Goal: Transaction & Acquisition: Book appointment/travel/reservation

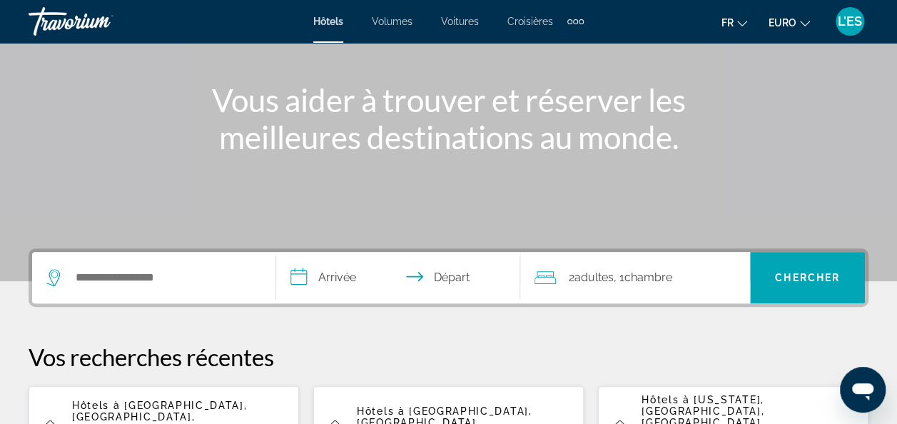
scroll to position [214, 0]
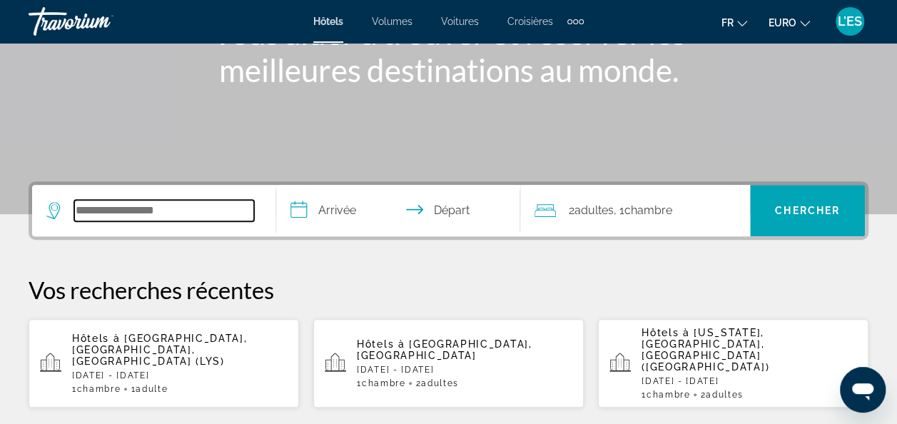
click at [156, 210] on input "Widget de recherche" at bounding box center [164, 210] width 180 height 21
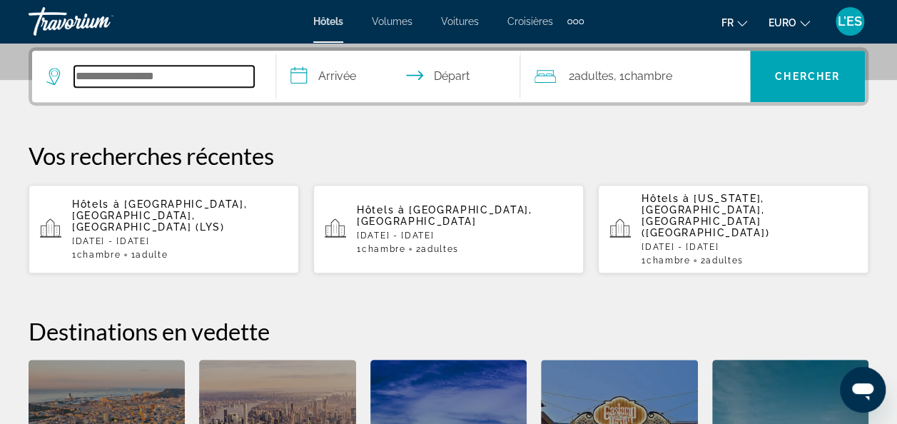
scroll to position [277, 0]
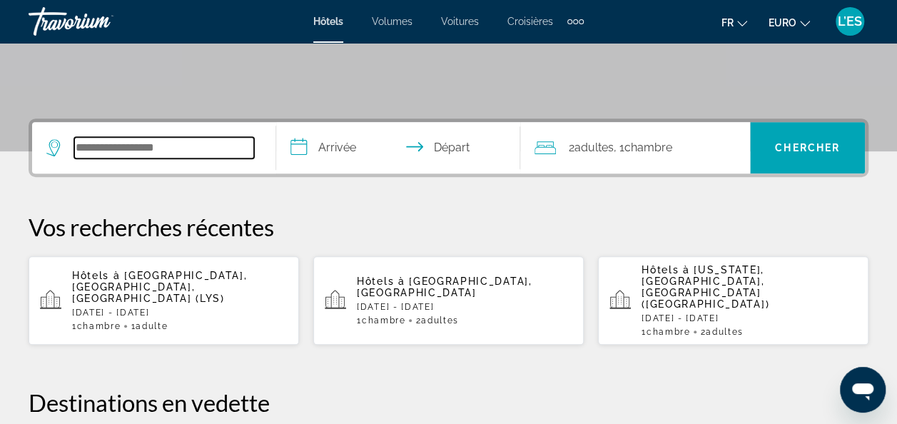
click at [185, 144] on input "Widget de recherche" at bounding box center [164, 147] width 180 height 21
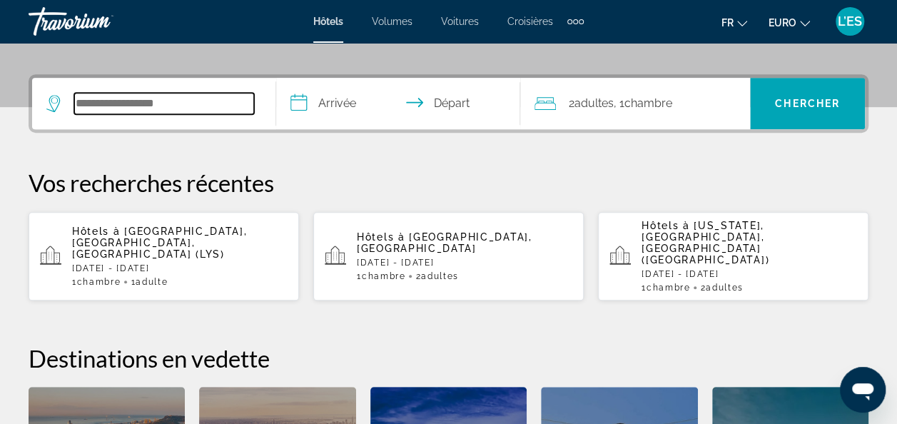
scroll to position [348, 0]
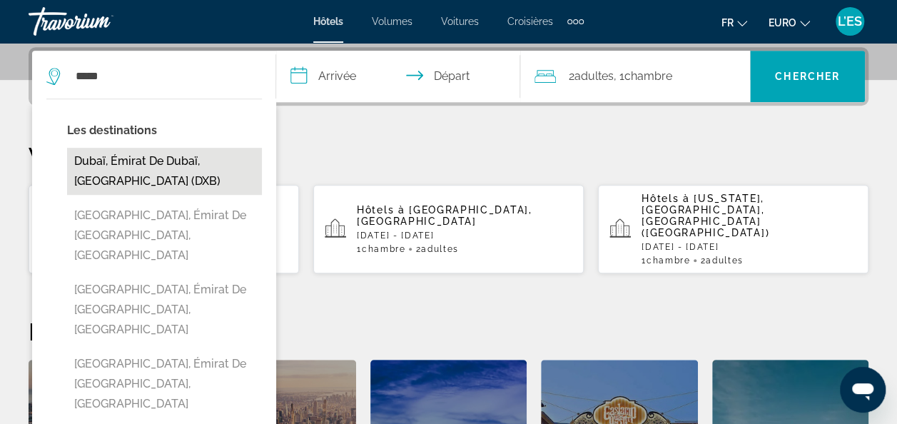
click at [177, 159] on button "Dubaï, Émirat de Dubaï, [GEOGRAPHIC_DATA] (DXB)" at bounding box center [164, 171] width 195 height 47
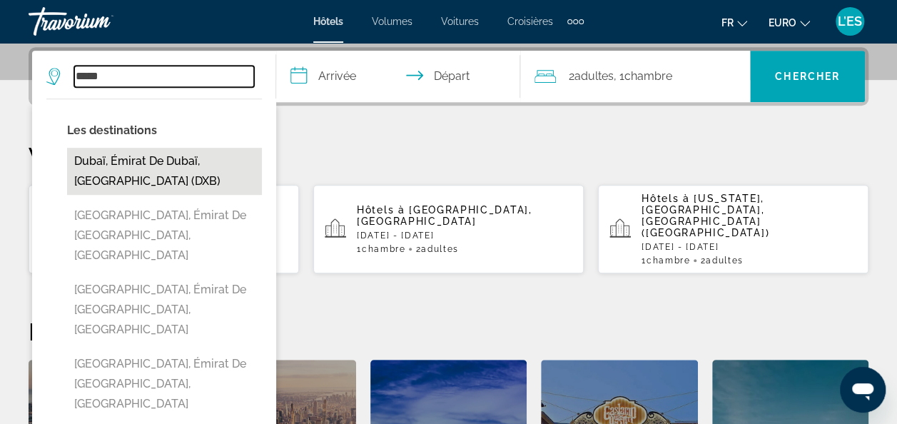
type input "**********"
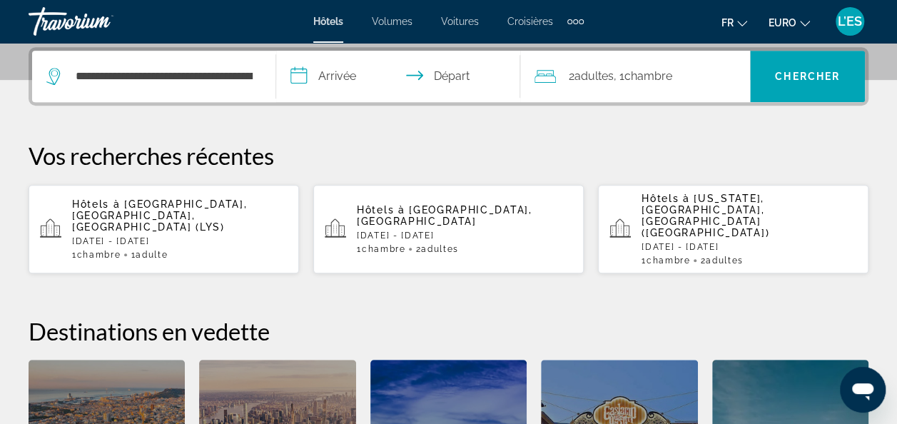
click at [329, 77] on input "**********" at bounding box center [401, 79] width 250 height 56
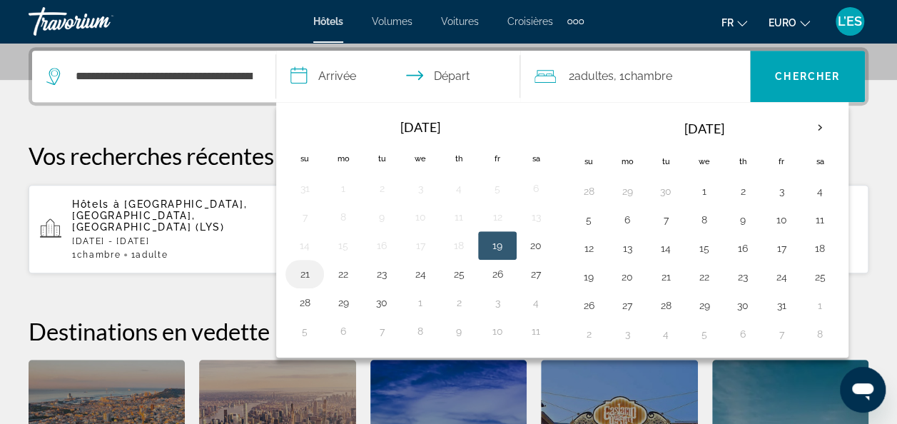
click at [304, 276] on button "21" at bounding box center [304, 274] width 23 height 20
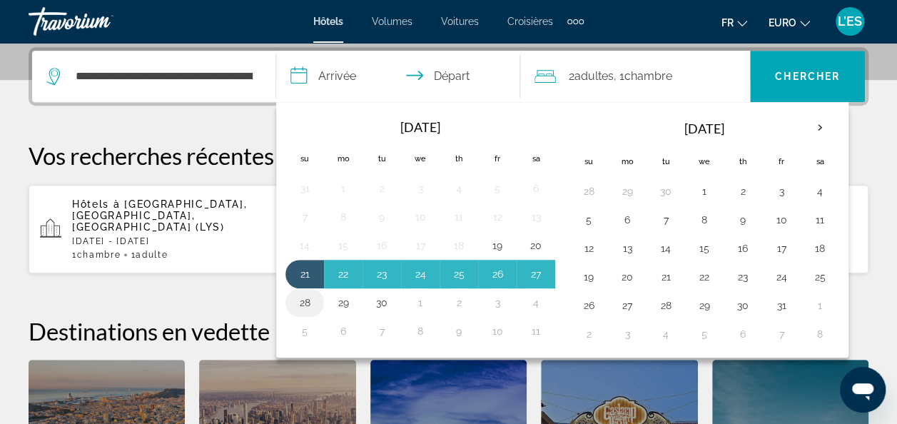
click at [303, 301] on button "28" at bounding box center [304, 303] width 23 height 20
type input "**********"
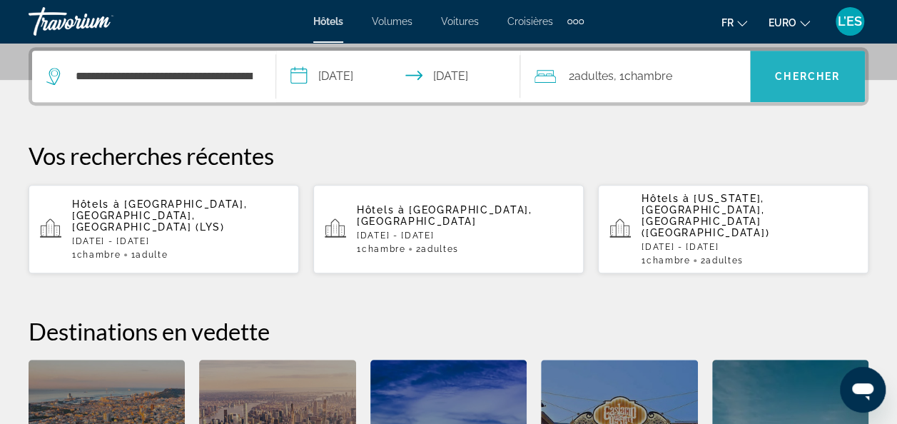
click at [777, 75] on span "Chercher" at bounding box center [807, 76] width 65 height 11
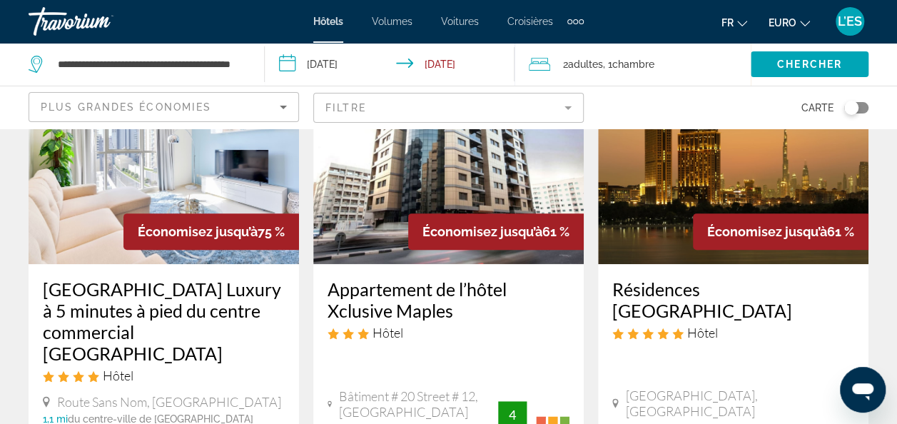
scroll to position [71, 0]
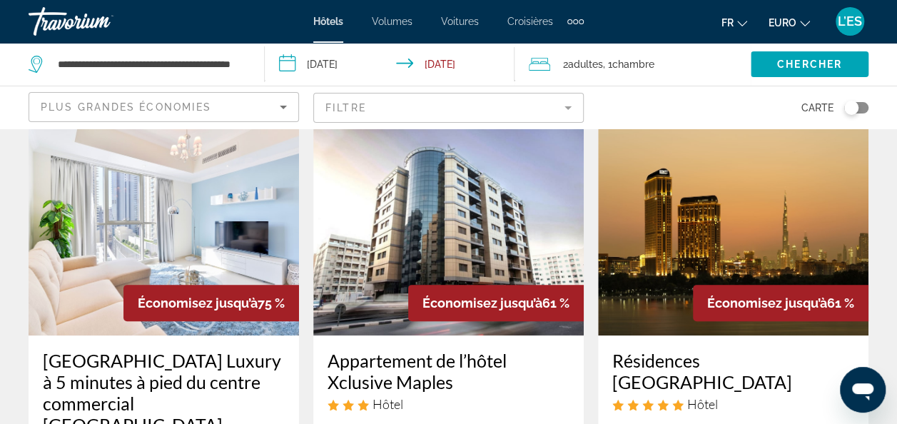
click at [579, 23] on div "Éléments de navigation supplémentaires" at bounding box center [581, 21] width 5 height 5
click at [561, 56] on link "Activités" at bounding box center [553, 48] width 54 height 26
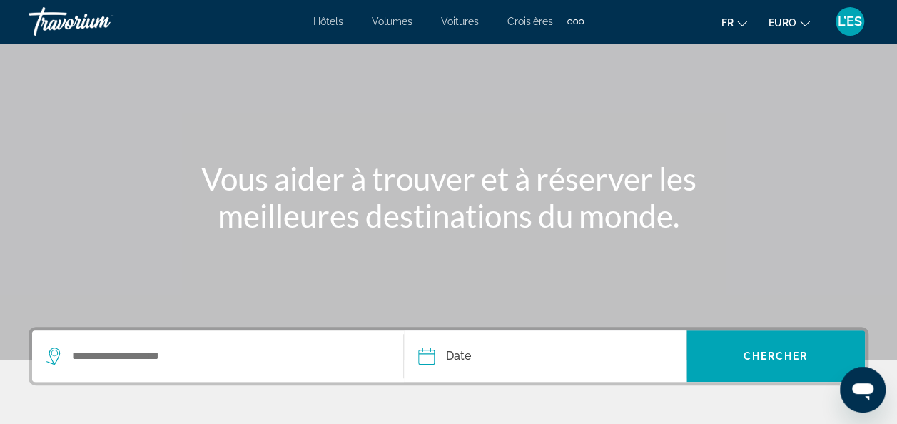
scroll to position [214, 0]
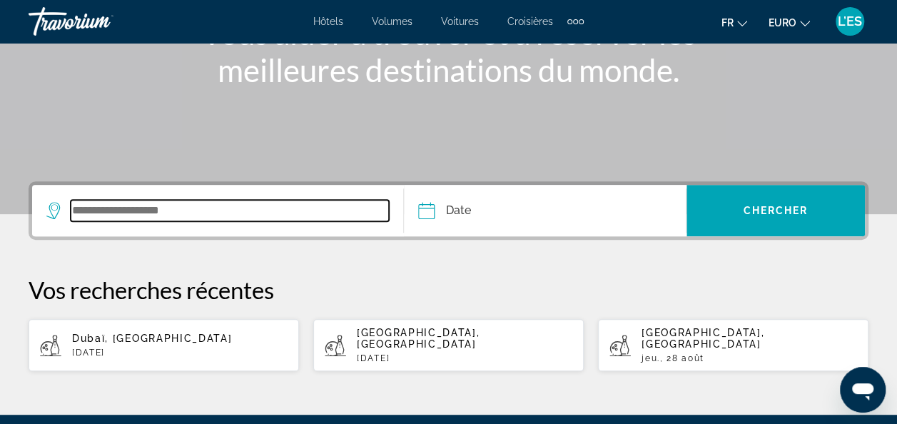
click at [136, 208] on input "Widget de recherche" at bounding box center [230, 210] width 318 height 21
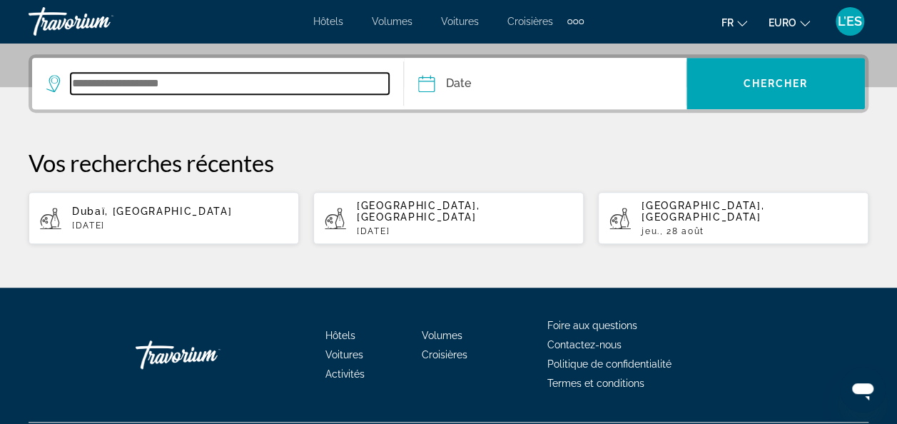
scroll to position [348, 0]
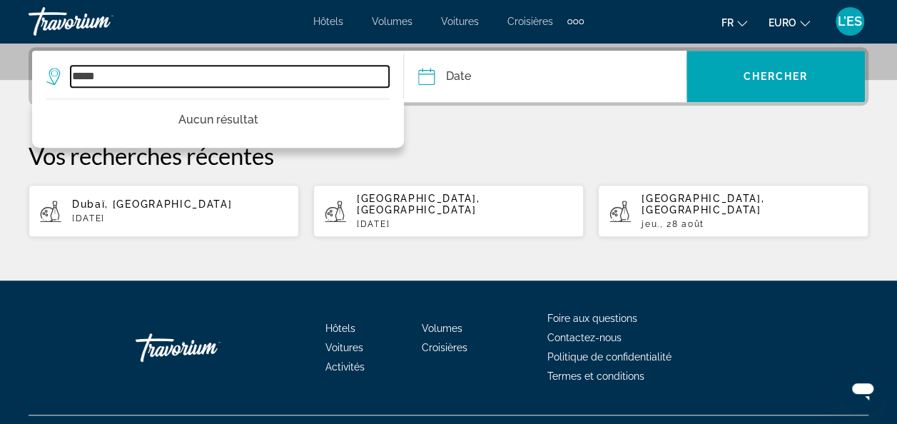
click at [149, 74] on input "*****" at bounding box center [230, 76] width 318 height 21
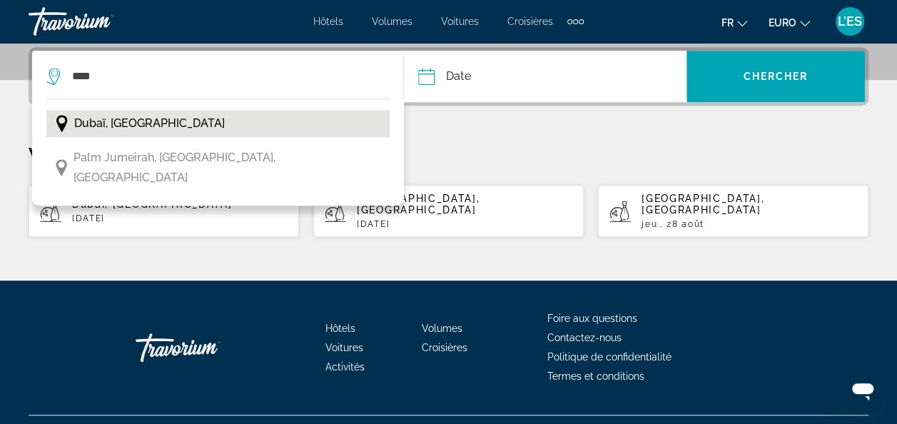
click at [138, 125] on span "Dubaï, [GEOGRAPHIC_DATA]" at bounding box center [149, 123] width 151 height 20
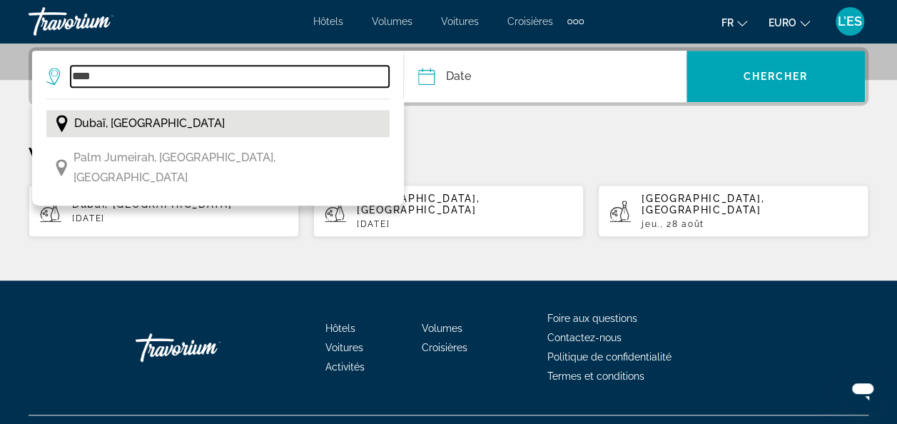
type input "**********"
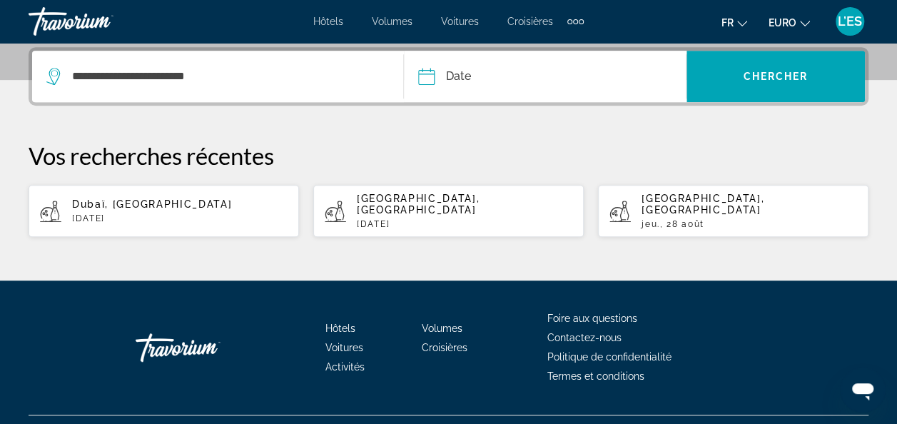
click at [529, 71] on input "Date" at bounding box center [484, 79] width 139 height 56
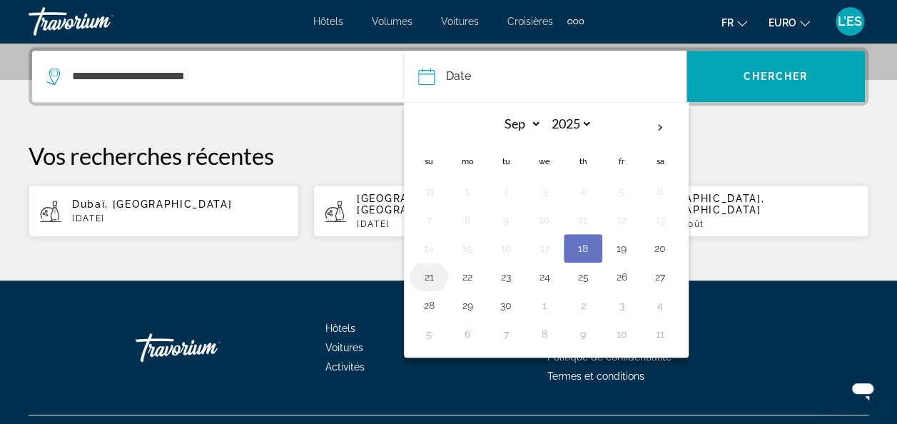
click at [434, 271] on button "21" at bounding box center [428, 277] width 23 height 20
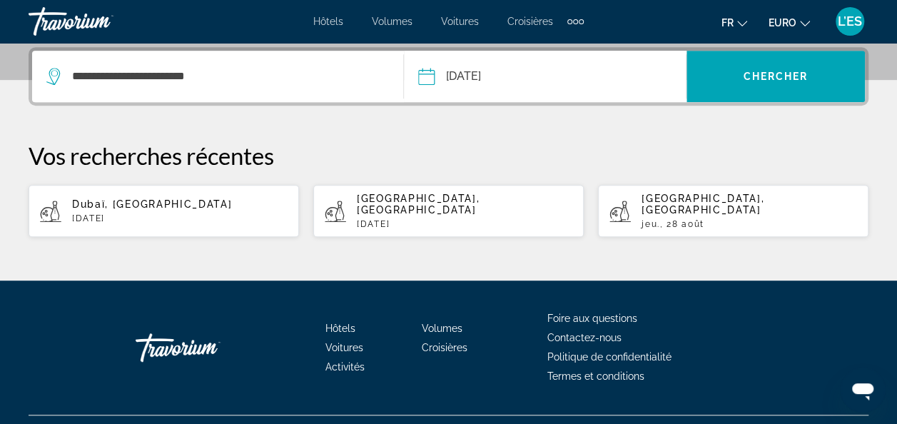
click at [498, 76] on input "**********" at bounding box center [484, 79] width 139 height 56
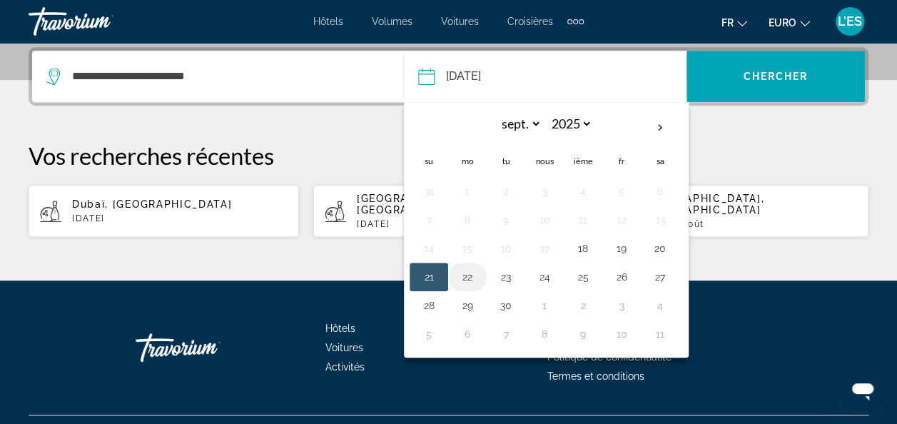
click at [473, 271] on button "22" at bounding box center [467, 277] width 23 height 20
type input "**********"
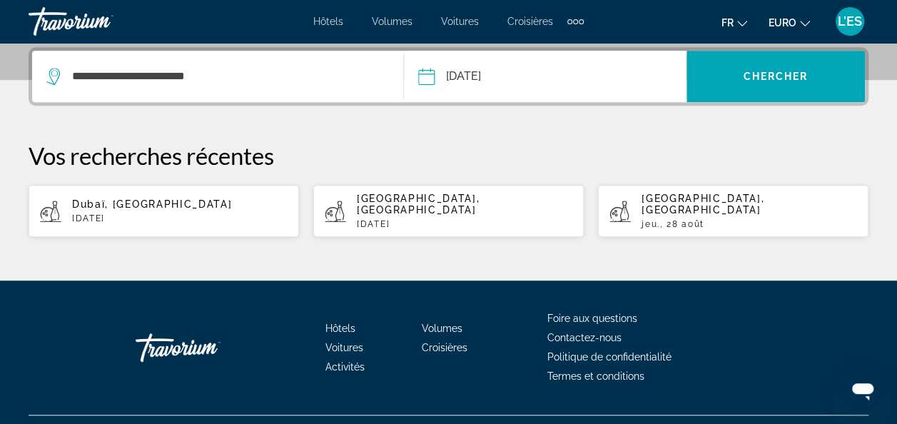
click at [502, 88] on input "**********" at bounding box center [484, 79] width 139 height 56
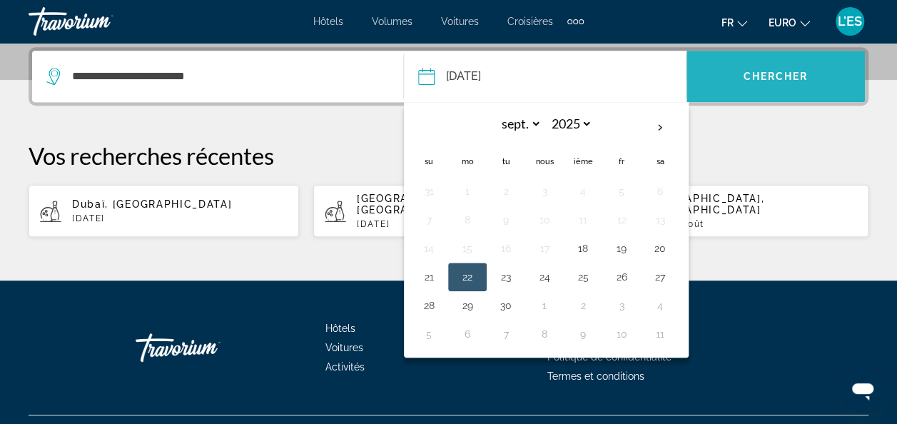
click at [723, 86] on span "Widget de recherche" at bounding box center [775, 76] width 178 height 34
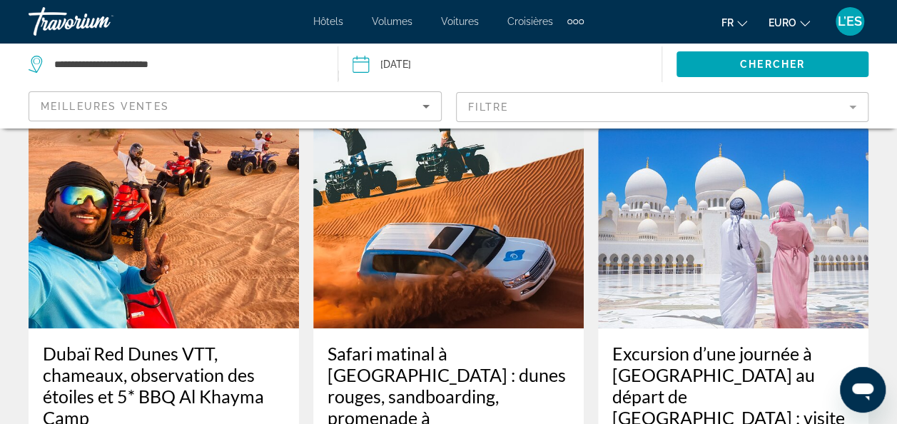
scroll to position [71, 0]
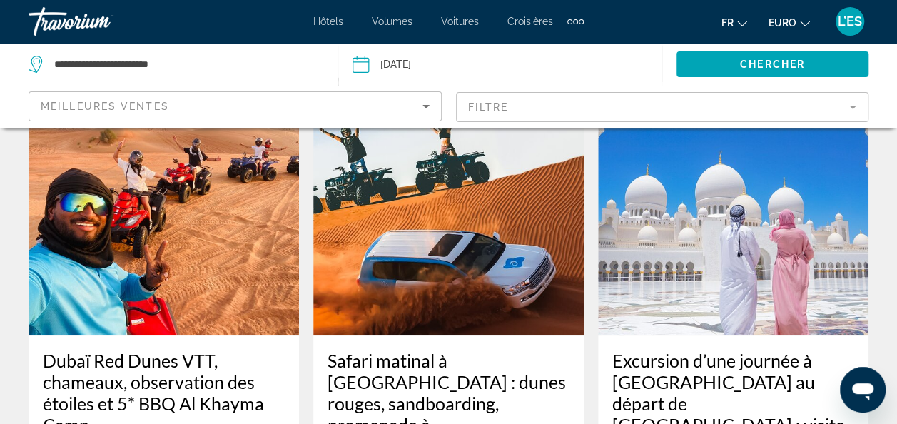
click at [522, 103] on mat-form-field "Filtre" at bounding box center [662, 107] width 413 height 30
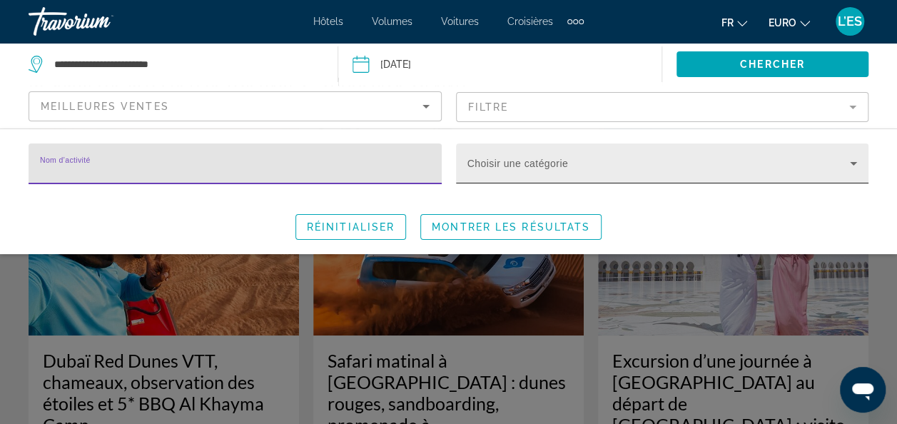
click at [492, 168] on span "Widget de recherche" at bounding box center [658, 169] width 383 height 17
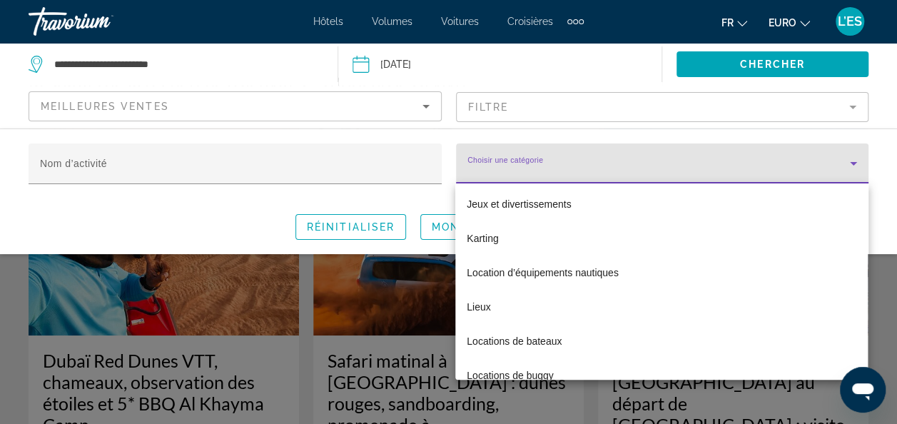
scroll to position [3282, 0]
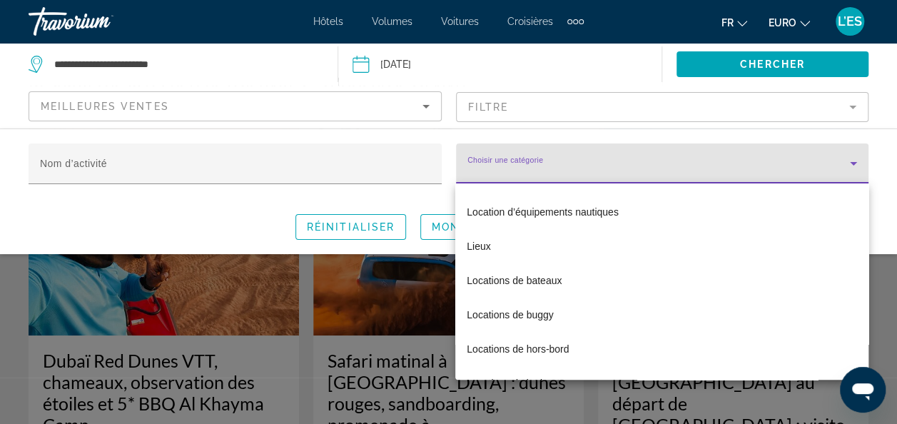
click at [137, 164] on div at bounding box center [448, 212] width 897 height 424
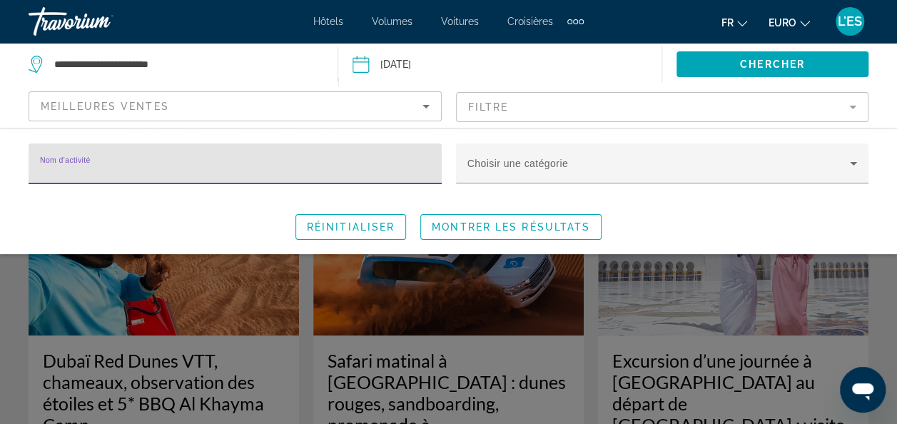
click at [137, 168] on input "Nom d’activité" at bounding box center [235, 169] width 390 height 17
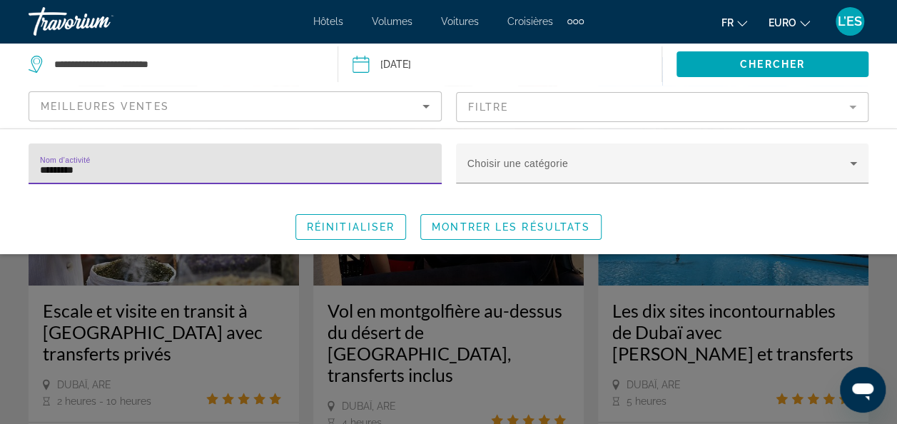
scroll to position [143, 0]
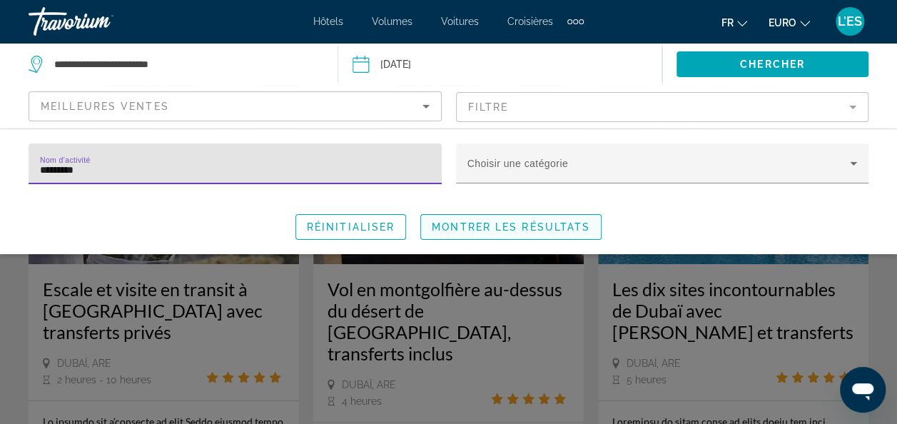
type input "*********"
click at [449, 232] on span "Widget de recherche" at bounding box center [511, 227] width 180 height 34
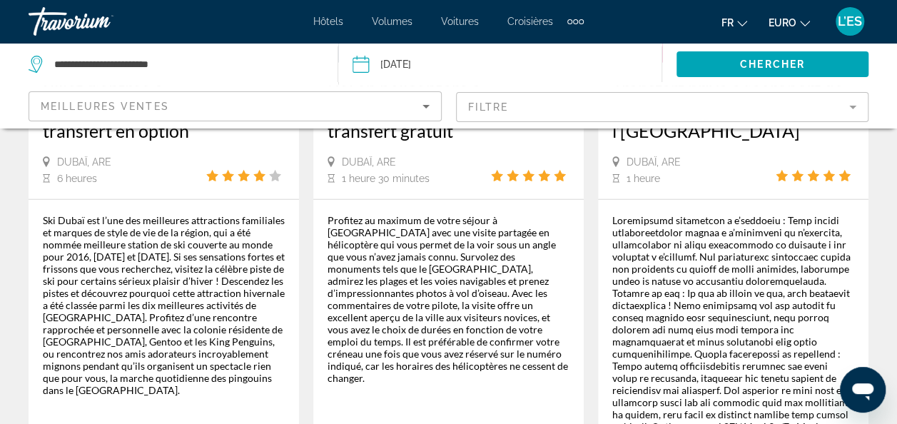
scroll to position [1998, 0]
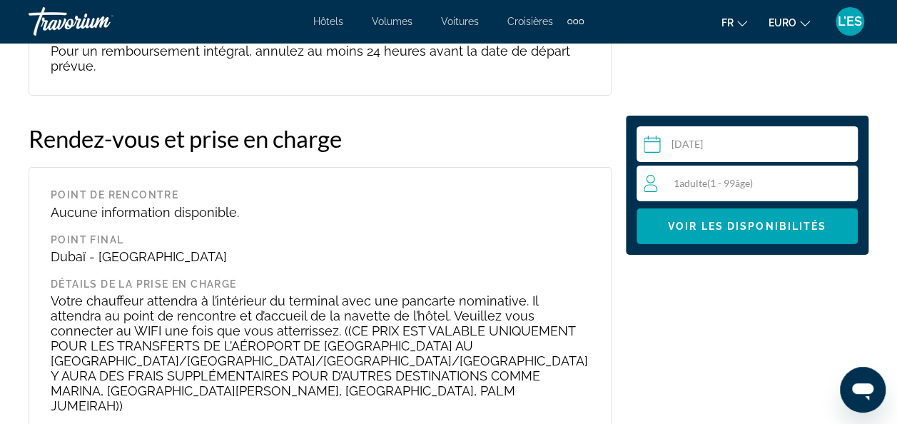
scroll to position [2283, 0]
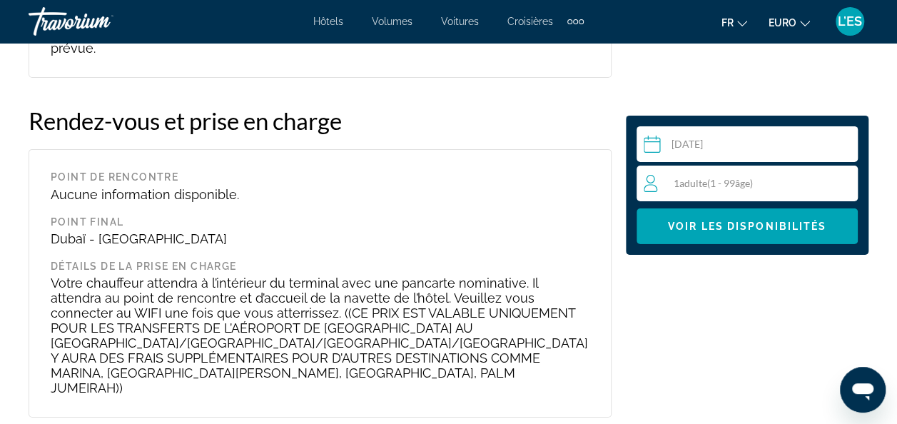
click at [790, 184] on div "1 Adulte (1 - 99 âge ) Adultes" at bounding box center [750, 183] width 213 height 17
click at [845, 178] on icon "Augmenter les adultes" at bounding box center [843, 182] width 13 height 17
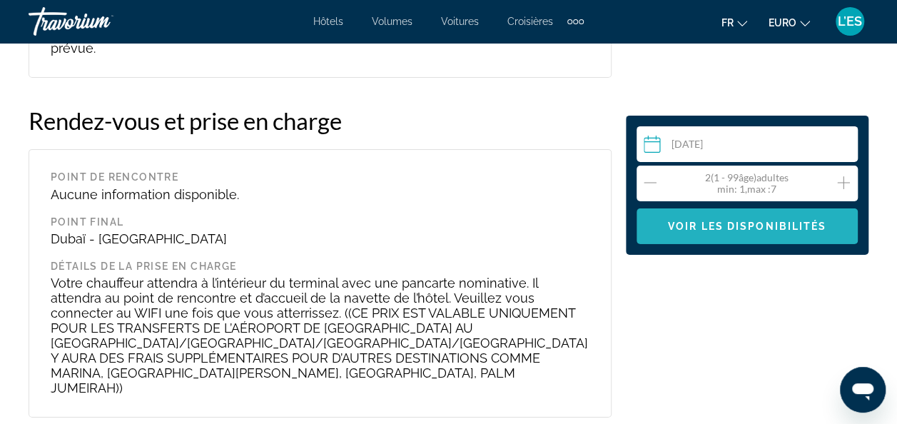
click at [790, 233] on span "Contenu principal" at bounding box center [746, 226] width 221 height 34
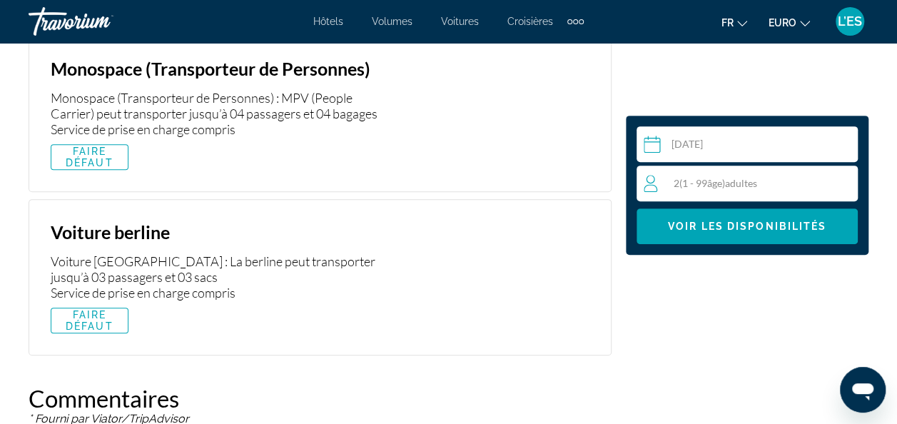
scroll to position [2938, 0]
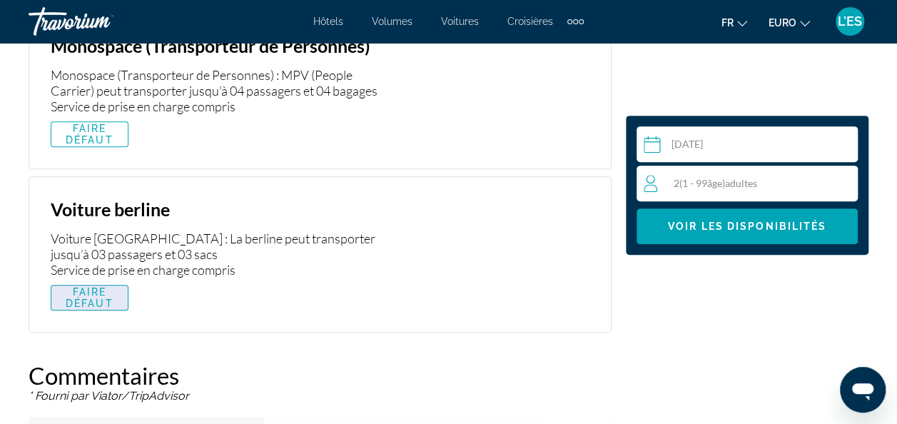
click at [93, 286] on span "FAIRE DÉFAUT" at bounding box center [89, 297] width 55 height 23
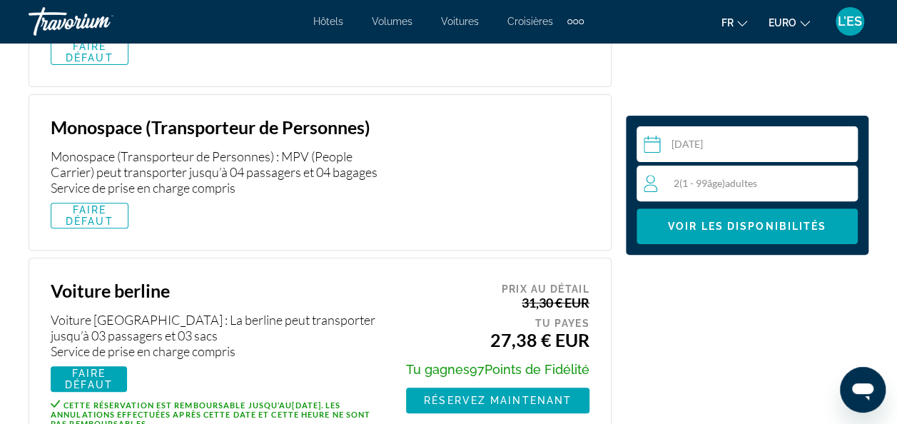
scroll to position [2867, 0]
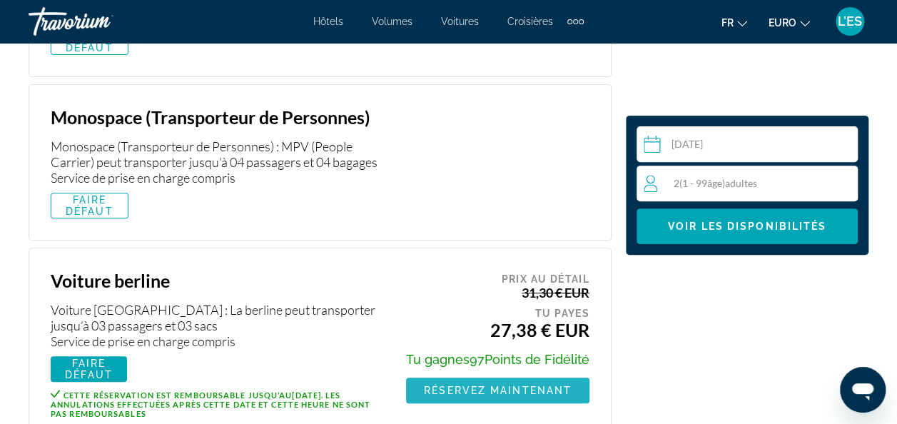
click at [522, 385] on span "Réservez maintenant" at bounding box center [498, 390] width 148 height 11
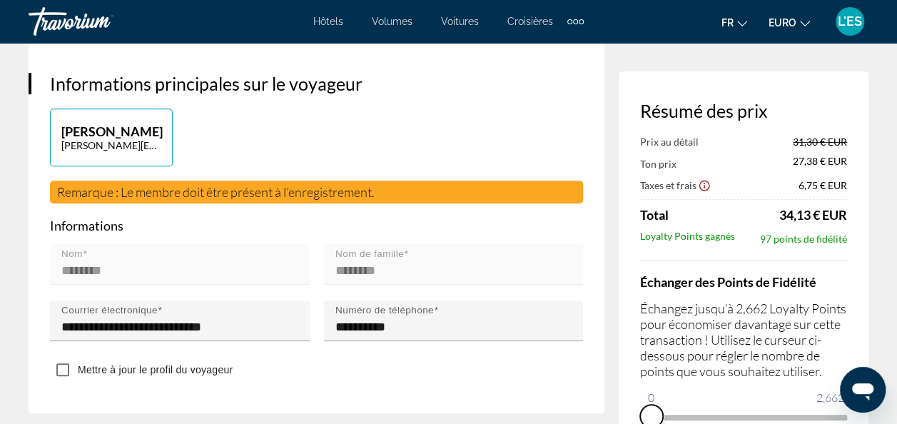
scroll to position [360, 0]
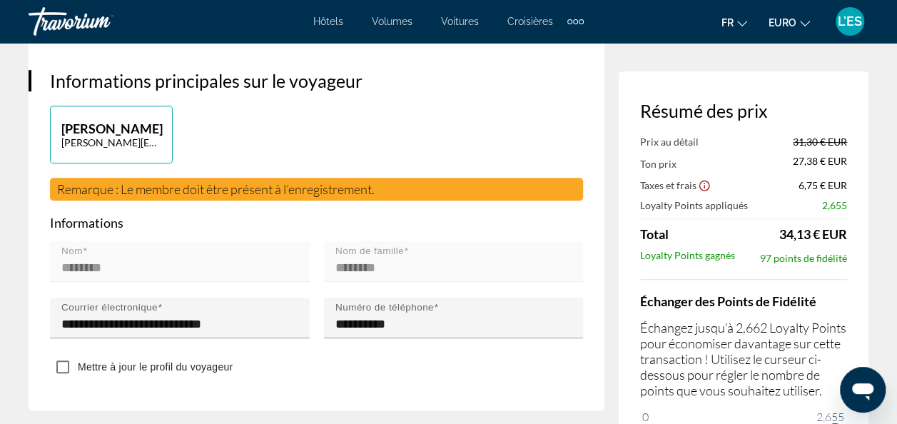
drag, startPoint x: 659, startPoint y: 417, endPoint x: 835, endPoint y: 415, distance: 176.2
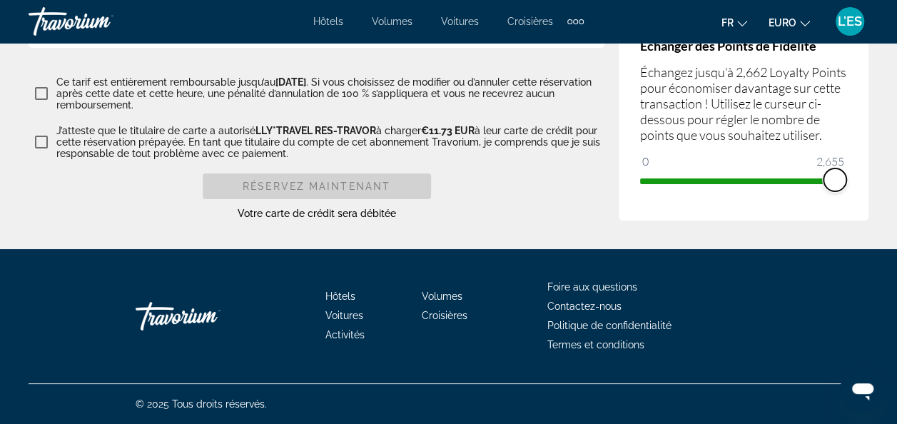
scroll to position [2533, 0]
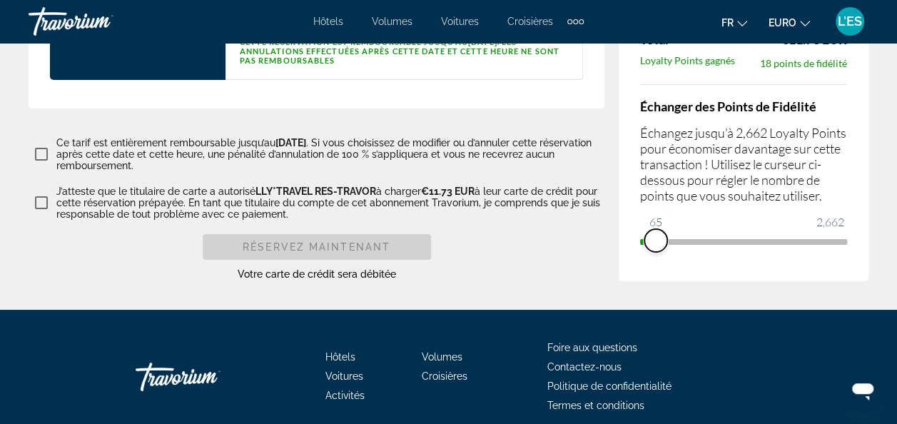
drag, startPoint x: 835, startPoint y: 279, endPoint x: 655, endPoint y: 290, distance: 180.2
click at [655, 253] on div "Échanger des Points de Fidélité Échangez jusqu’à 2,662 Loyalty Points pour écon…" at bounding box center [743, 168] width 207 height 168
drag, startPoint x: 656, startPoint y: 283, endPoint x: 635, endPoint y: 286, distance: 21.6
click at [635, 281] on div "Résumé des prix Prix au détail 31,30 € EUR Ton prix 26,92 € EUR Taxes et frais …" at bounding box center [744, 88] width 250 height 385
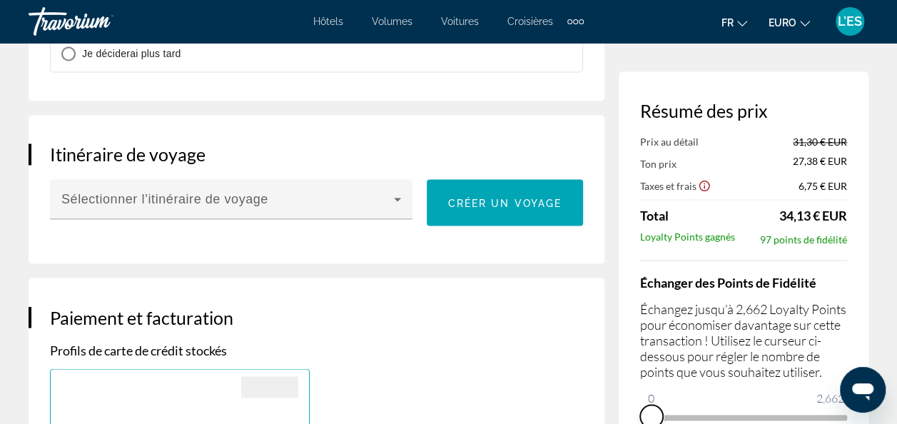
scroll to position [1133, 0]
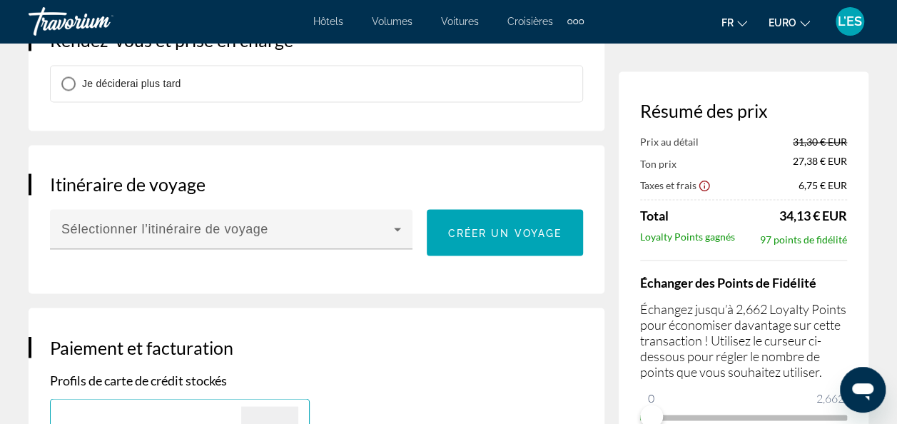
click at [170, 51] on h3 "Rendez-vous et prise en charge" at bounding box center [316, 39] width 533 height 21
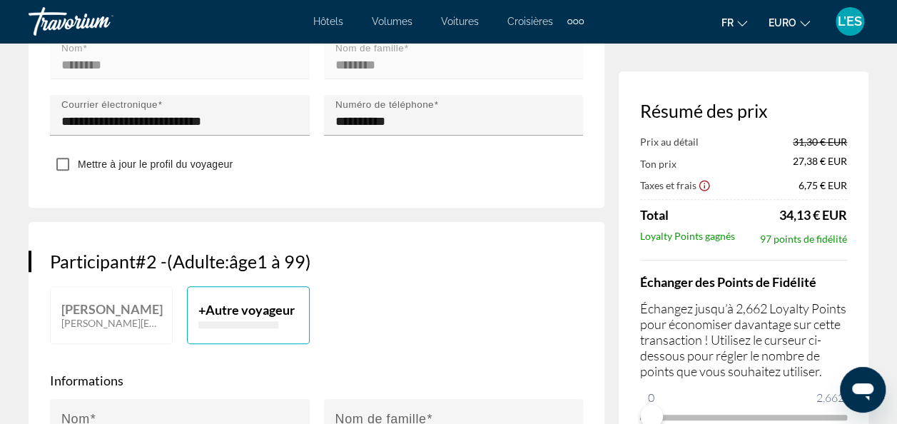
scroll to position [634, 0]
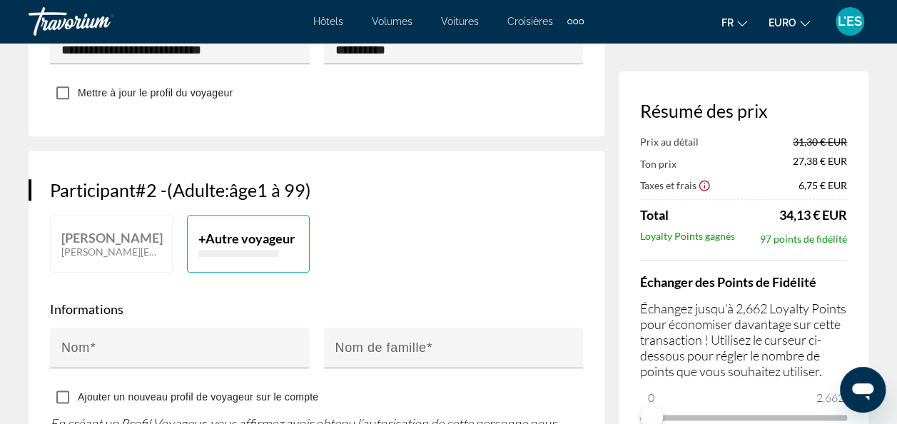
click at [280, 246] on span "Autre voyageur" at bounding box center [249, 238] width 89 height 16
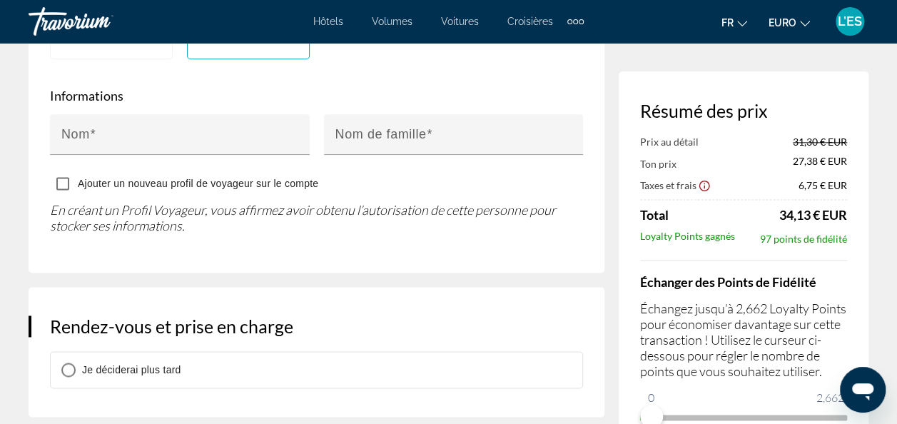
scroll to position [848, 0]
click at [193, 59] on button "+ Autre voyageur" at bounding box center [248, 30] width 123 height 58
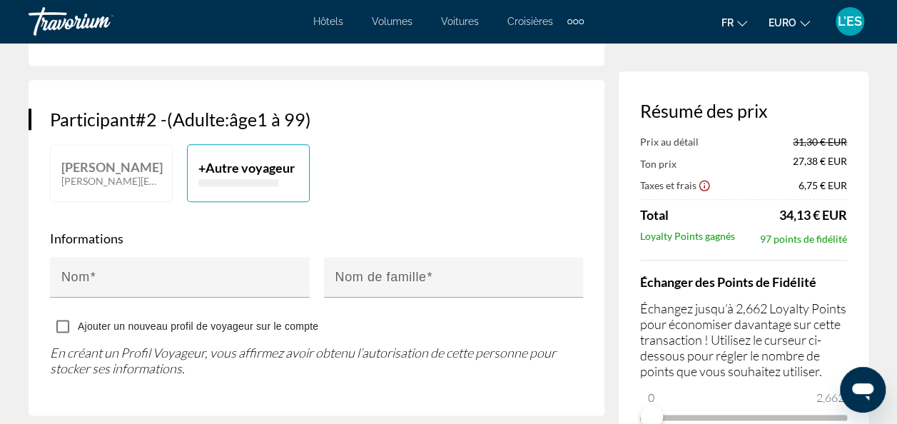
scroll to position [634, 0]
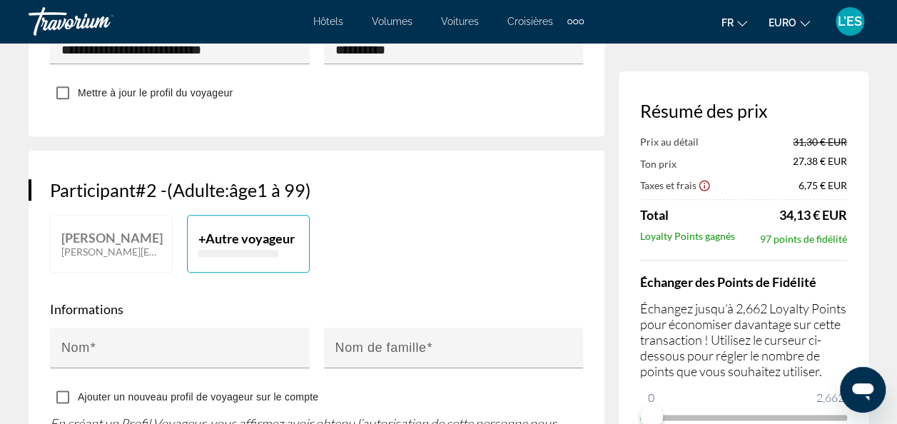
click at [213, 246] on span "Autre voyageur" at bounding box center [249, 238] width 89 height 16
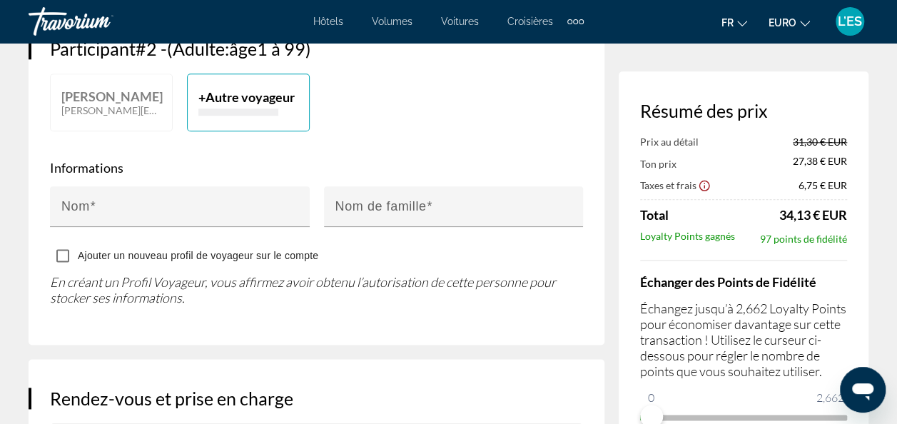
scroll to position [776, 0]
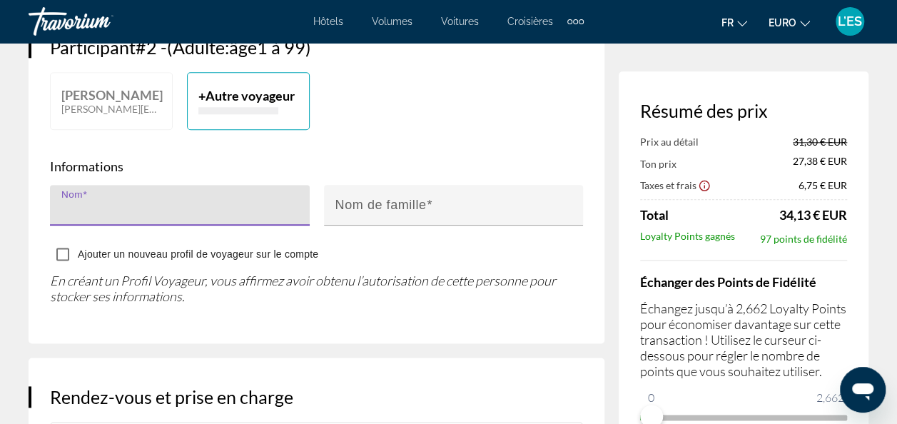
click at [212, 220] on input "Nom" at bounding box center [183, 211] width 245 height 17
type input "********"
type input "****"
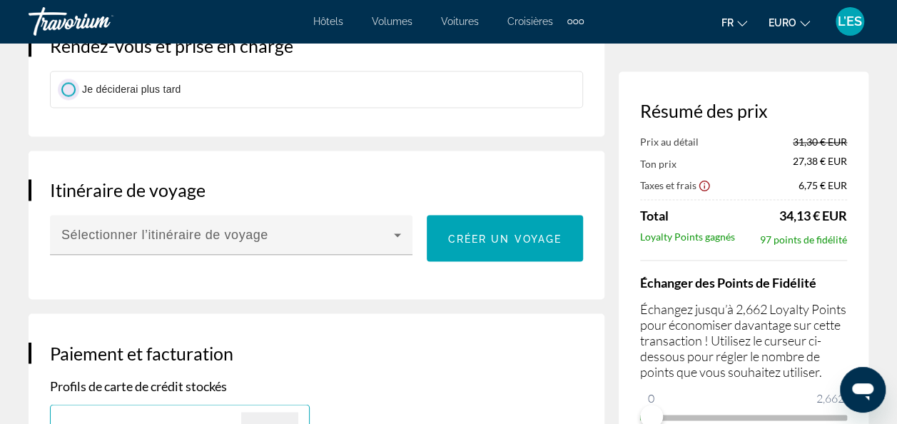
scroll to position [1133, 0]
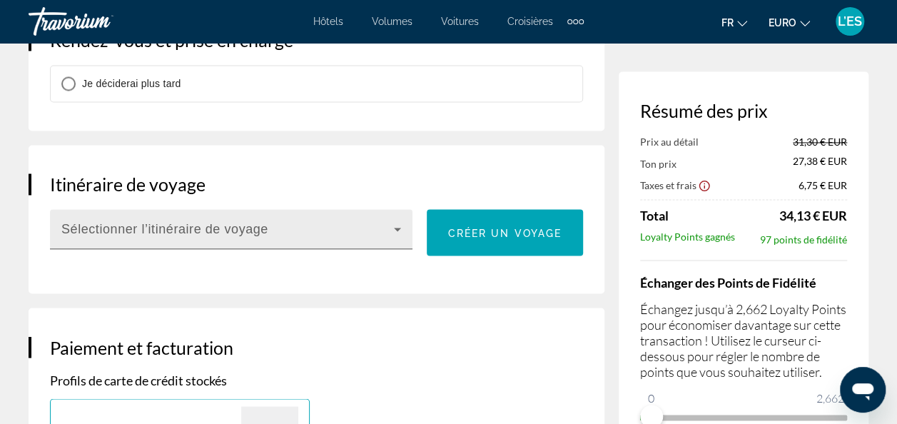
click at [397, 238] on icon "Contenu principal" at bounding box center [397, 228] width 17 height 17
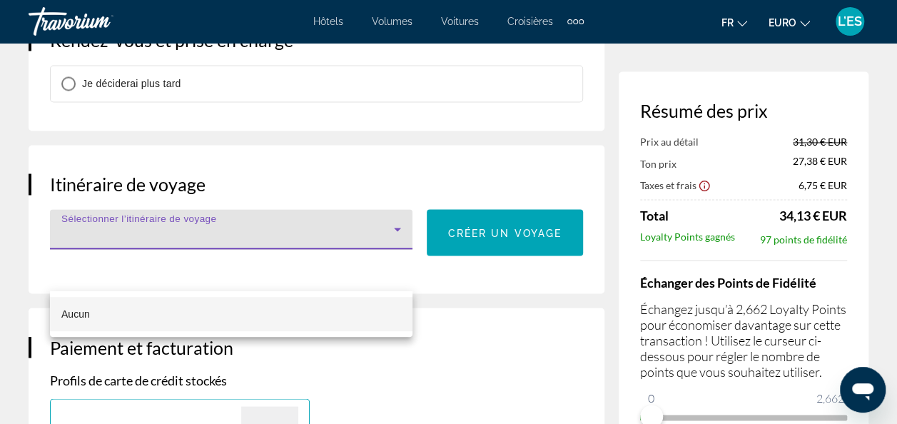
click at [397, 275] on div at bounding box center [448, 212] width 897 height 424
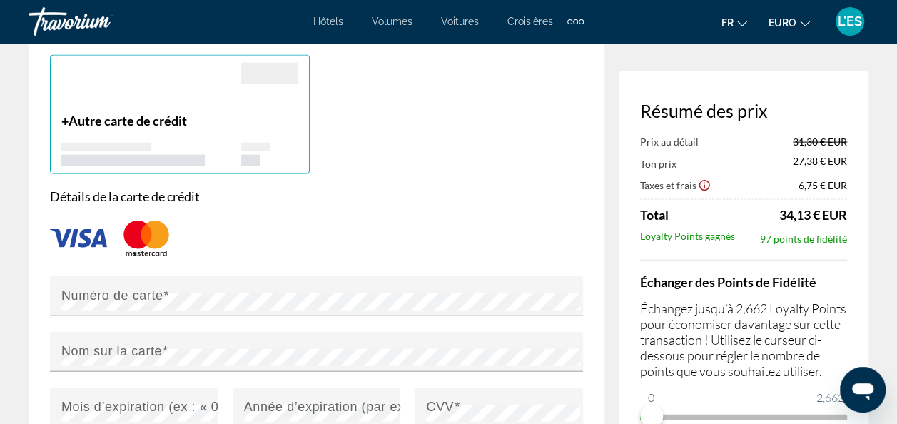
scroll to position [1498, 0]
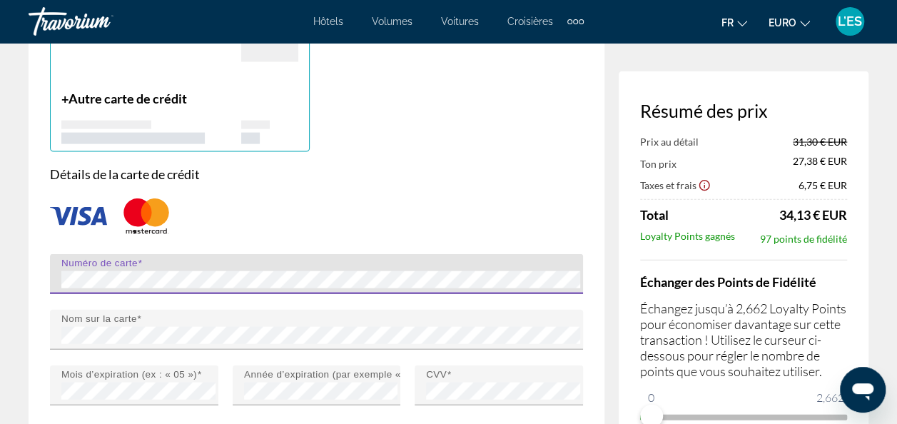
type input "**********"
type input "*****"
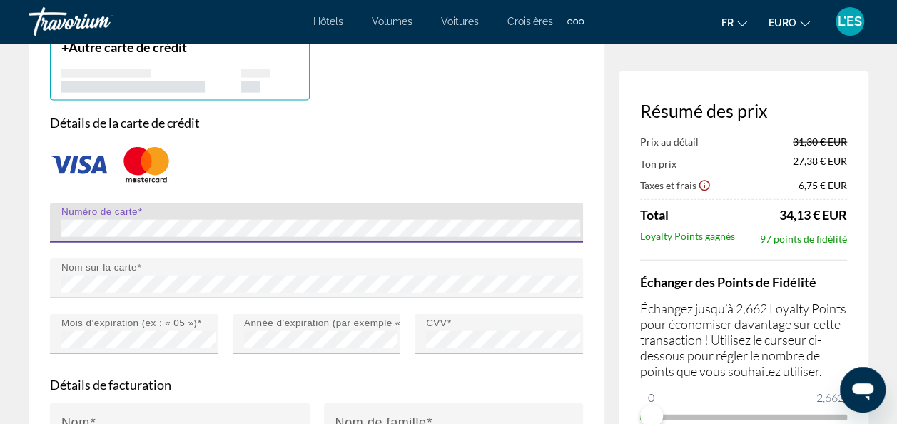
scroll to position [1641, 0]
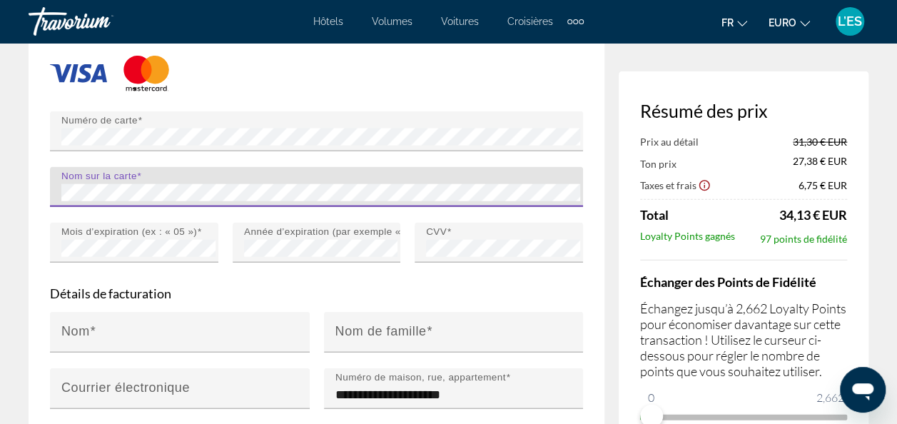
click at [29, 237] on div "**********" at bounding box center [317, 197] width 576 height 794
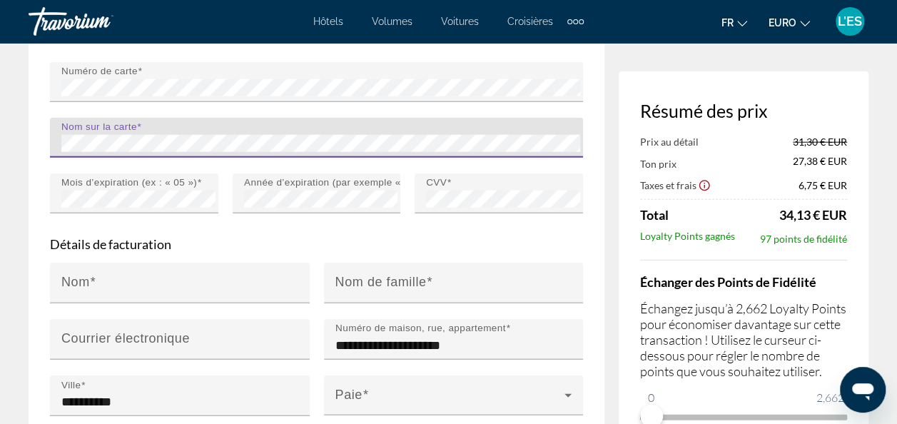
scroll to position [1712, 0]
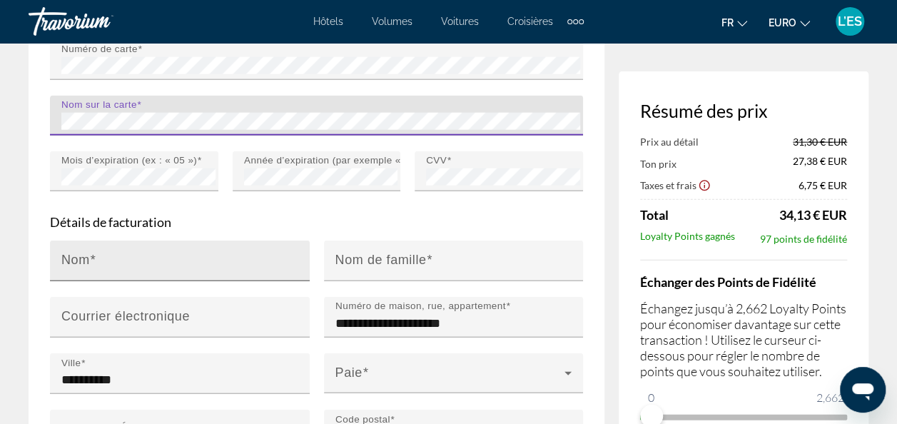
click at [129, 281] on div "Nom" at bounding box center [183, 260] width 245 height 41
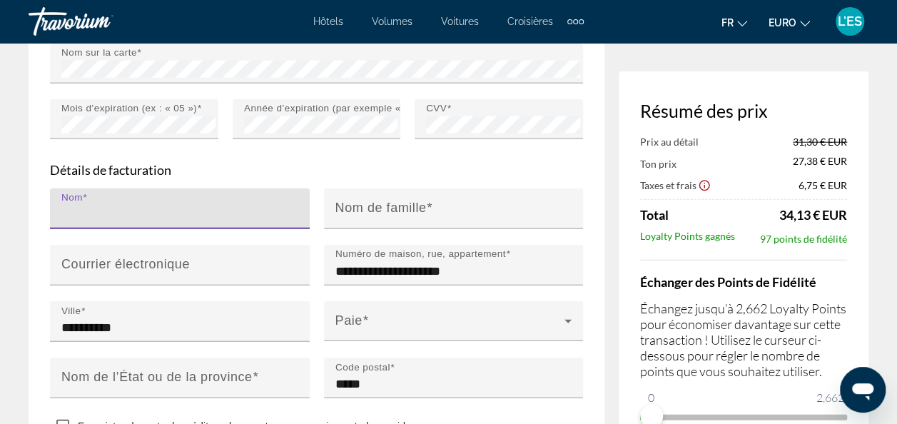
scroll to position [1784, 0]
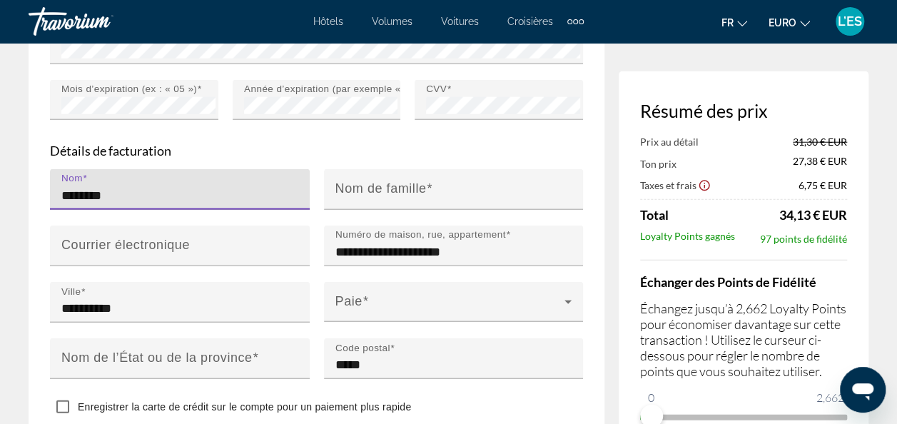
type input "********"
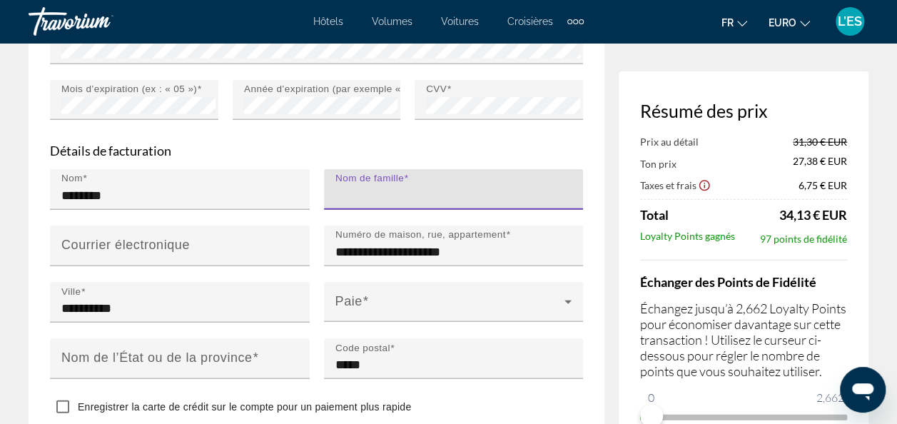
type input "*"
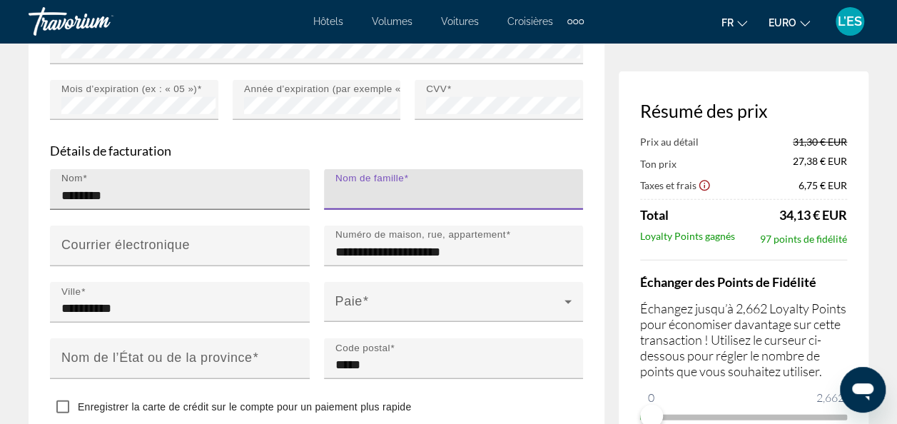
click at [141, 204] on input "********" at bounding box center [183, 195] width 245 height 17
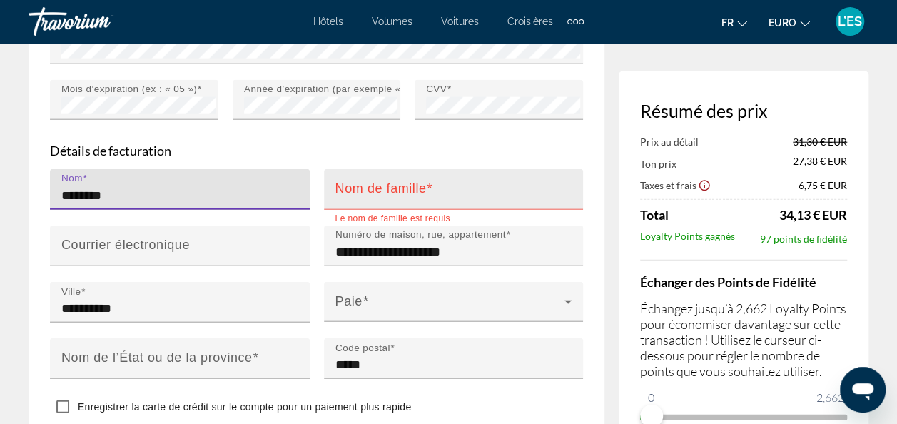
click at [372, 195] on mat-label "Nom de famille" at bounding box center [380, 188] width 91 height 14
click at [372, 204] on input "Nom de famille" at bounding box center [457, 195] width 245 height 17
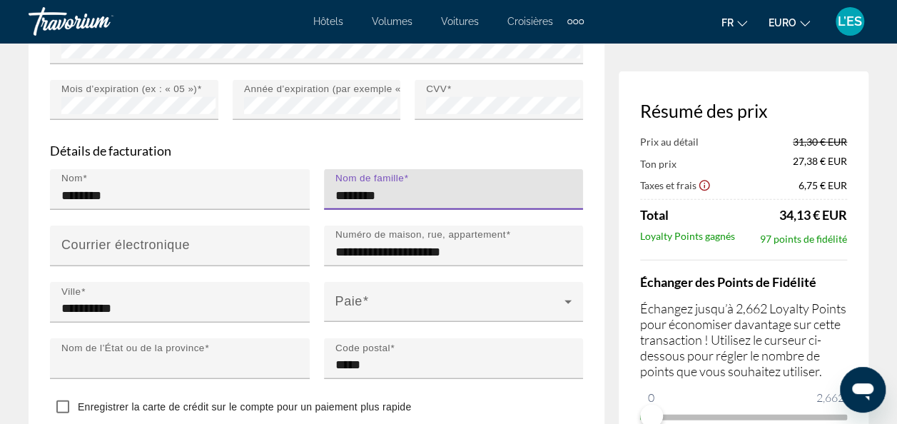
type input "********"
type input "******"
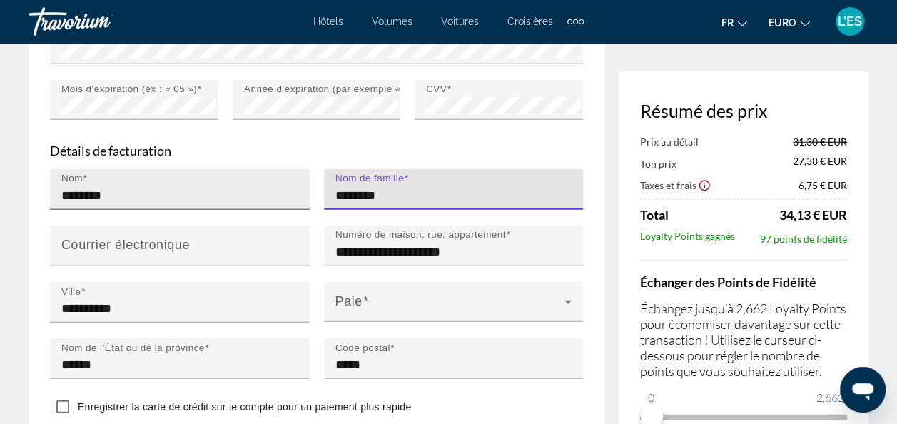
click at [122, 204] on input "********" at bounding box center [183, 195] width 245 height 17
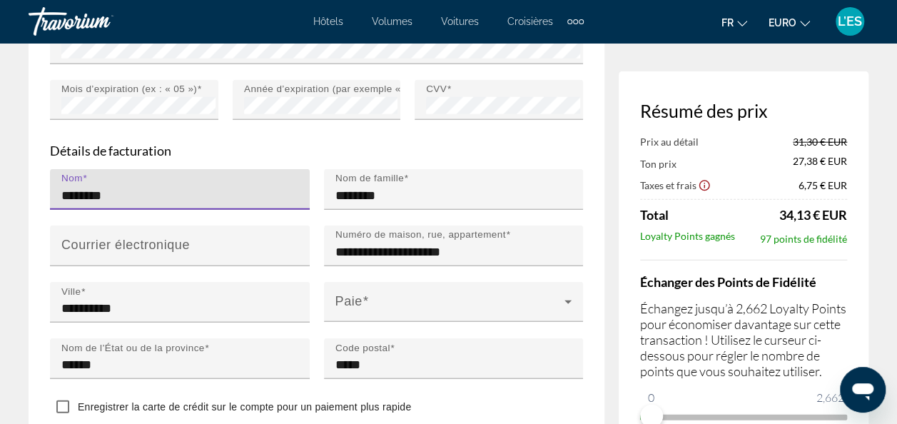
drag, startPoint x: 142, startPoint y: 240, endPoint x: 57, endPoint y: 238, distance: 84.9
click at [57, 210] on div "Nom ********" at bounding box center [180, 189] width 260 height 41
type input "*"
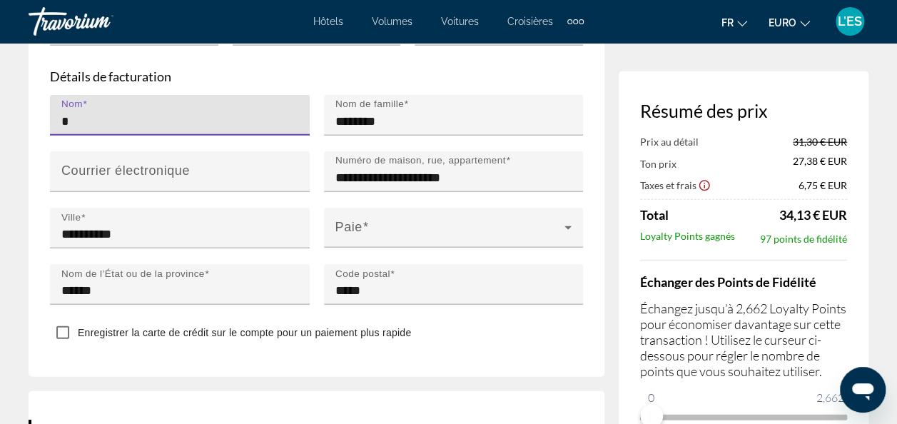
scroll to position [1855, 0]
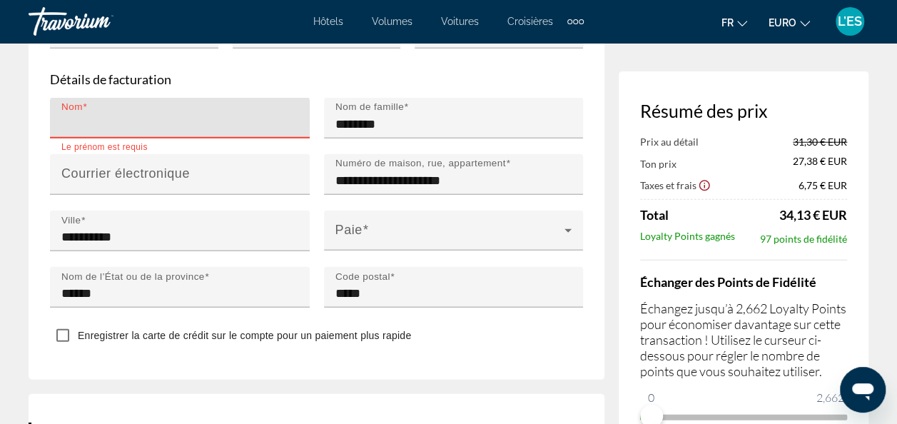
type input "*"
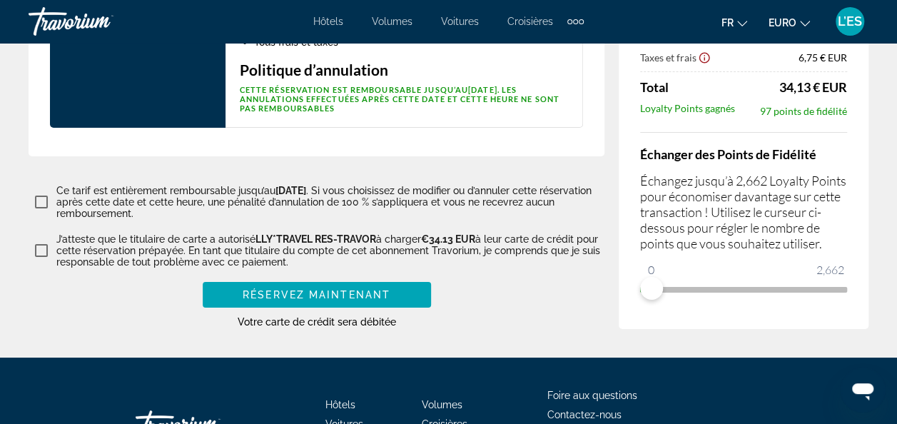
scroll to position [2497, 0]
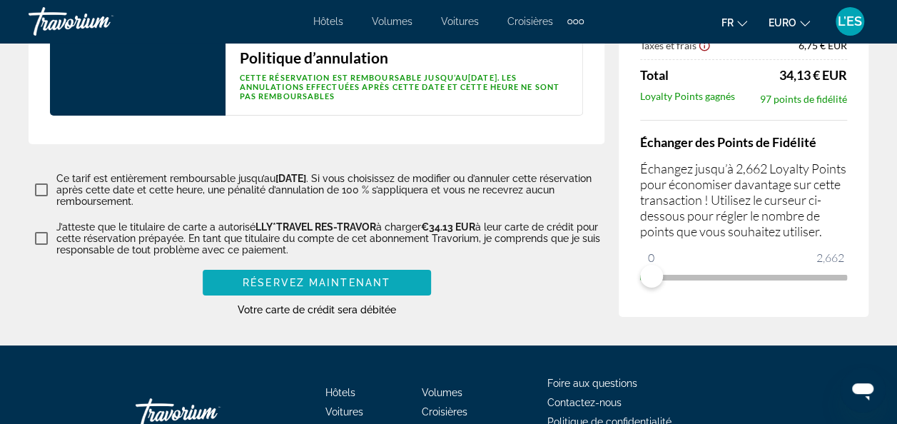
type input "********"
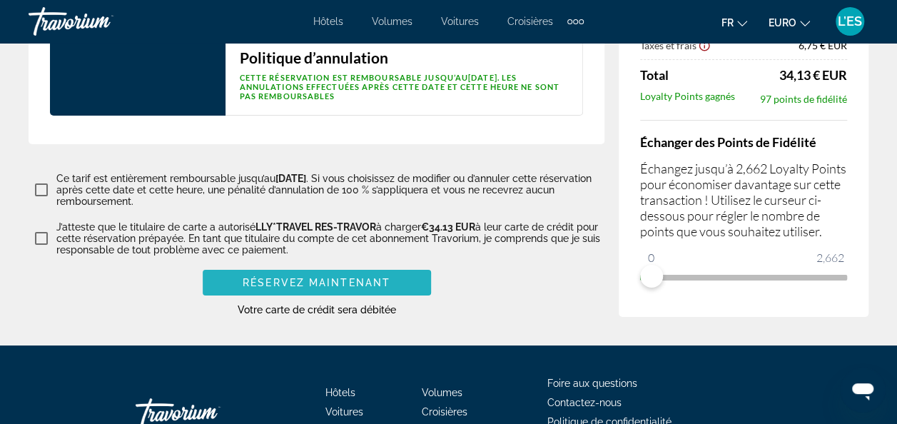
click at [282, 288] on span "Réservez maintenant" at bounding box center [317, 282] width 148 height 11
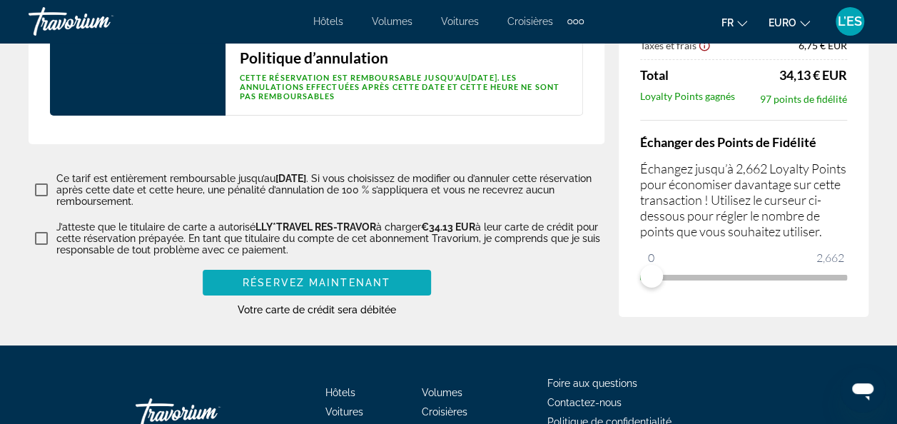
scroll to position [1919, 0]
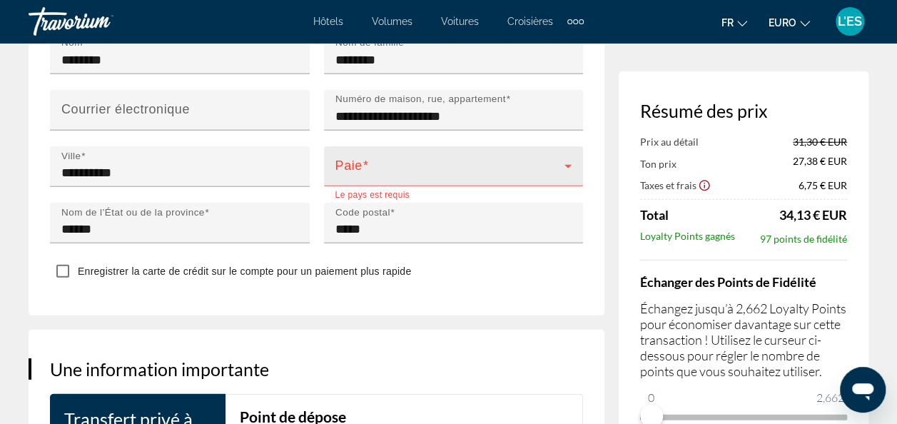
click at [410, 186] on div "Paie" at bounding box center [453, 166] width 237 height 40
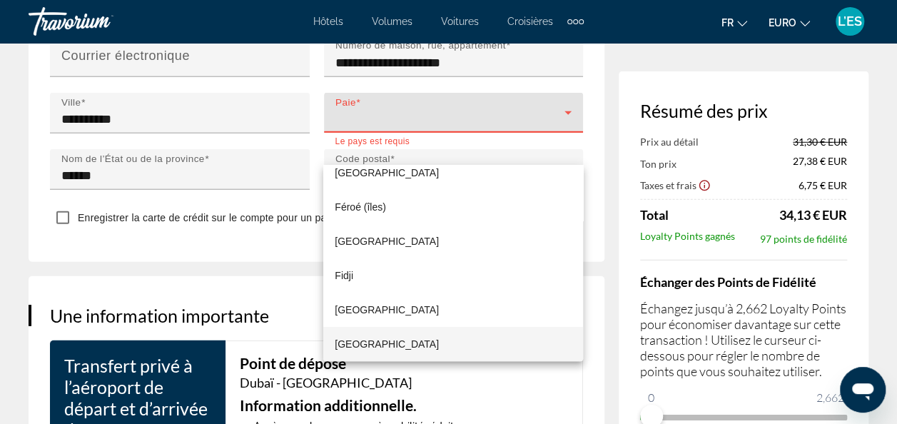
scroll to position [1991, 0]
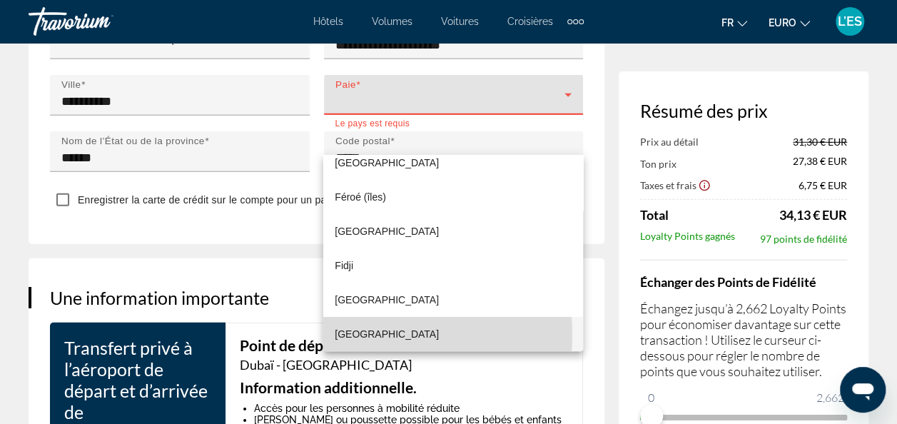
click at [355, 334] on span "[GEOGRAPHIC_DATA]" at bounding box center [387, 333] width 104 height 17
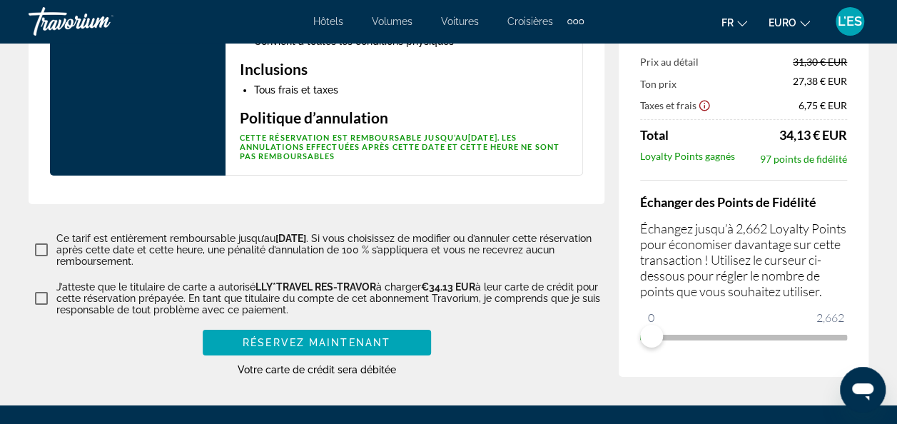
scroll to position [2490, 0]
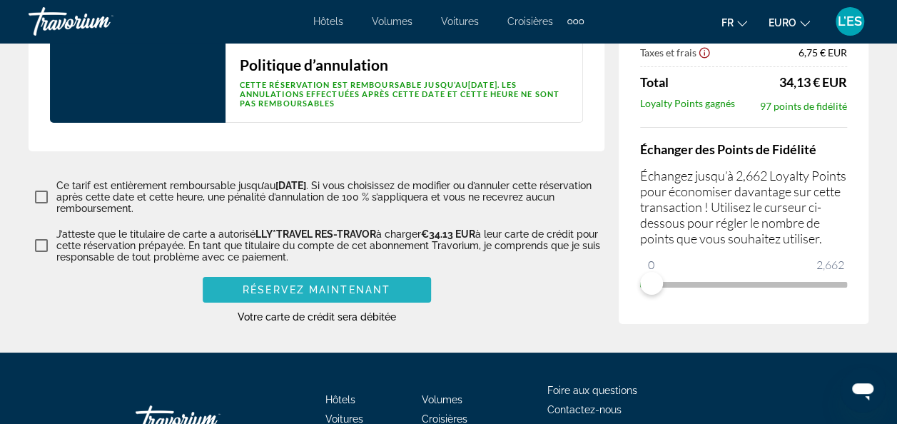
click at [300, 295] on span "Réservez maintenant" at bounding box center [317, 289] width 148 height 11
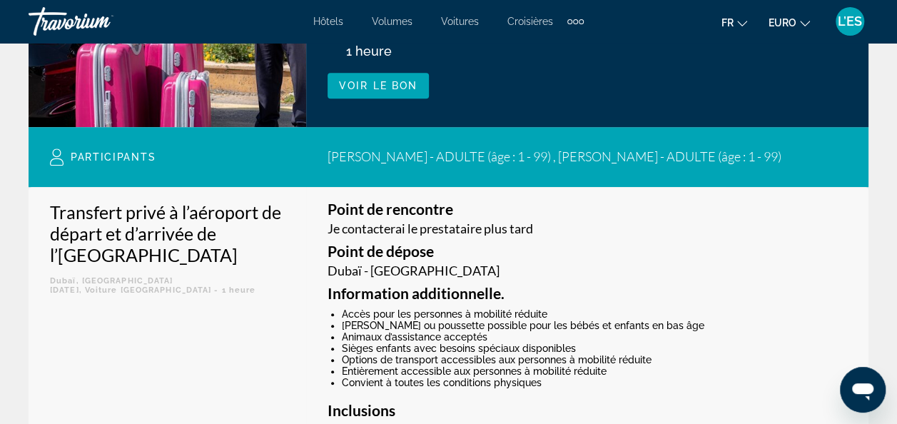
scroll to position [333, 0]
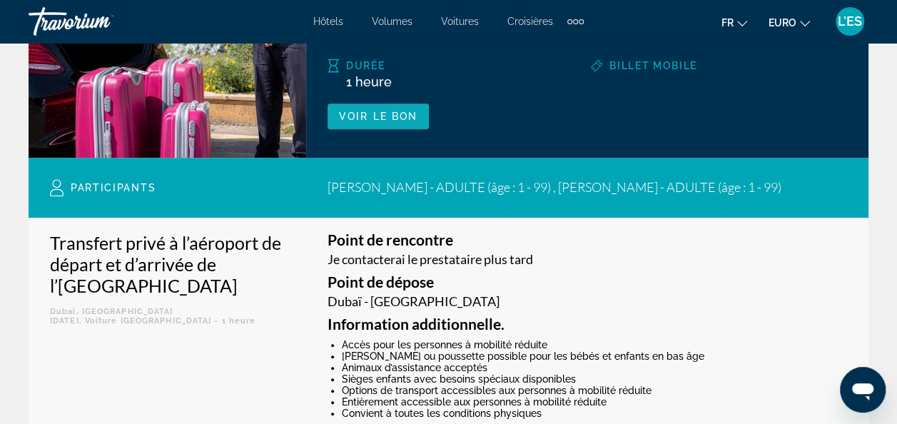
click at [387, 126] on span "Contenu principal" at bounding box center [377, 116] width 101 height 34
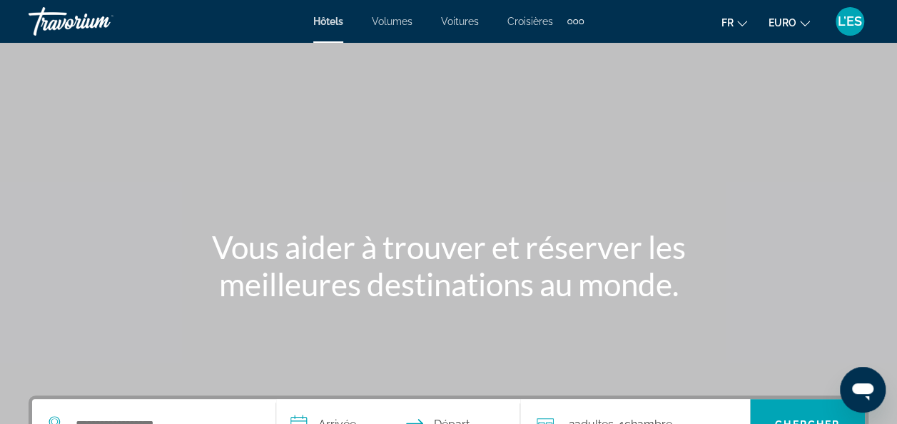
click at [578, 25] on div "Éléments de navigation supplémentaires" at bounding box center [575, 21] width 16 height 21
click at [563, 46] on span "Activités" at bounding box center [552, 47] width 39 height 11
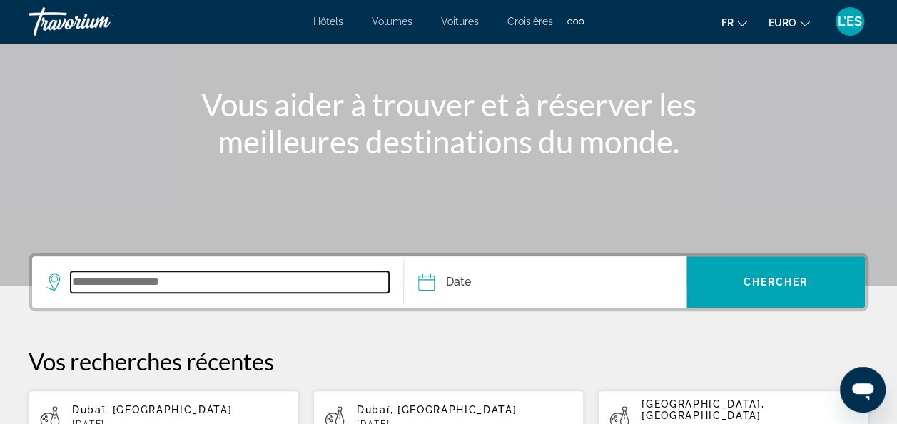
click at [86, 284] on input "Widget de recherche" at bounding box center [230, 281] width 318 height 21
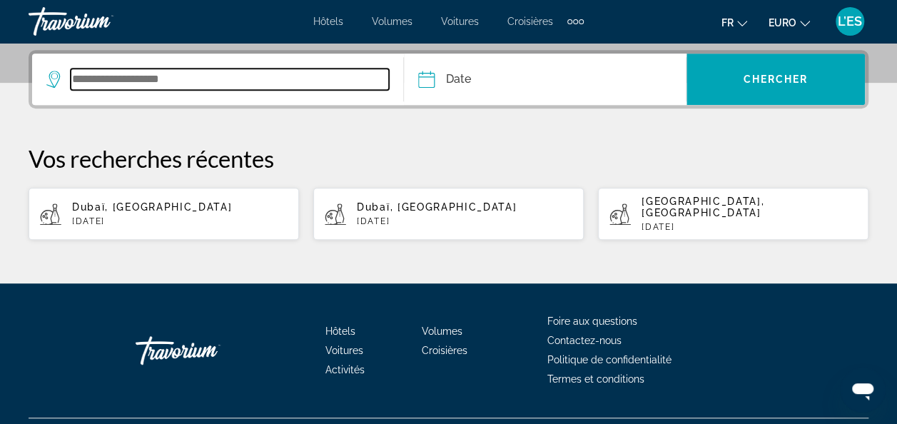
scroll to position [348, 0]
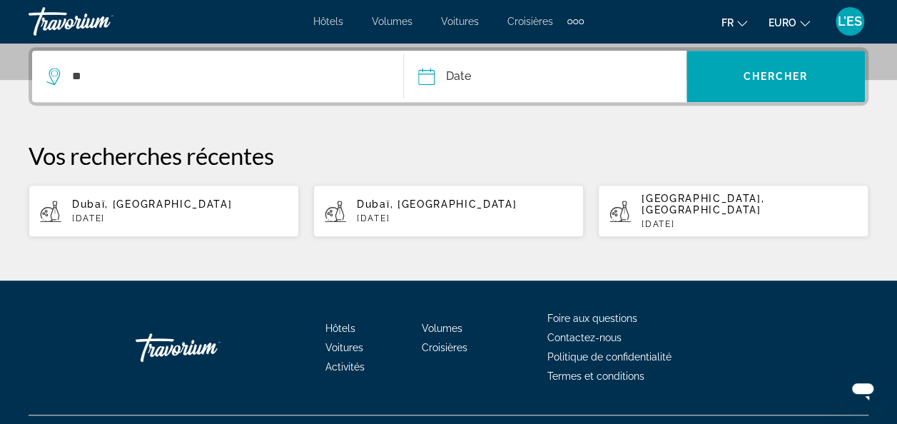
click at [103, 198] on span "Dubaï, [GEOGRAPHIC_DATA]" at bounding box center [152, 203] width 160 height 11
type input "**********"
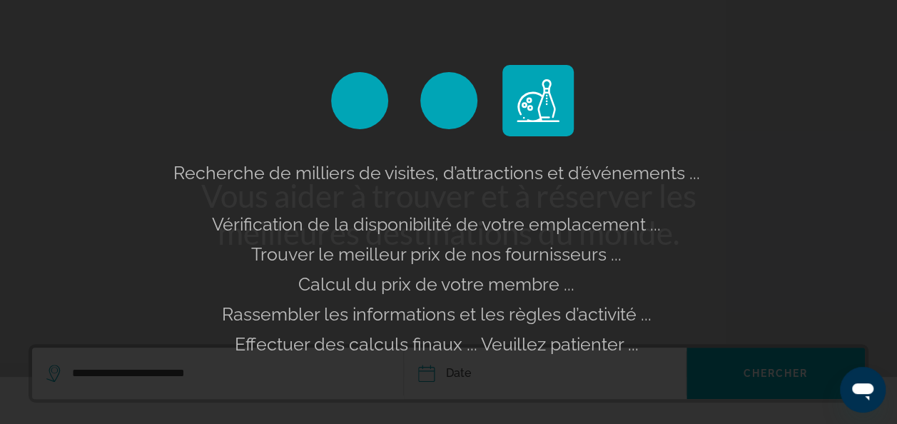
scroll to position [0, 0]
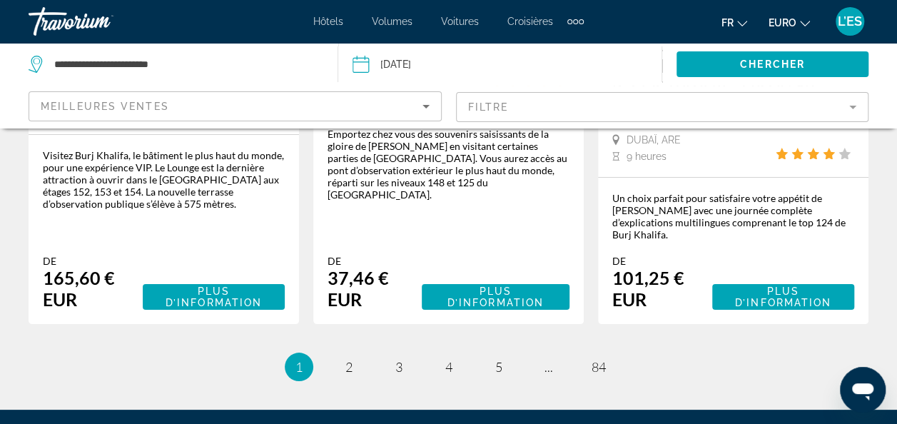
scroll to position [2640, 0]
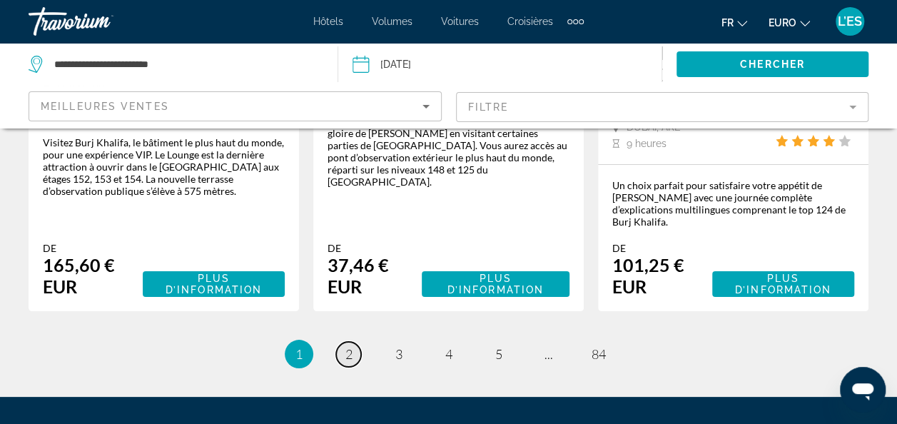
click at [355, 342] on link "page 2" at bounding box center [348, 354] width 25 height 25
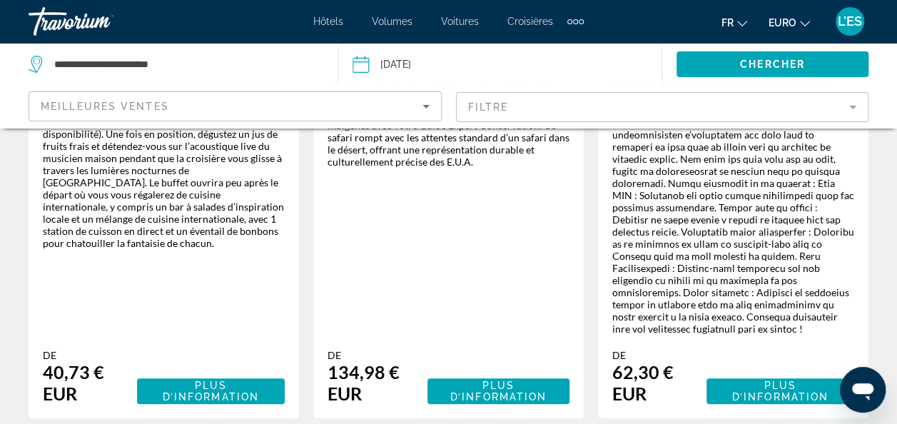
scroll to position [2997, 0]
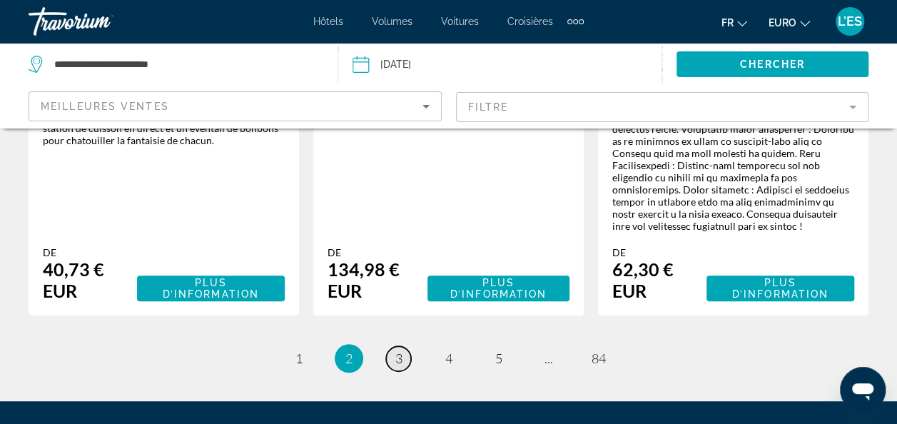
click at [397, 350] on span "3" at bounding box center [398, 358] width 7 height 16
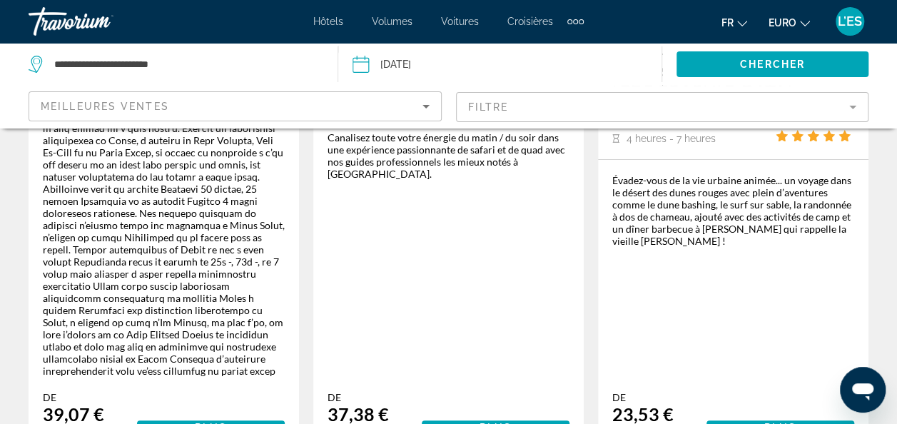
scroll to position [2640, 0]
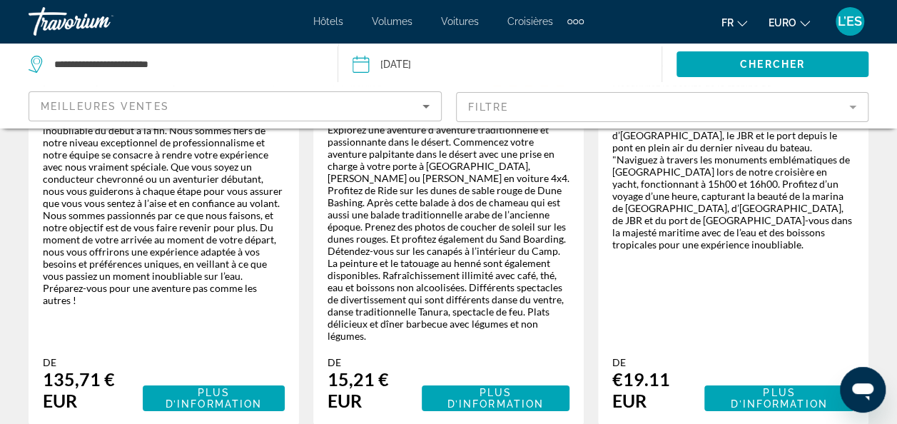
scroll to position [2065, 0]
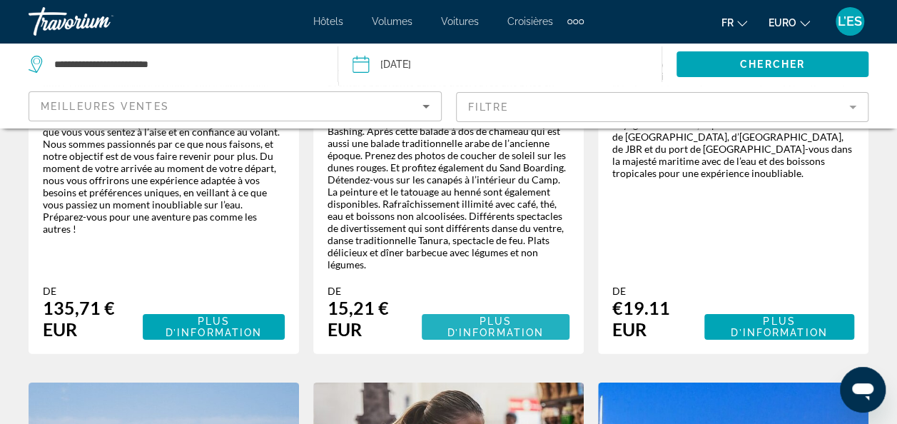
click at [482, 315] on span "Plus d’information" at bounding box center [495, 326] width 96 height 23
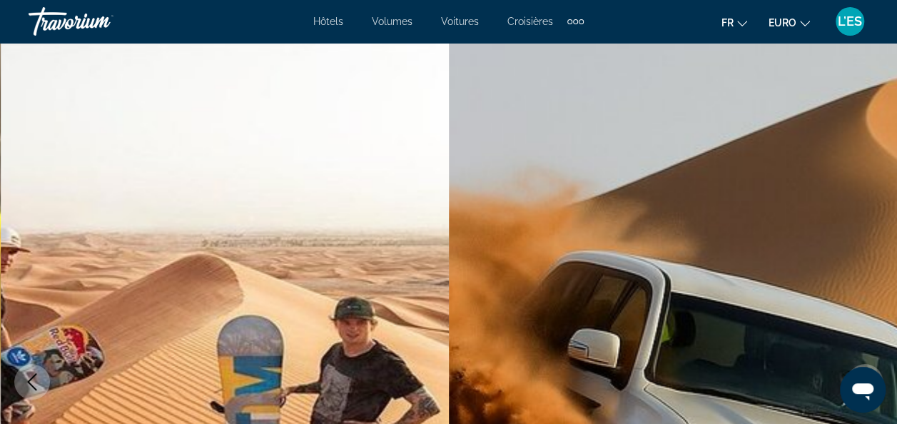
select select "*"
select select "****"
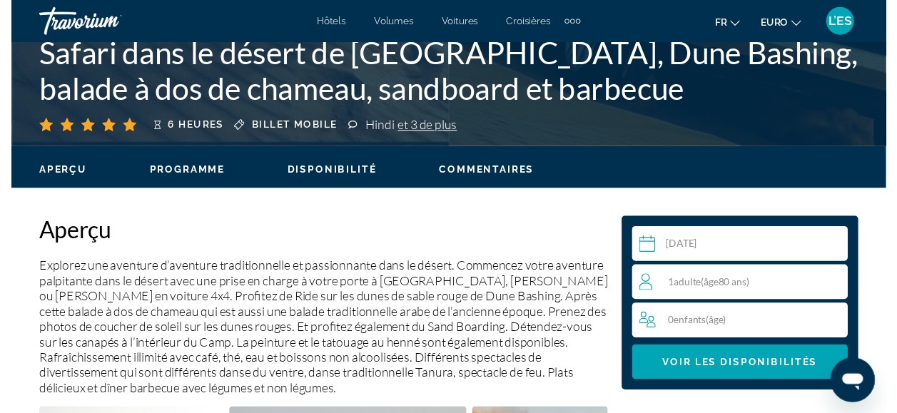
scroll to position [642, 0]
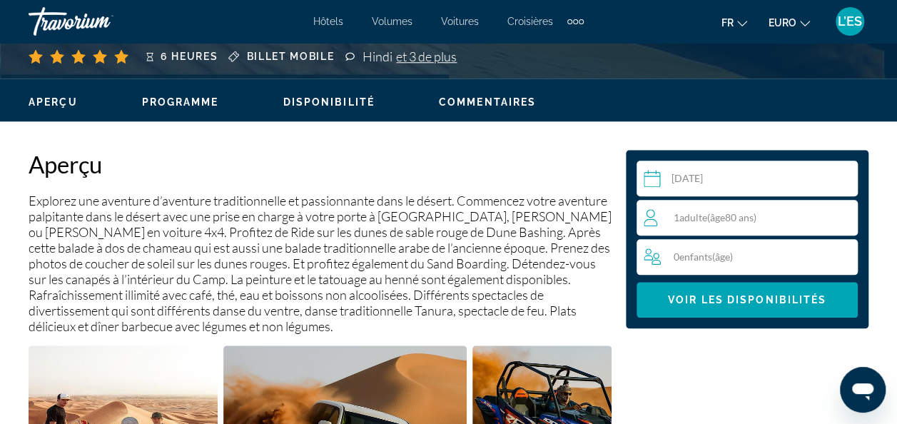
click at [743, 176] on input "Contenu principal" at bounding box center [749, 181] width 227 height 40
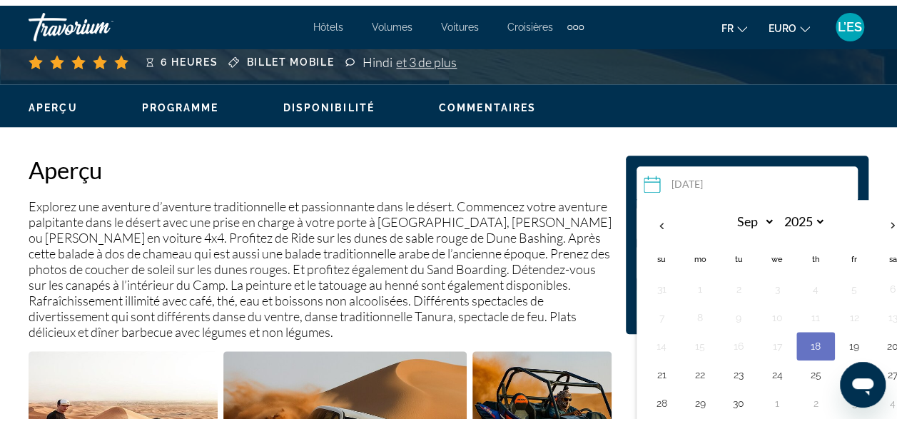
scroll to position [713, 0]
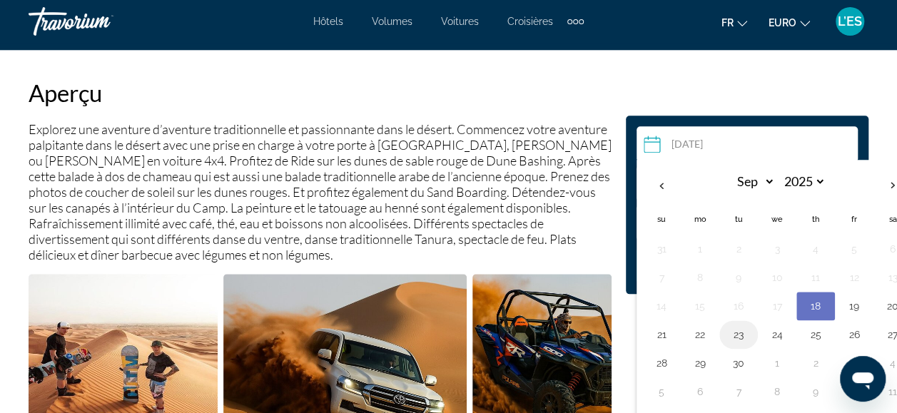
click at [741, 337] on button "23" at bounding box center [738, 335] width 23 height 20
type input "**********"
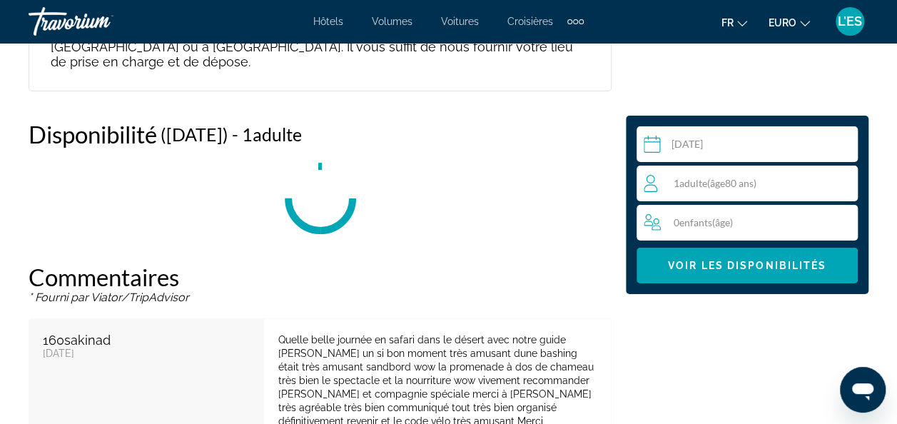
scroll to position [2594, 0]
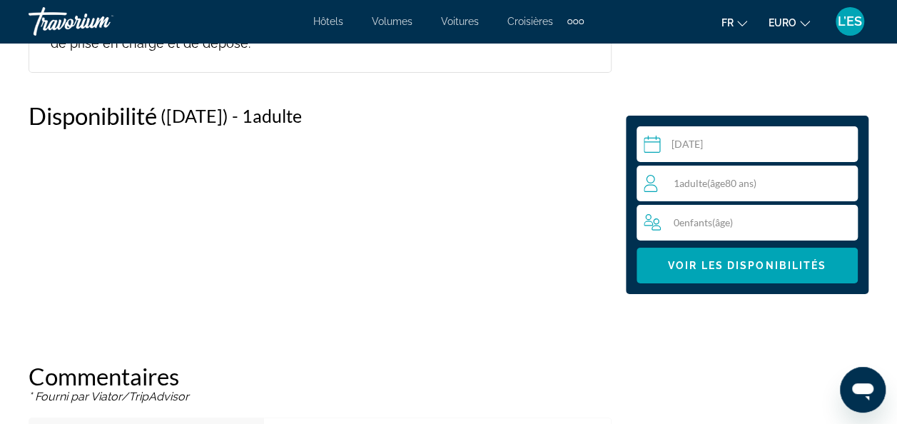
click at [711, 184] on span "( âge 80 ans)" at bounding box center [731, 183] width 49 height 12
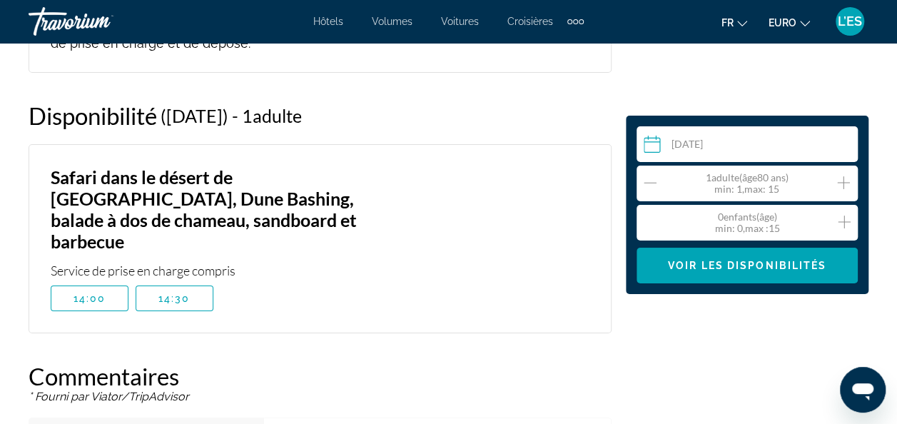
click at [842, 183] on icon "Augmenter les adultes" at bounding box center [843, 182] width 13 height 13
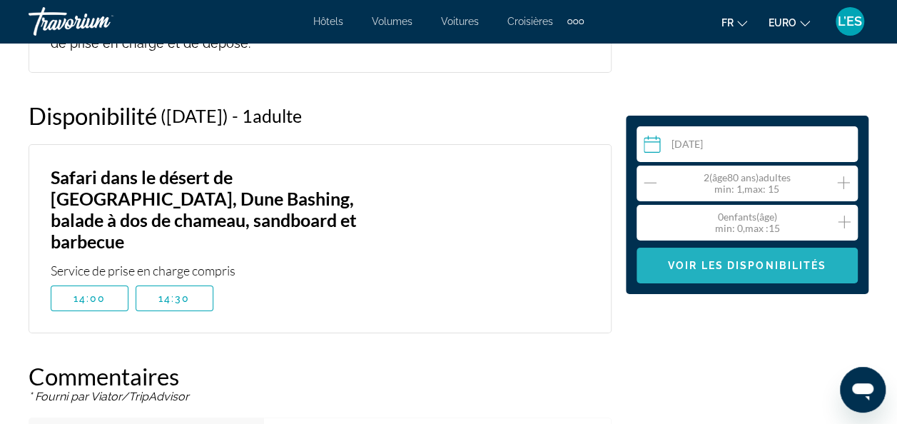
click at [753, 268] on span "Voir les disponibilités" at bounding box center [747, 265] width 158 height 11
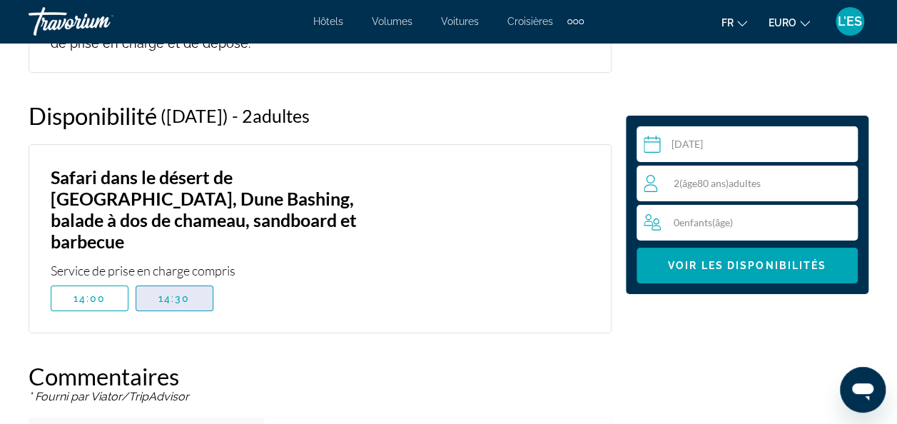
click at [153, 281] on span "Contenu principal" at bounding box center [174, 298] width 76 height 34
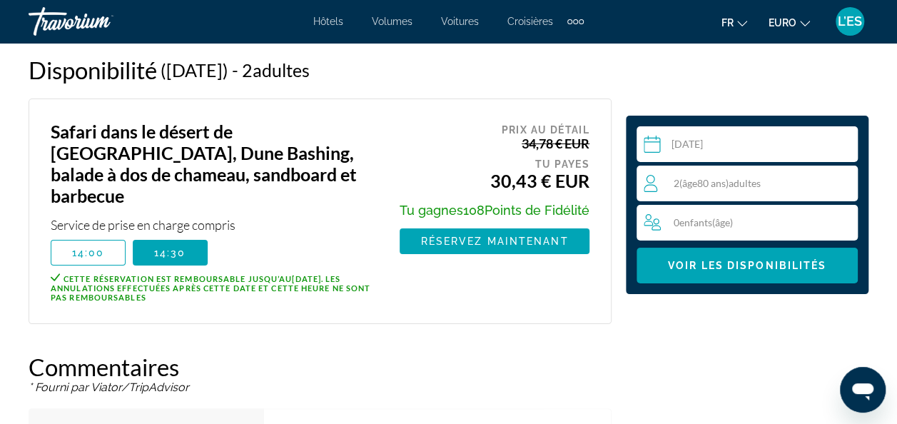
scroll to position [2618, 0]
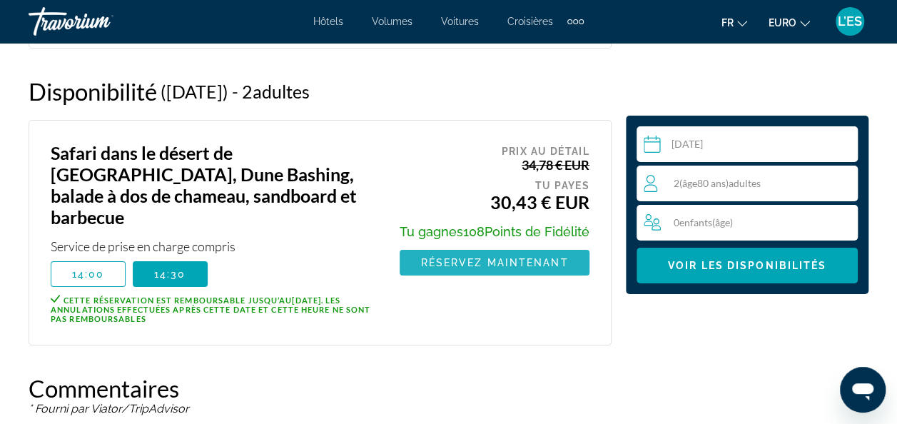
click at [449, 257] on span "Réservez maintenant" at bounding box center [495, 262] width 148 height 11
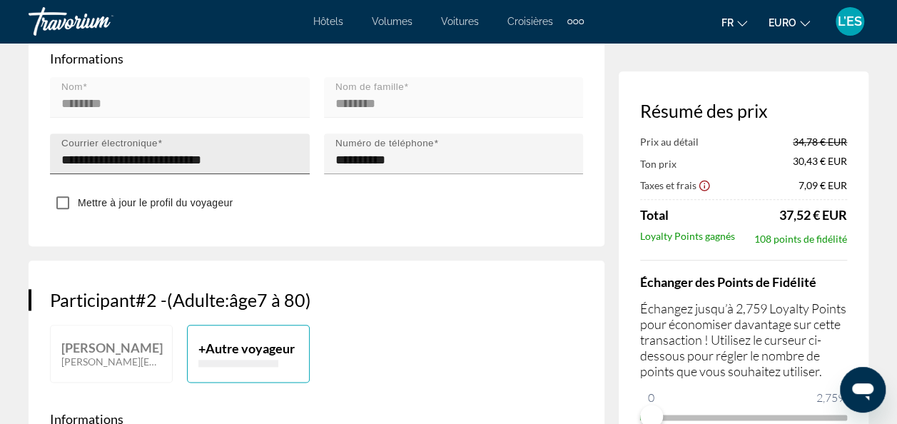
scroll to position [713, 0]
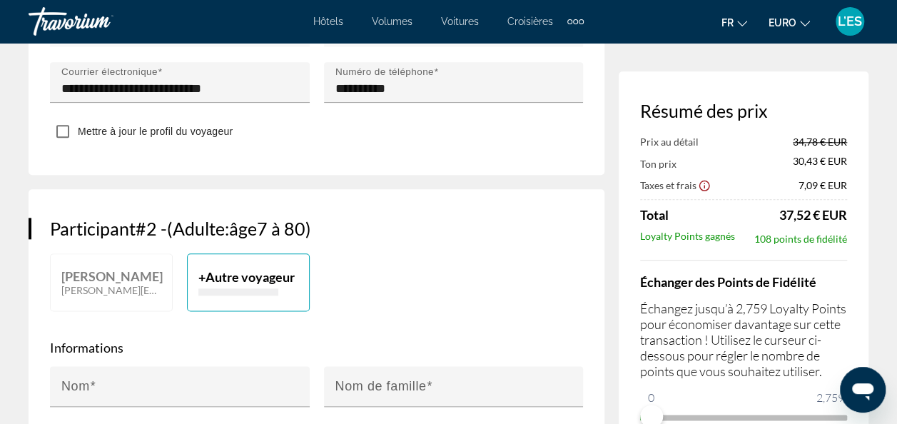
click at [230, 288] on p "Contenu principal" at bounding box center [238, 291] width 80 height 7
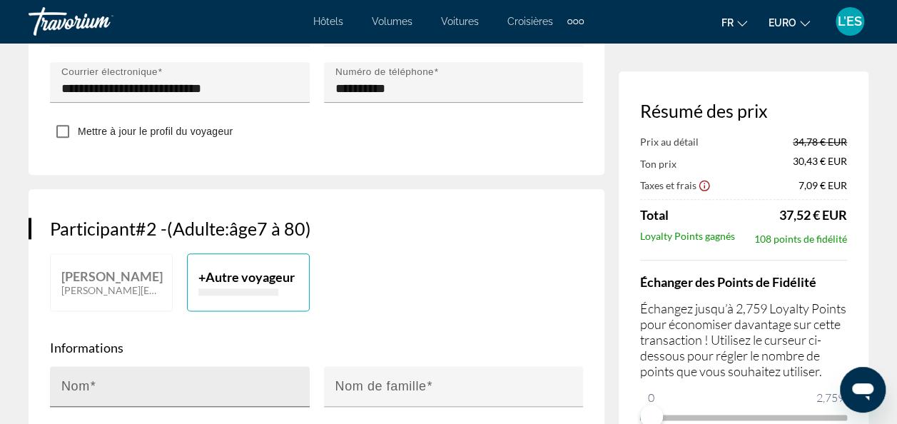
click at [108, 384] on input "Nom" at bounding box center [183, 392] width 245 height 17
type input "********"
type input "****"
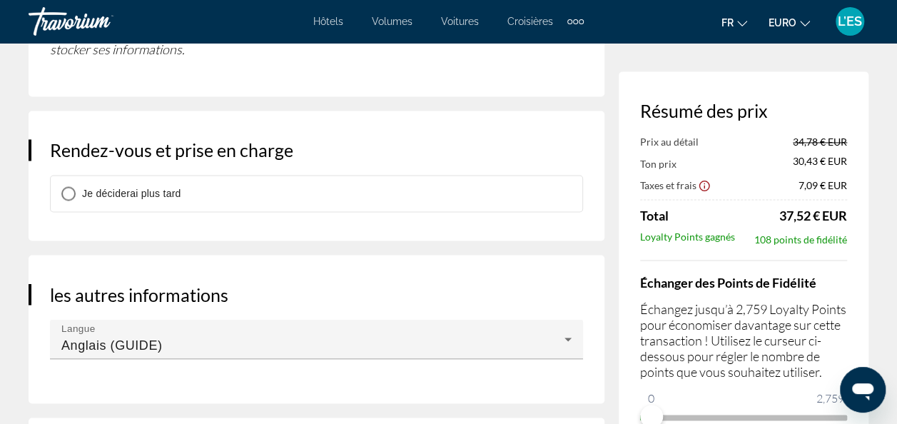
scroll to position [1213, 0]
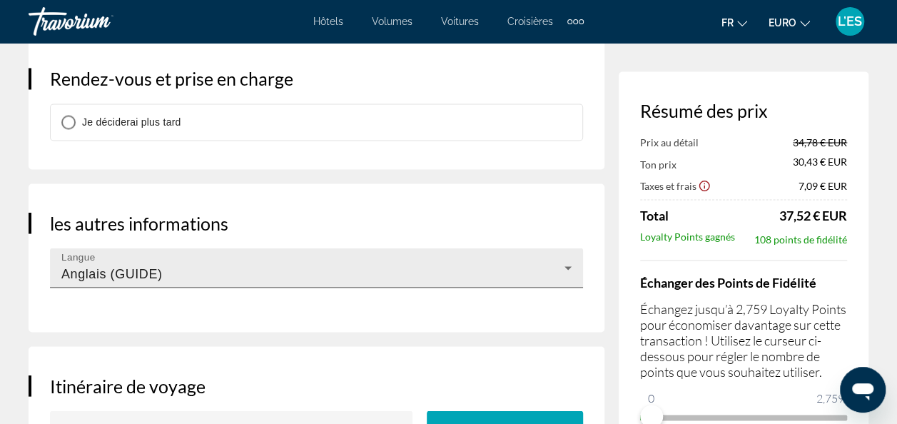
click at [482, 265] on div "Anglais (GUIDE)" at bounding box center [312, 273] width 503 height 17
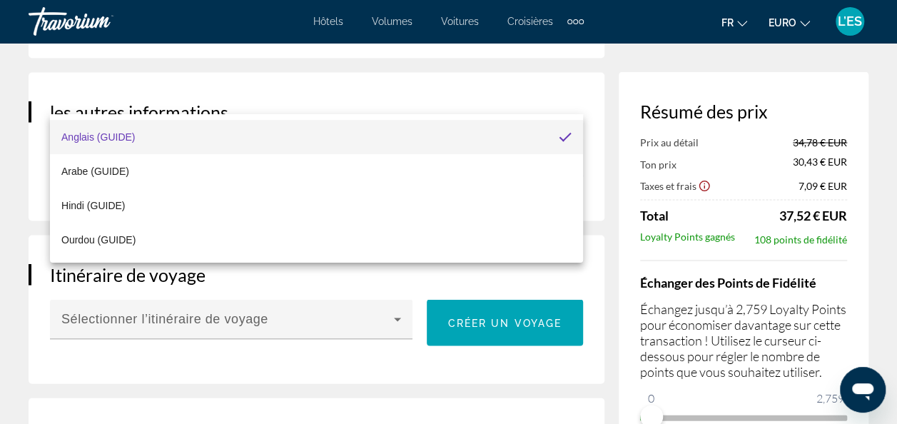
scroll to position [1356, 0]
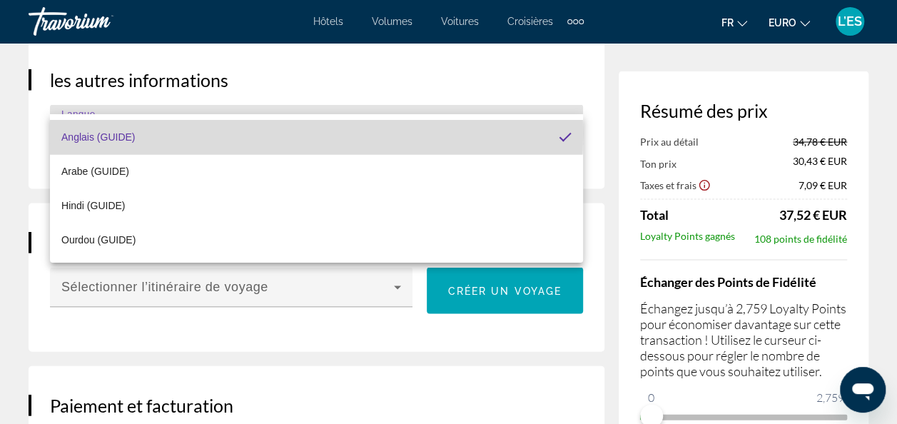
click at [86, 133] on span "Anglais (GUIDE)" at bounding box center [97, 136] width 73 height 17
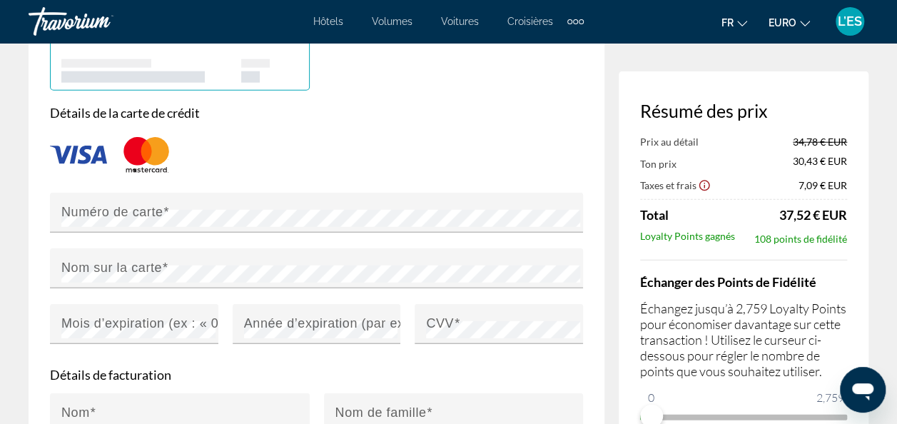
scroll to position [1855, 0]
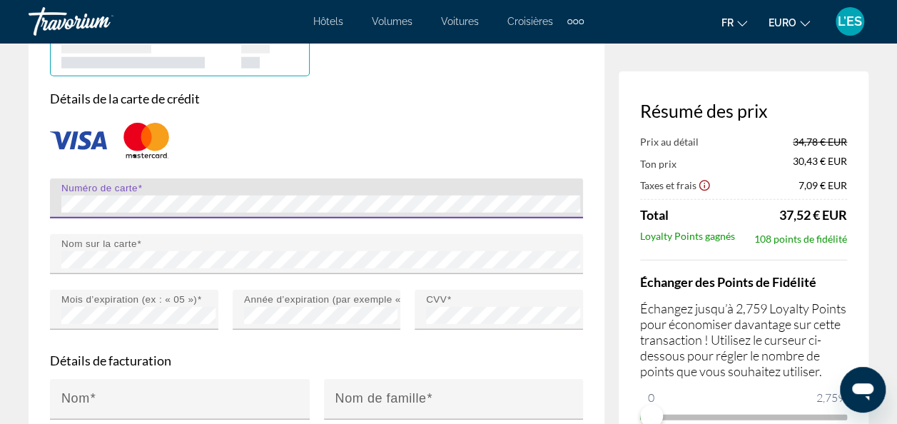
type input "**********"
type input "*****"
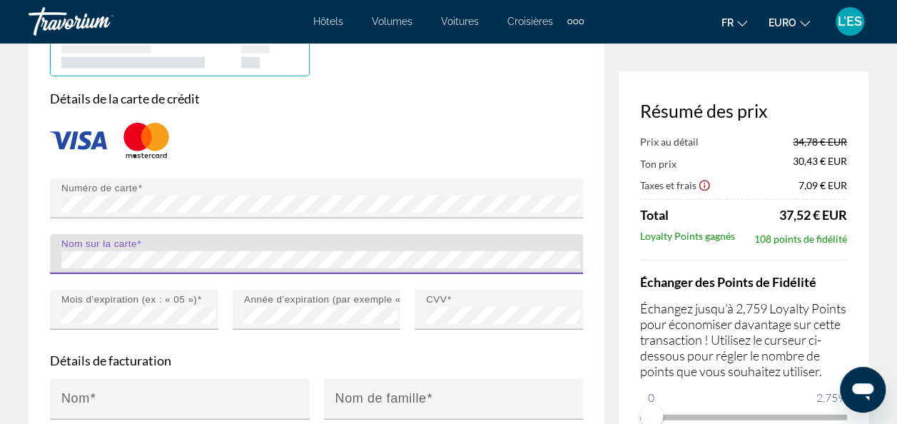
click at [50, 241] on div "Nom sur la carte" at bounding box center [316, 254] width 533 height 40
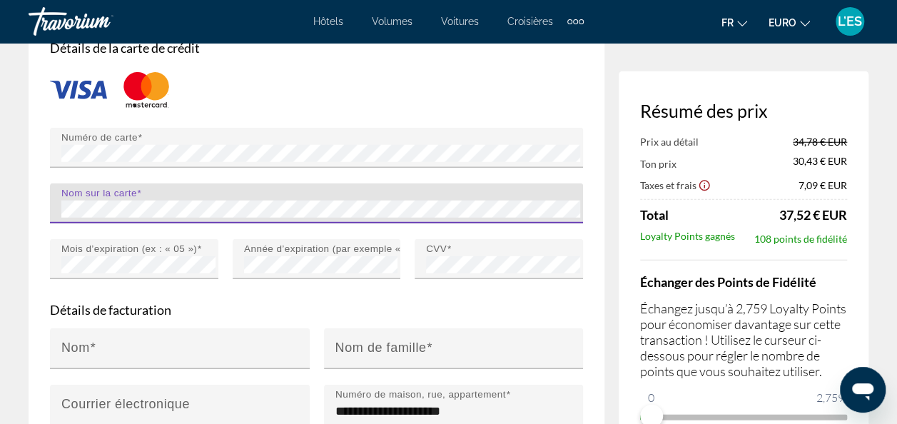
scroll to position [1926, 0]
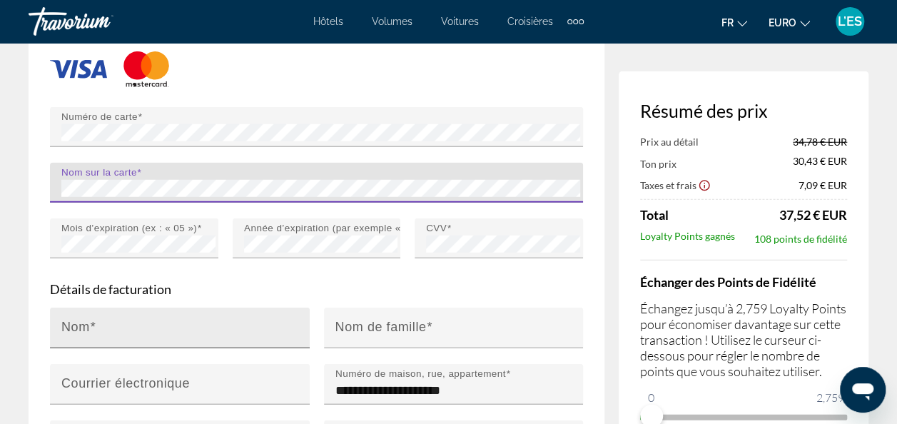
click at [91, 320] on span "Contenu principal" at bounding box center [93, 327] width 6 height 14
click at [91, 325] on input "Nom" at bounding box center [183, 333] width 245 height 17
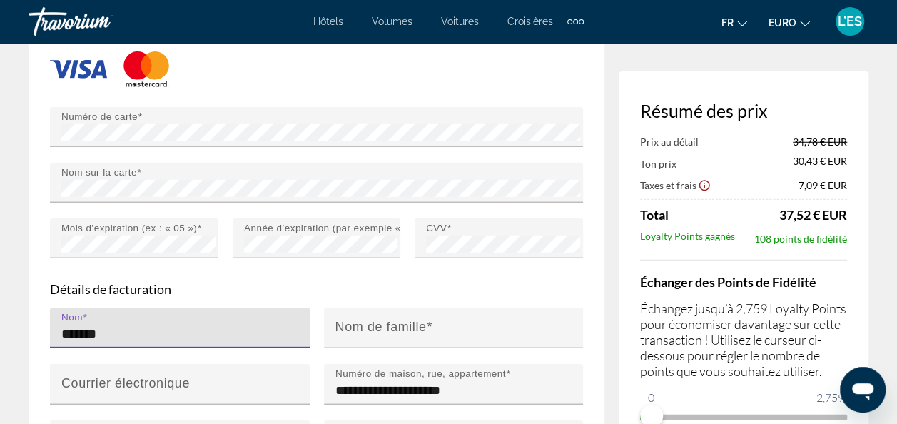
type input "********"
type input "******"
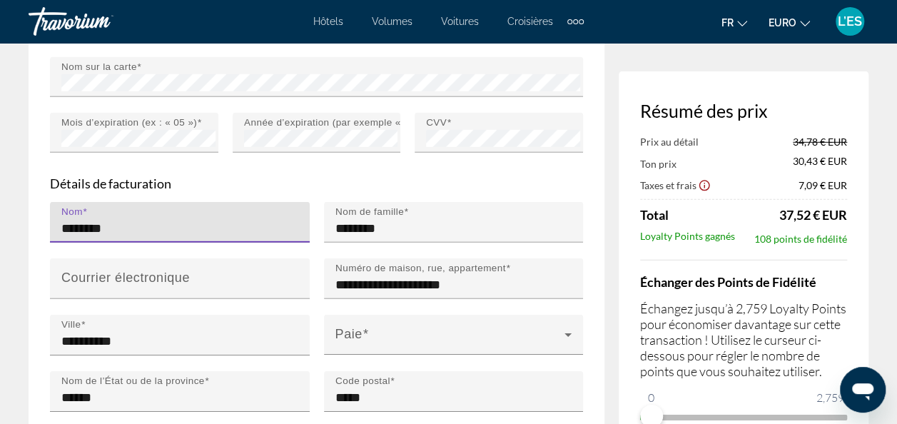
scroll to position [2069, 0]
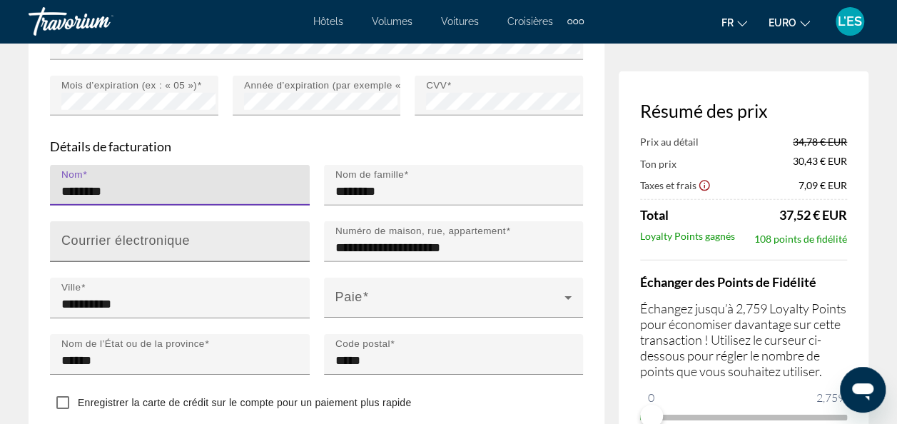
type input "********"
click at [143, 233] on mat-label "Courrier électronique" at bounding box center [125, 240] width 128 height 14
click at [143, 239] on input "Courrier électronique" at bounding box center [183, 247] width 245 height 17
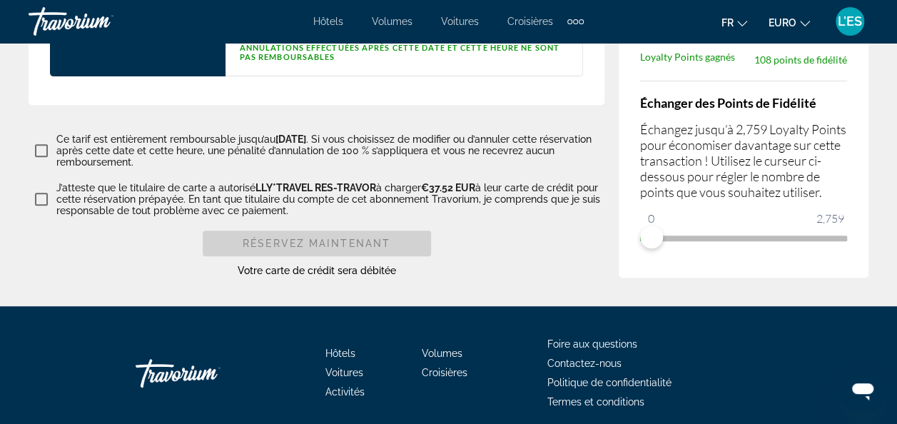
scroll to position [2925, 0]
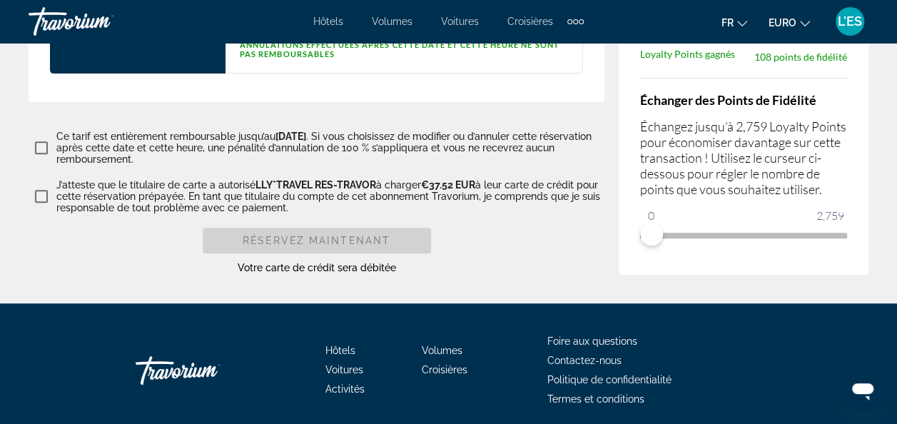
type input "**********"
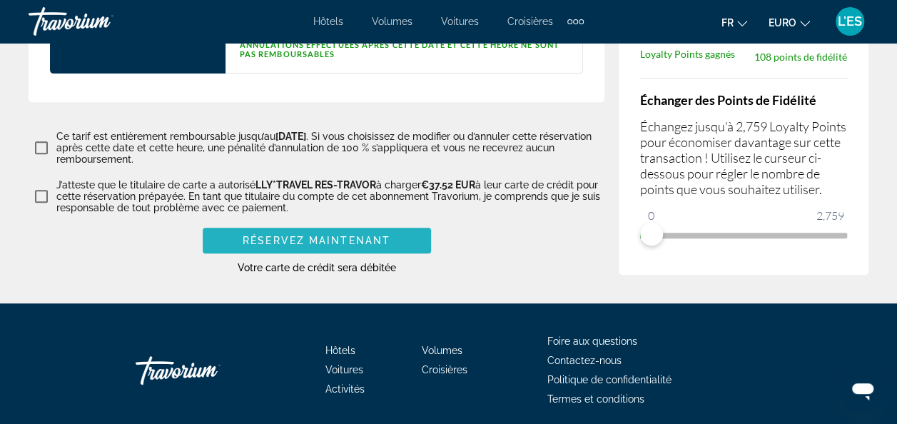
click at [293, 235] on span "Réservez maintenant" at bounding box center [317, 240] width 148 height 11
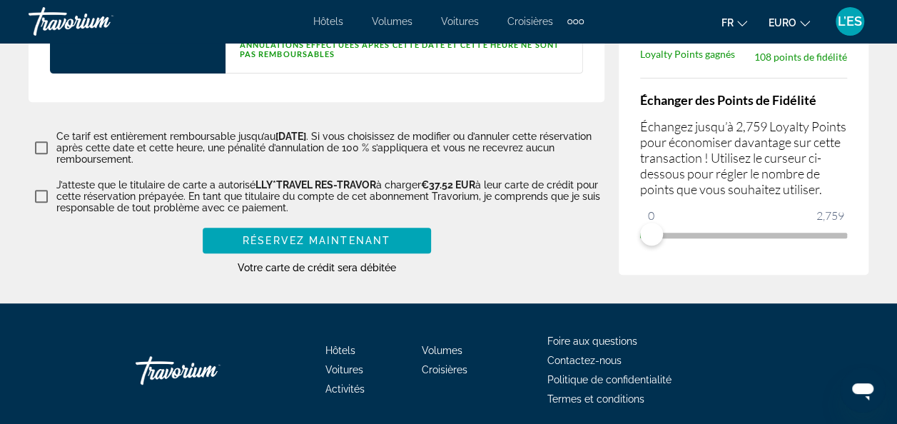
scroll to position [2128, 0]
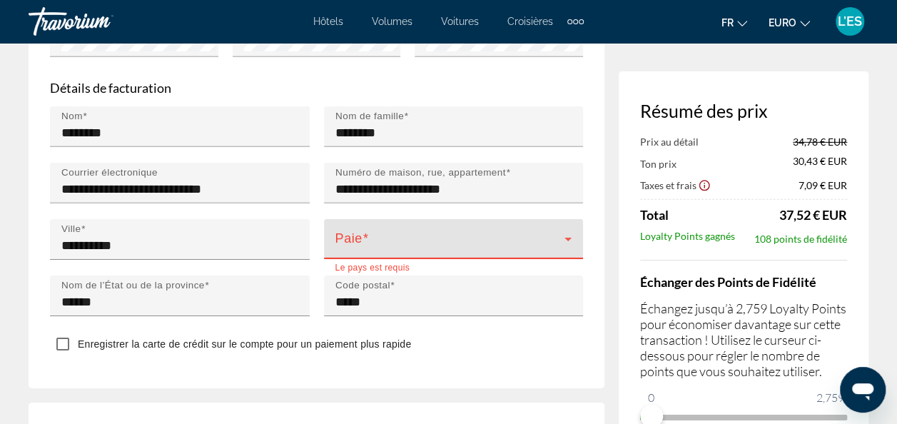
click at [444, 236] on span "Contenu principal" at bounding box center [450, 244] width 230 height 17
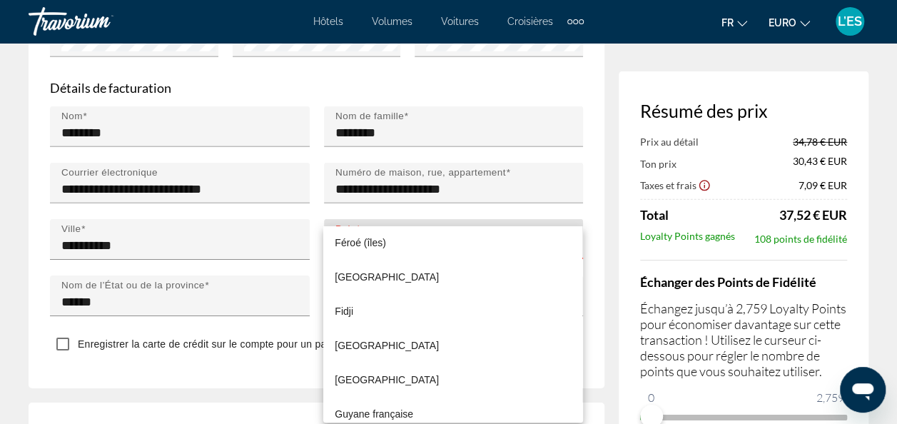
scroll to position [2578, 0]
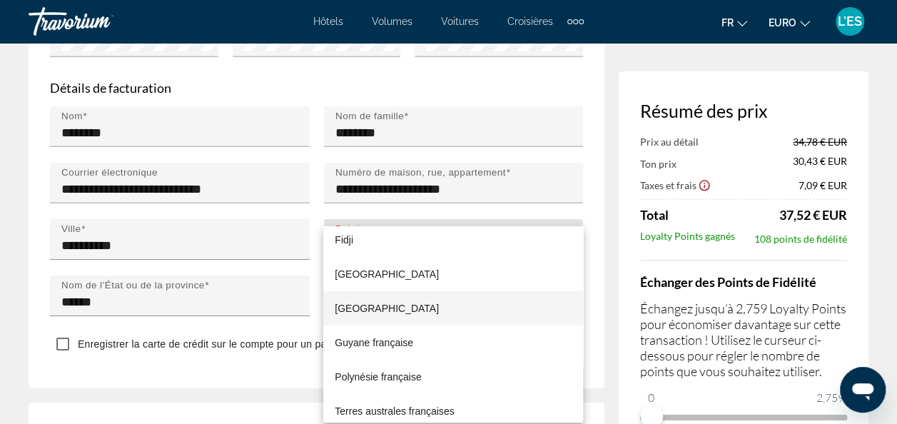
click at [345, 302] on span "[GEOGRAPHIC_DATA]" at bounding box center [387, 308] width 104 height 17
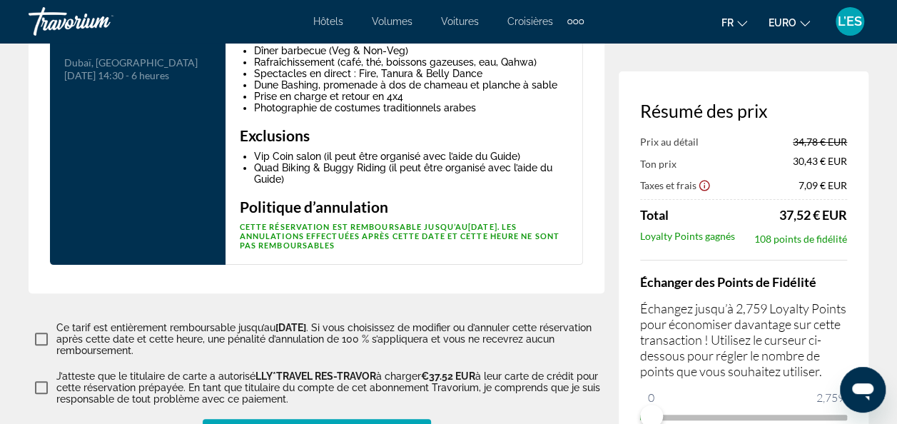
scroll to position [2841, 0]
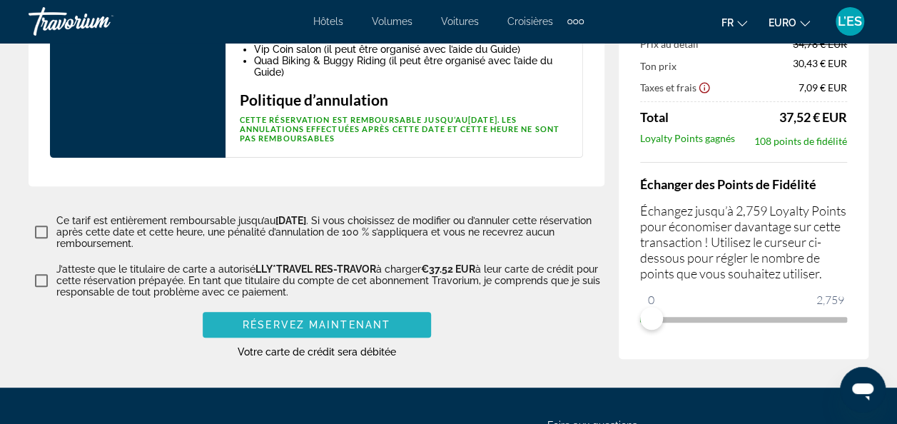
click at [327, 319] on span "Réservez maintenant" at bounding box center [317, 324] width 148 height 11
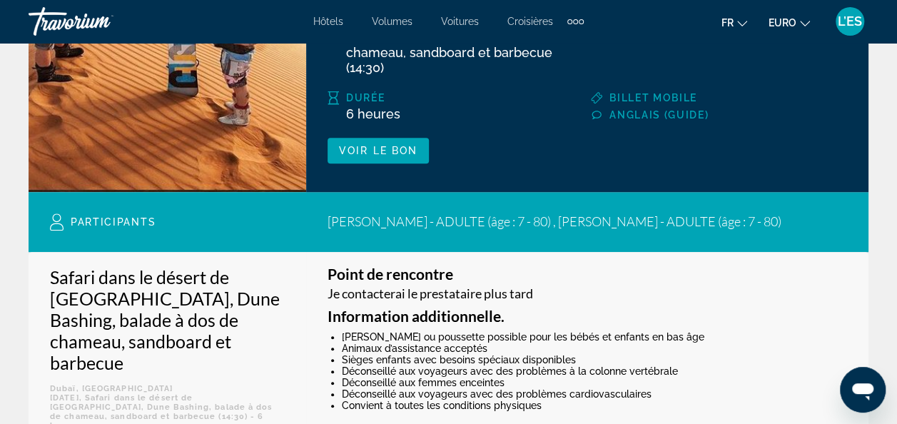
scroll to position [357, 0]
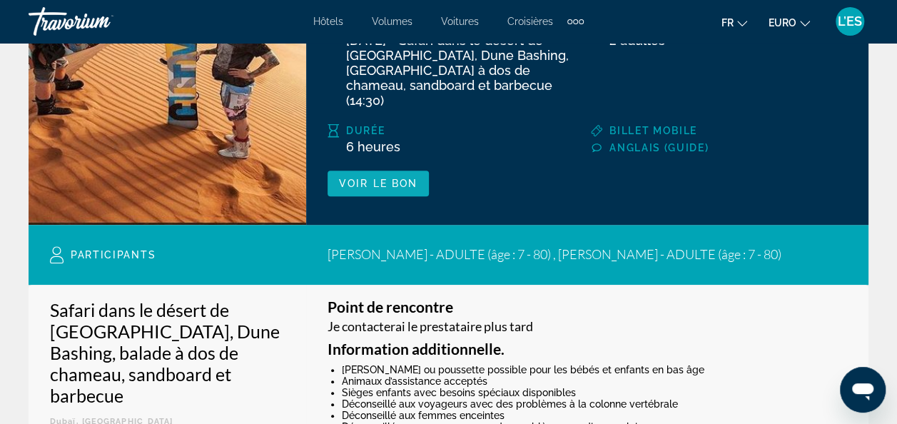
click at [392, 166] on span "Contenu principal" at bounding box center [377, 183] width 101 height 34
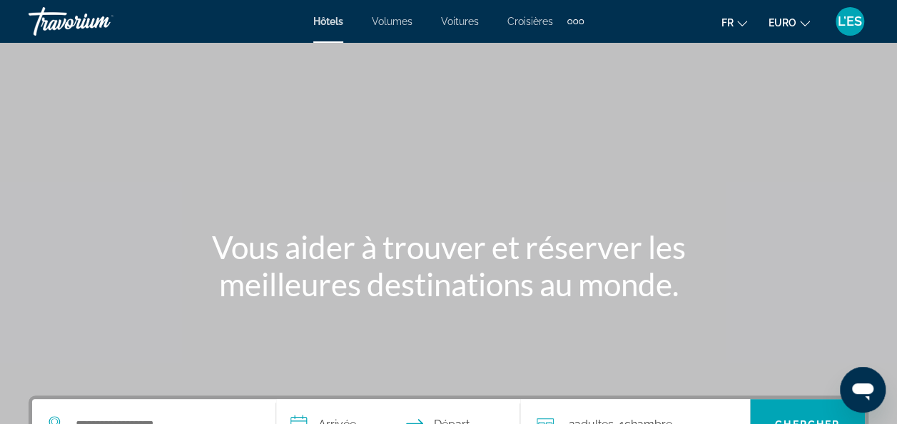
click at [578, 9] on div "Hôtels Volumes Voitures Croisières Activités Hôtels Vols Voitures Croisières Ac…" at bounding box center [448, 21] width 897 height 37
click at [576, 20] on div "Éléments de navigation supplémentaires" at bounding box center [575, 21] width 5 height 5
click at [550, 46] on span "Activités" at bounding box center [552, 47] width 39 height 11
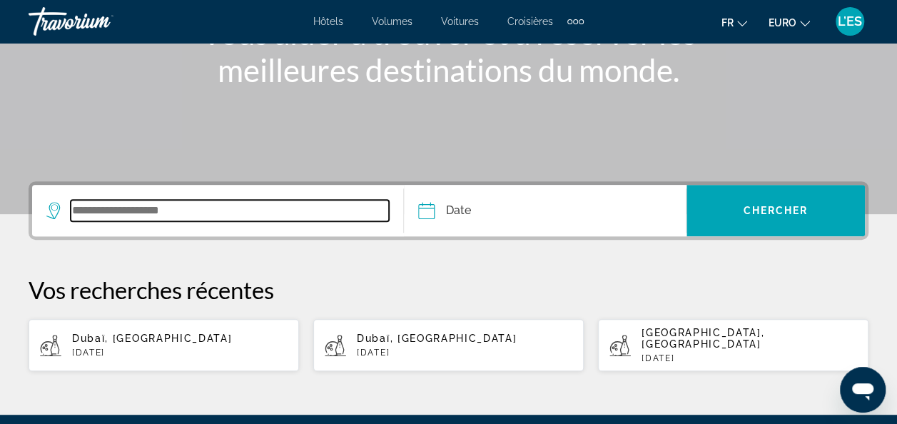
click at [111, 205] on input "Widget de recherche" at bounding box center [230, 210] width 318 height 21
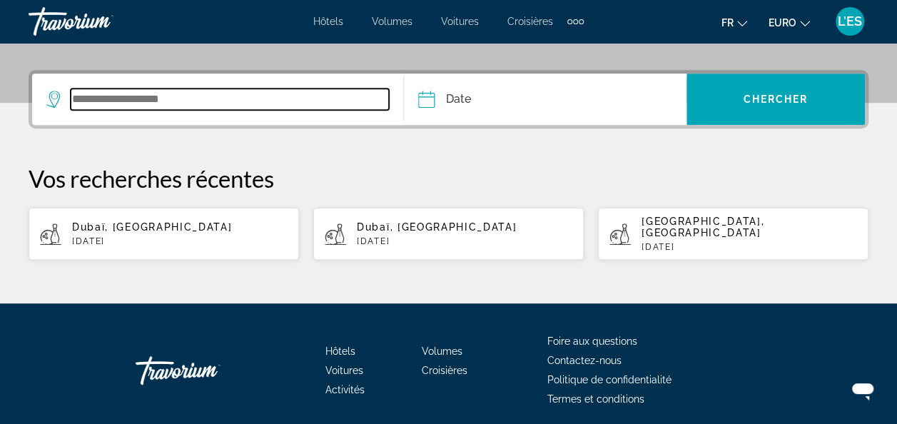
scroll to position [348, 0]
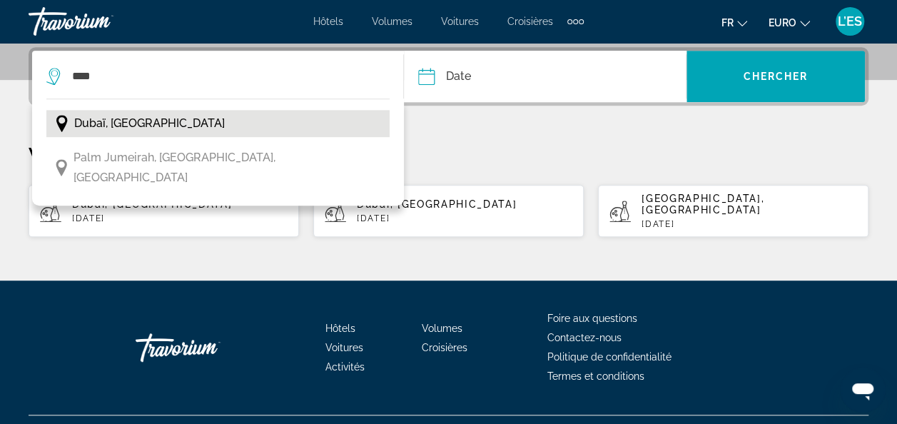
click at [135, 118] on span "Dubaï, [GEOGRAPHIC_DATA]" at bounding box center [149, 123] width 151 height 20
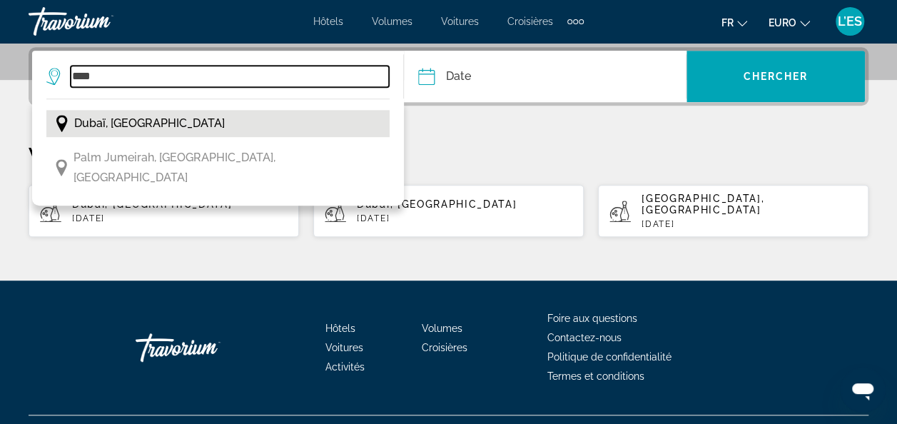
type input "**********"
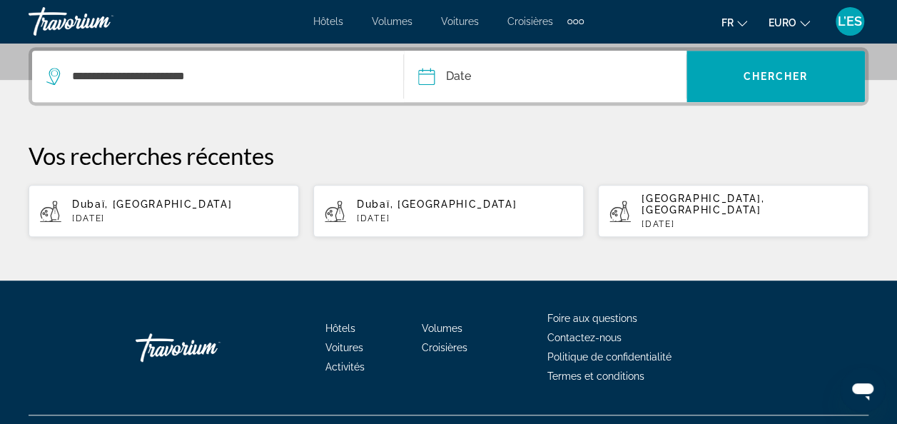
click at [464, 73] on input "Date" at bounding box center [484, 79] width 139 height 56
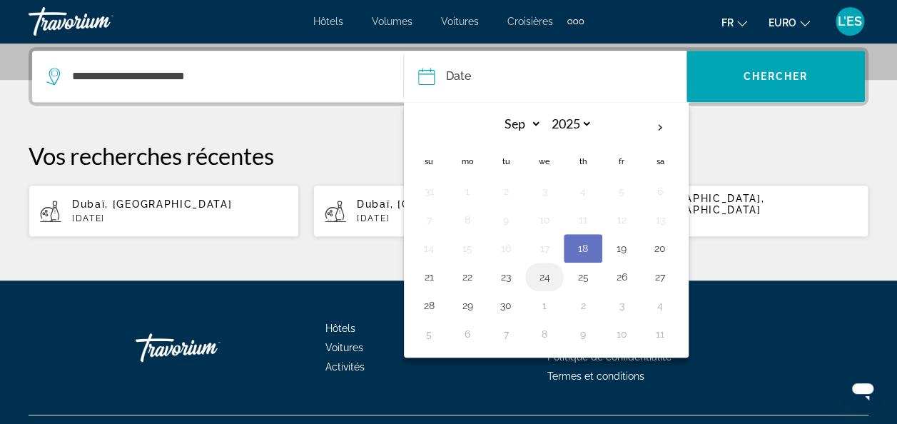
click at [551, 273] on button "24" at bounding box center [544, 277] width 23 height 20
type input "**********"
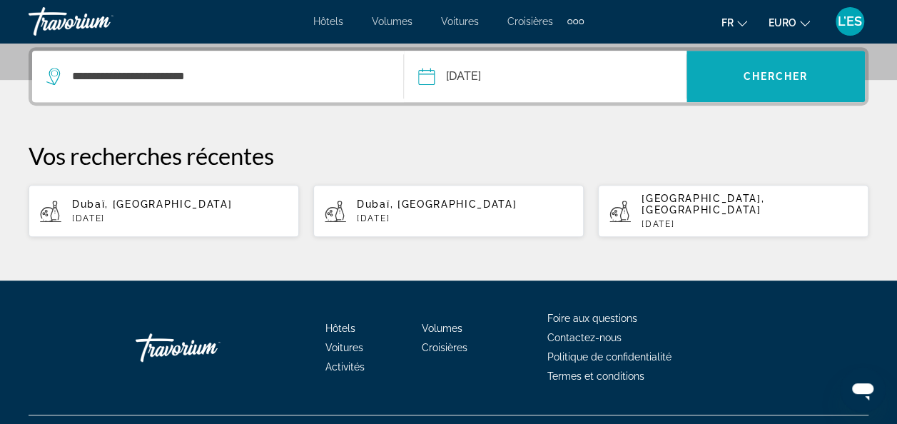
click at [702, 90] on span "Widget de recherche" at bounding box center [775, 76] width 178 height 34
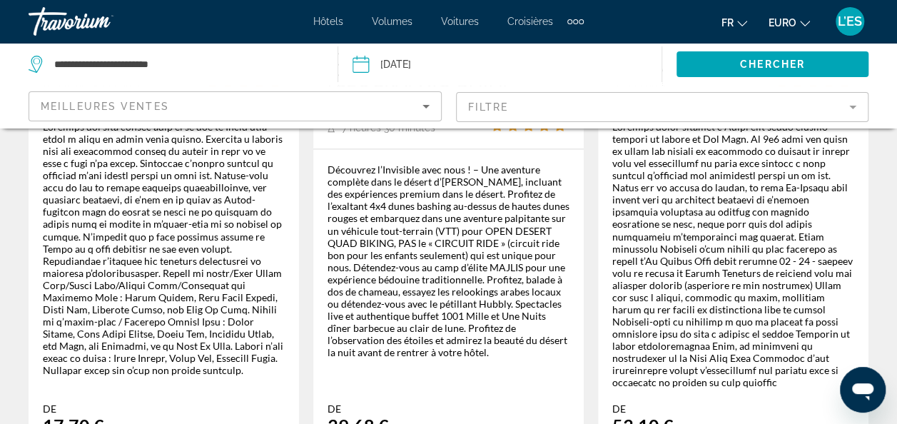
scroll to position [1142, 0]
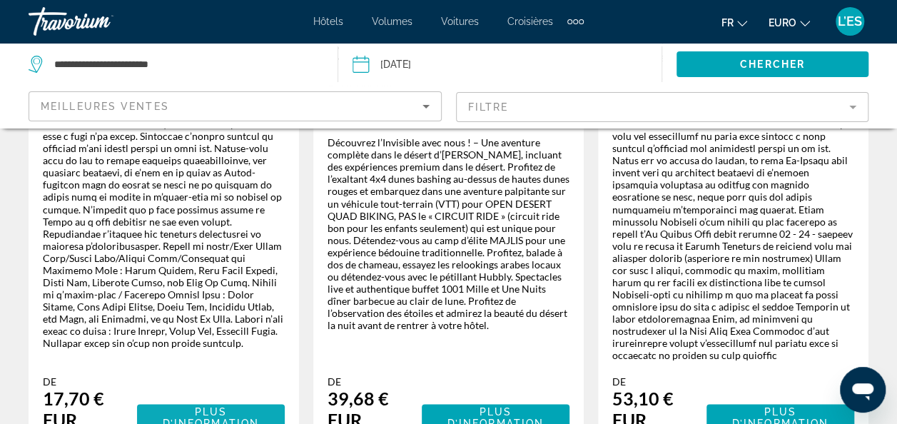
click at [172, 405] on span "Plus d’information" at bounding box center [210, 416] width 125 height 23
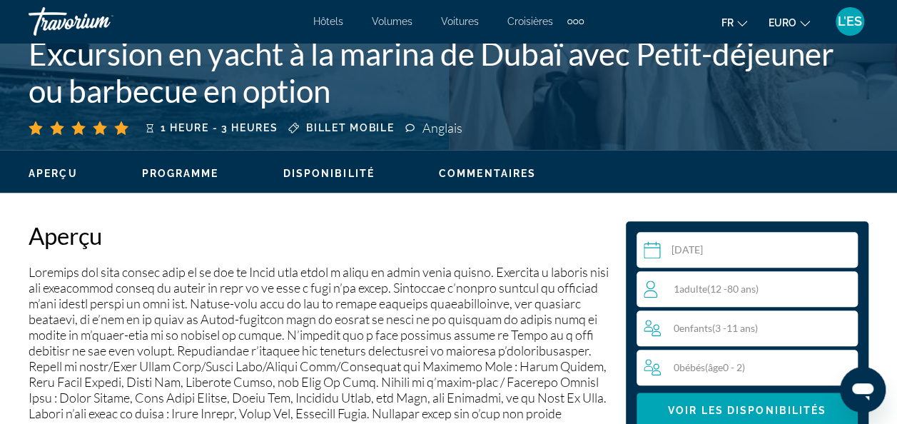
scroll to position [642, 0]
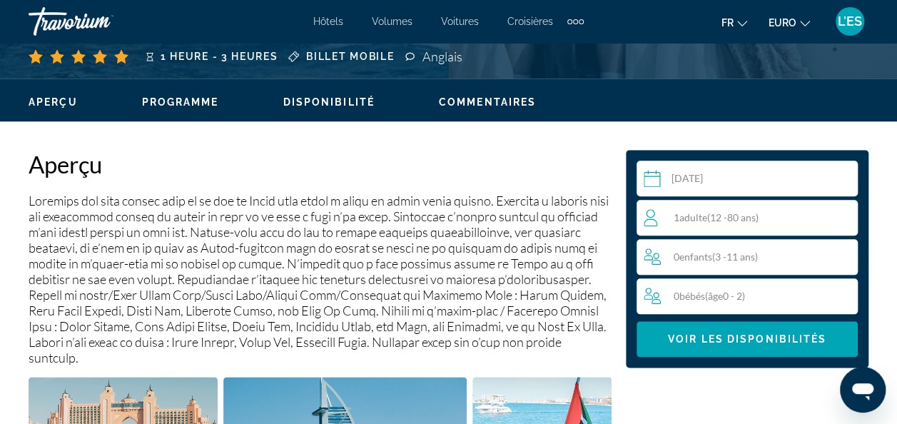
click at [683, 220] on span "Adulte" at bounding box center [693, 217] width 28 height 12
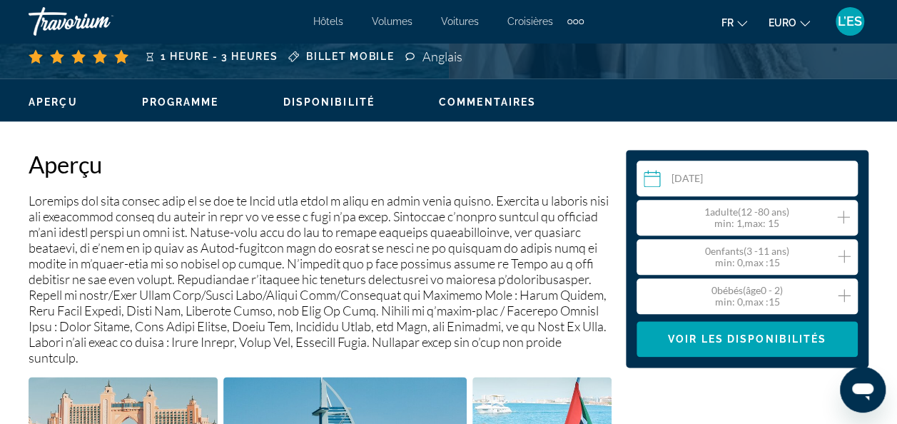
click at [849, 218] on icon "Augmenter les adultes" at bounding box center [843, 216] width 13 height 17
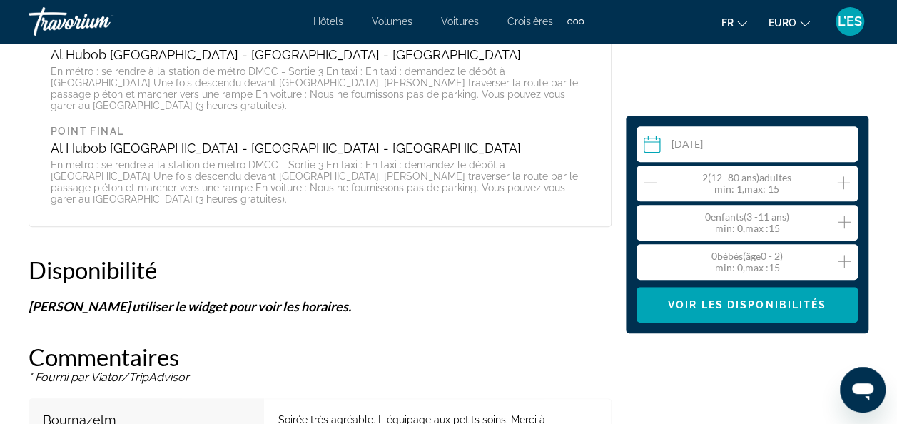
scroll to position [3068, 0]
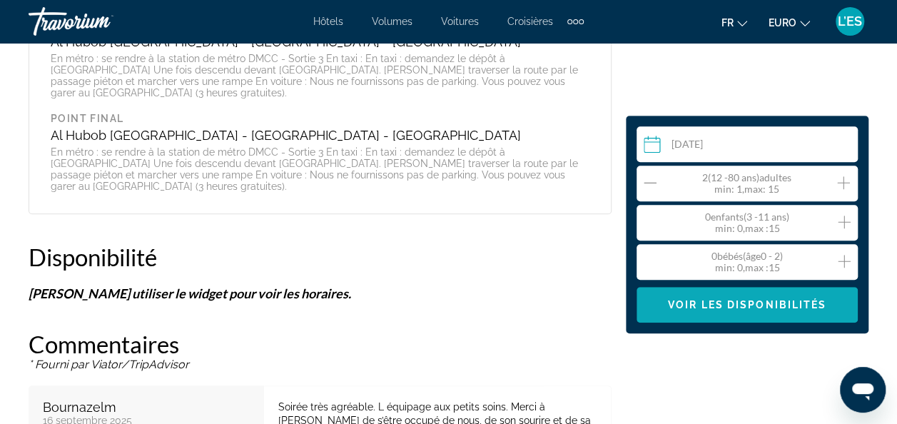
click at [776, 301] on span "Voir les disponibilités" at bounding box center [747, 304] width 158 height 11
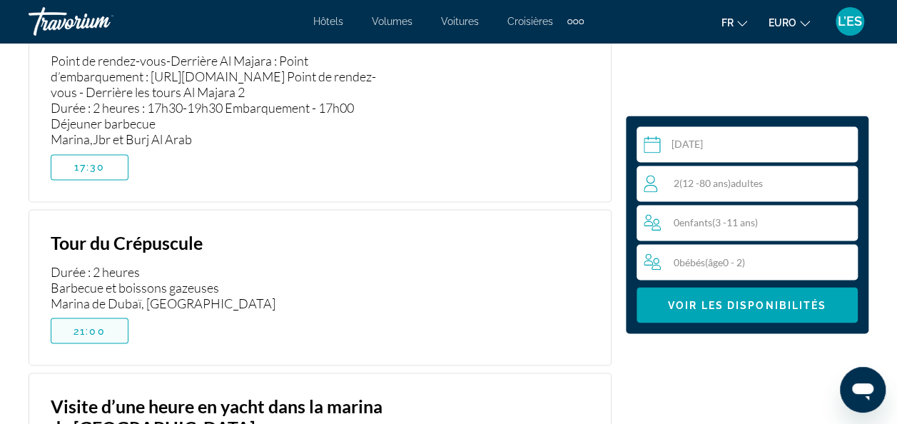
scroll to position [3764, 0]
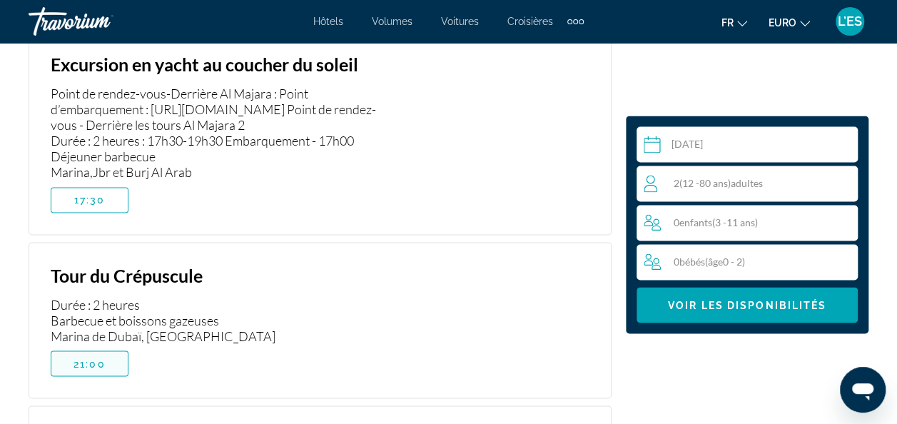
click at [94, 357] on span "21:00" at bounding box center [89, 362] width 32 height 11
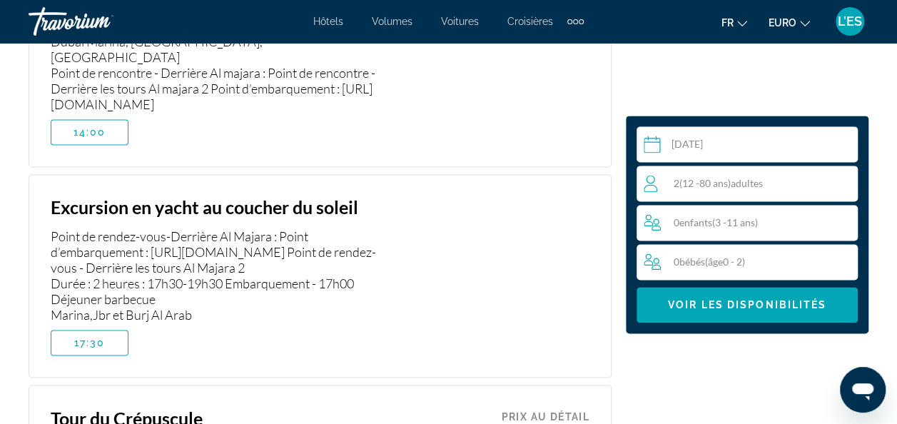
scroll to position [3550, 0]
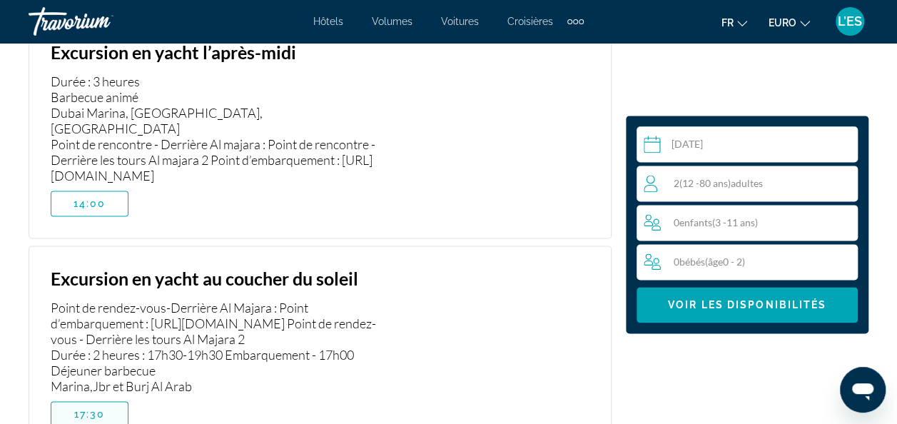
click at [68, 397] on span "Contenu principal" at bounding box center [89, 414] width 76 height 34
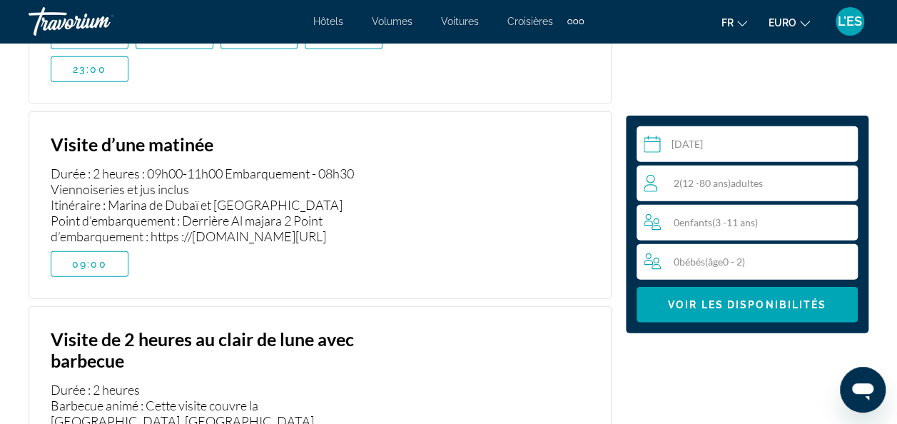
scroll to position [4406, 0]
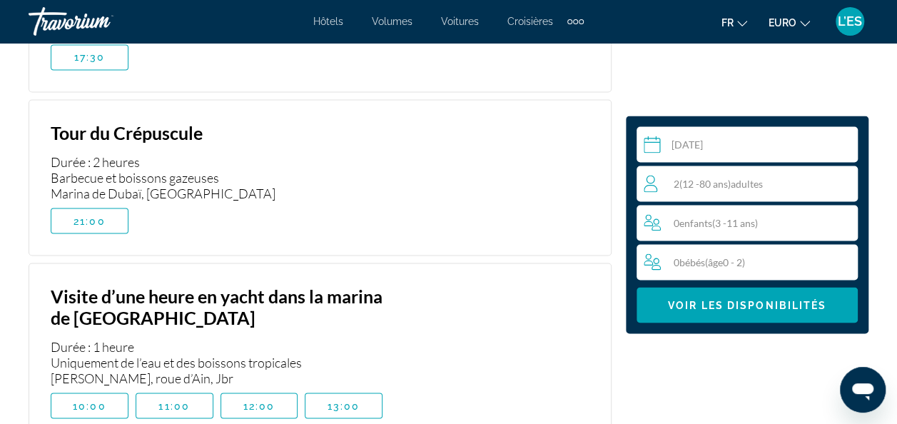
scroll to position [3764, 0]
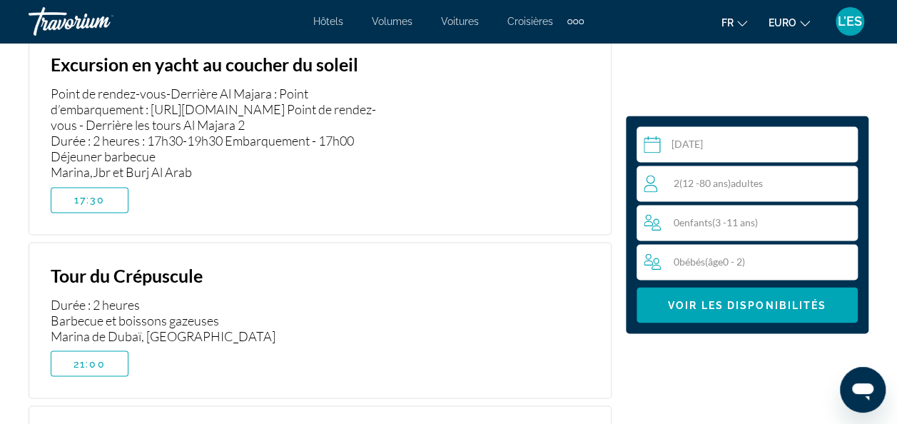
drag, startPoint x: 96, startPoint y: 250, endPoint x: 116, endPoint y: 250, distance: 19.3
click at [96, 346] on span "Contenu principal" at bounding box center [89, 363] width 76 height 34
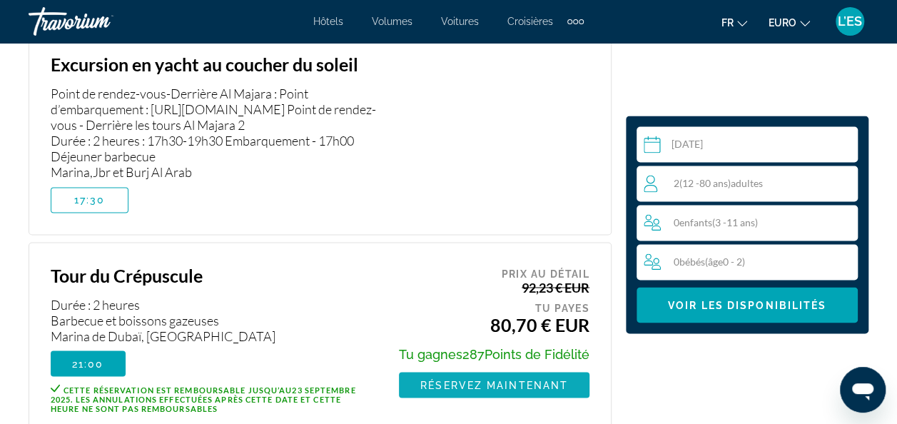
click at [495, 367] on span "Contenu principal" at bounding box center [494, 384] width 190 height 34
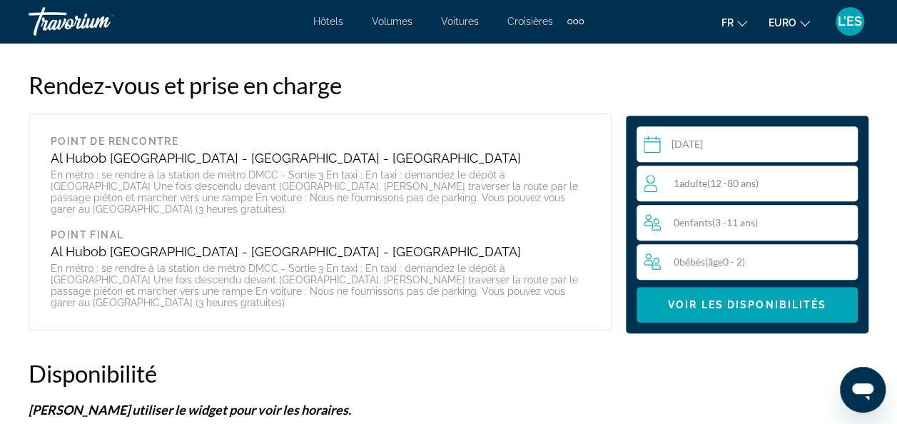
scroll to position [2997, 0]
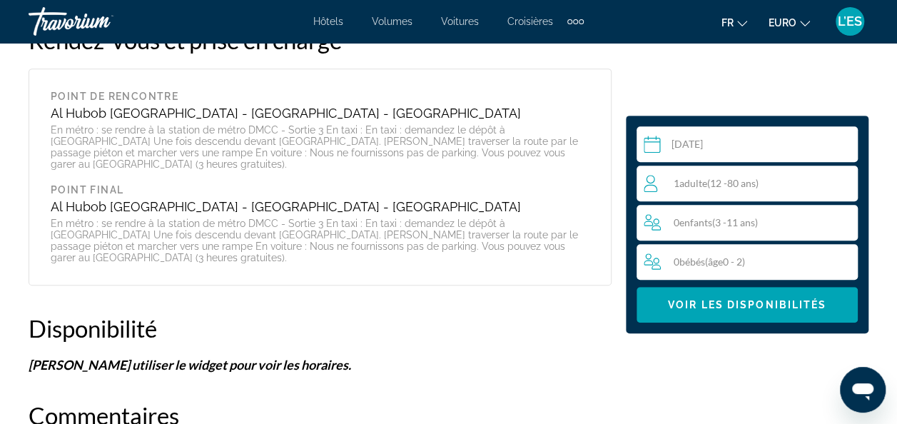
click at [698, 183] on span "Adulte" at bounding box center [693, 183] width 28 height 12
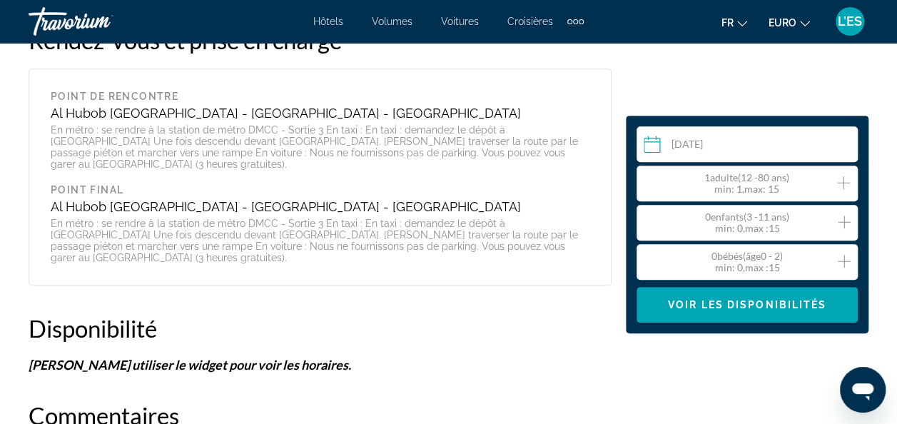
click at [846, 181] on icon "Augmenter les adultes" at bounding box center [843, 182] width 13 height 17
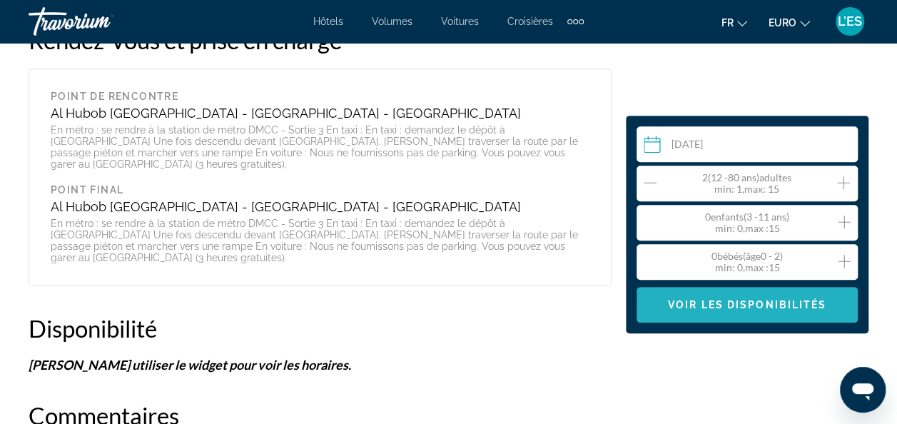
click at [756, 311] on span "Contenu principal" at bounding box center [746, 305] width 221 height 34
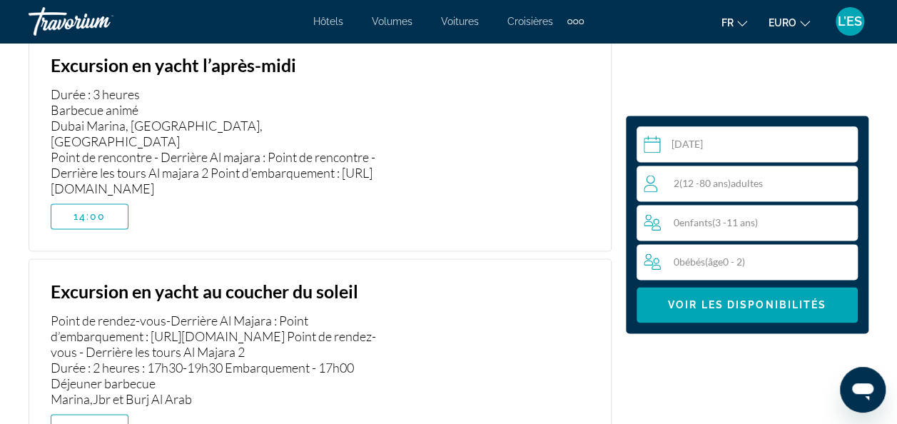
scroll to position [3550, 0]
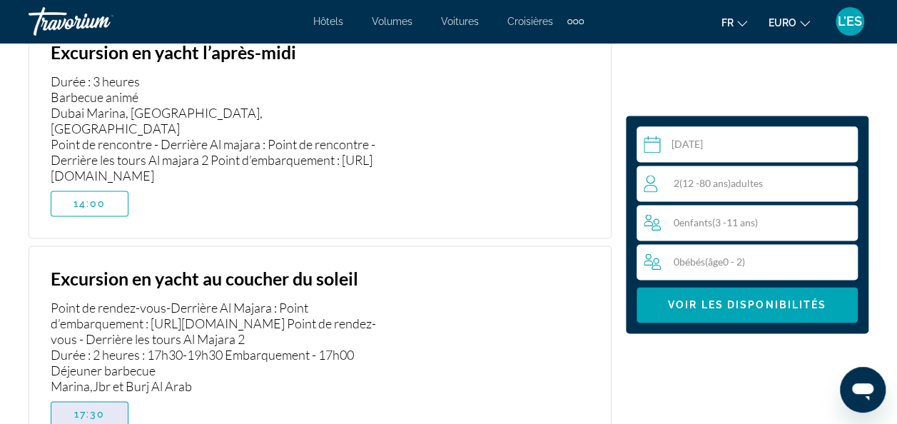
click at [88, 408] on span "17:30" at bounding box center [89, 413] width 31 height 11
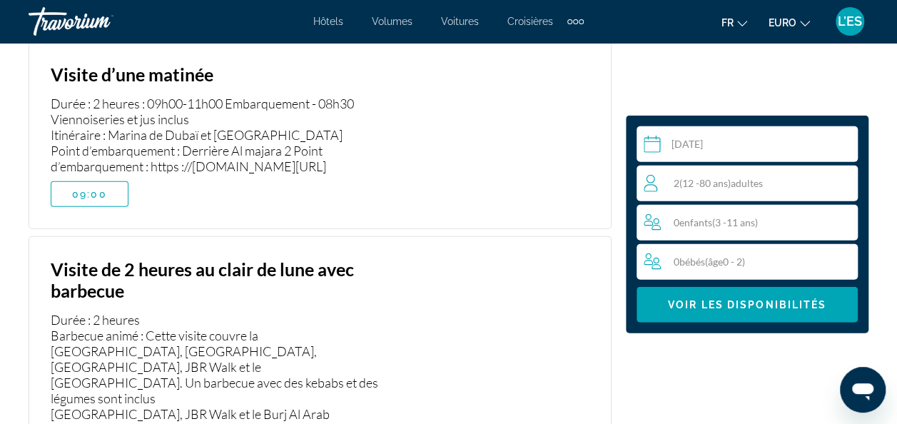
scroll to position [4478, 0]
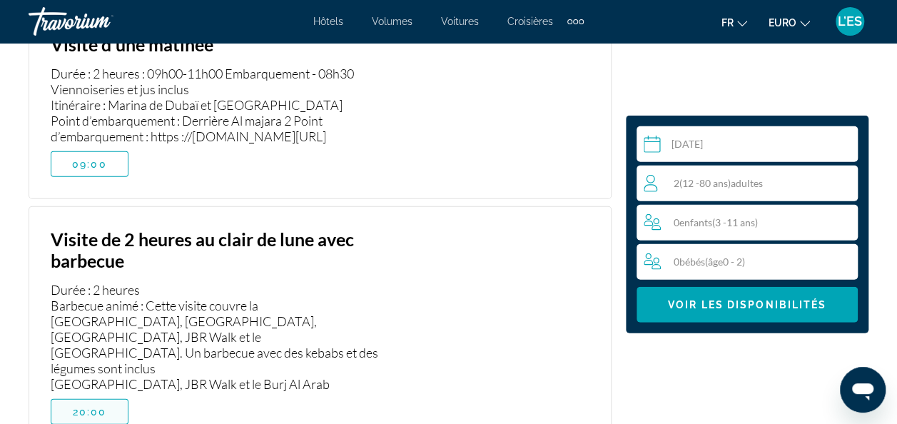
click at [91, 406] on span "20:00" at bounding box center [90, 411] width 34 height 11
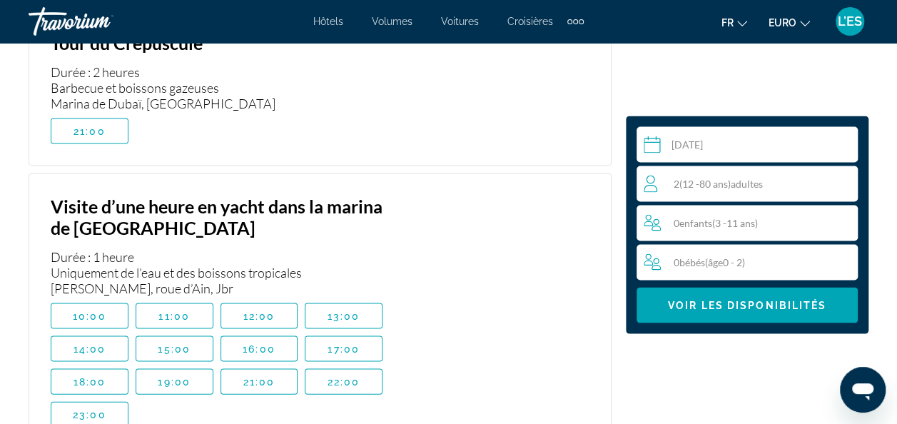
scroll to position [3978, 0]
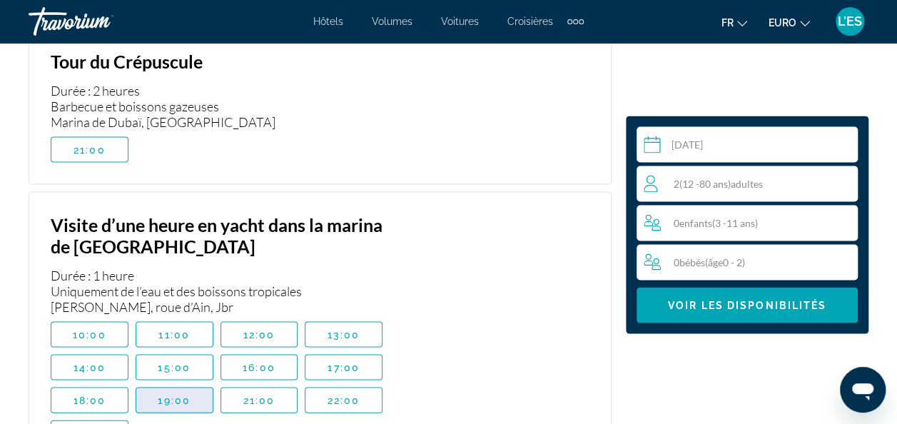
click at [195, 382] on span "Contenu principal" at bounding box center [174, 399] width 76 height 34
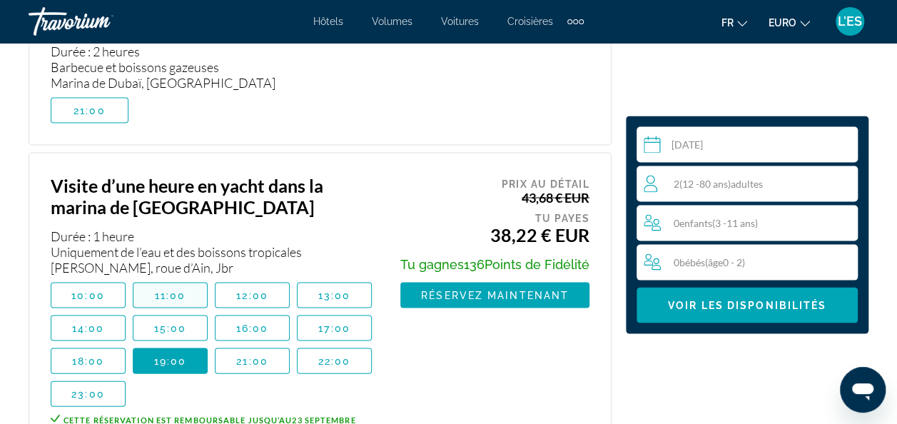
scroll to position [4050, 0]
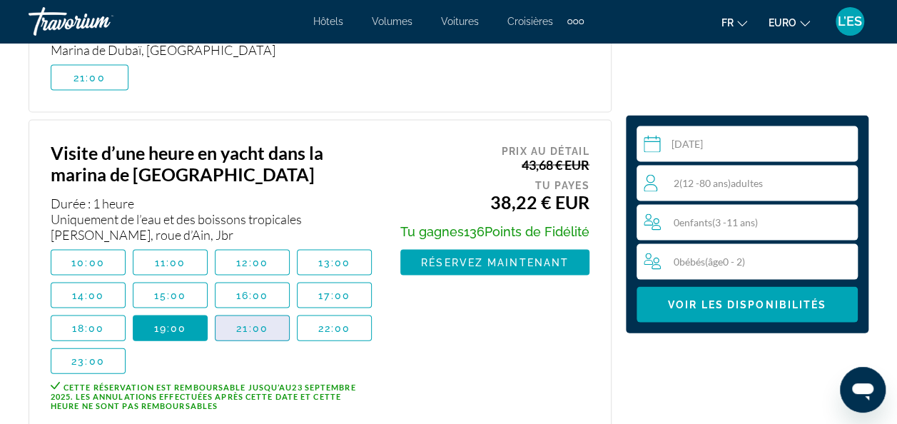
click at [225, 311] on span "Contenu principal" at bounding box center [251, 328] width 73 height 34
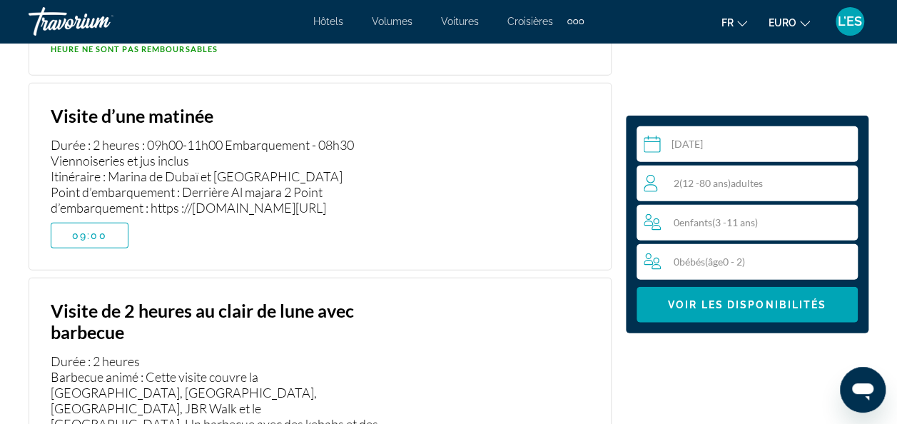
scroll to position [4478, 0]
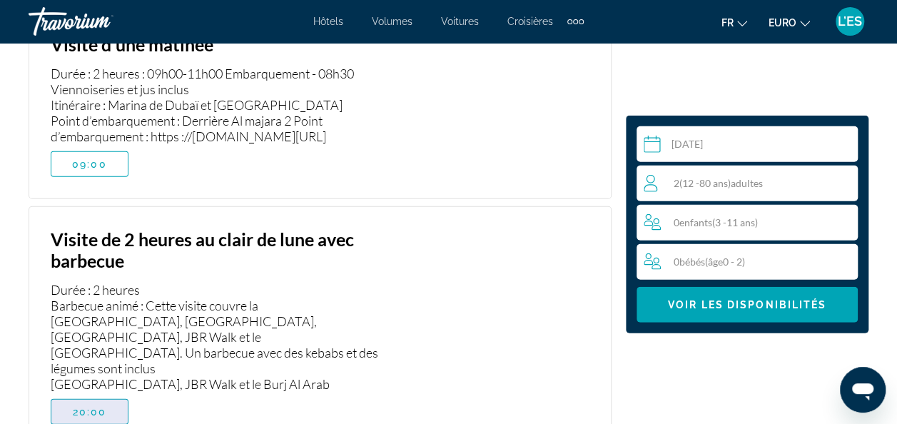
click at [86, 406] on span "20:00" at bounding box center [90, 411] width 34 height 11
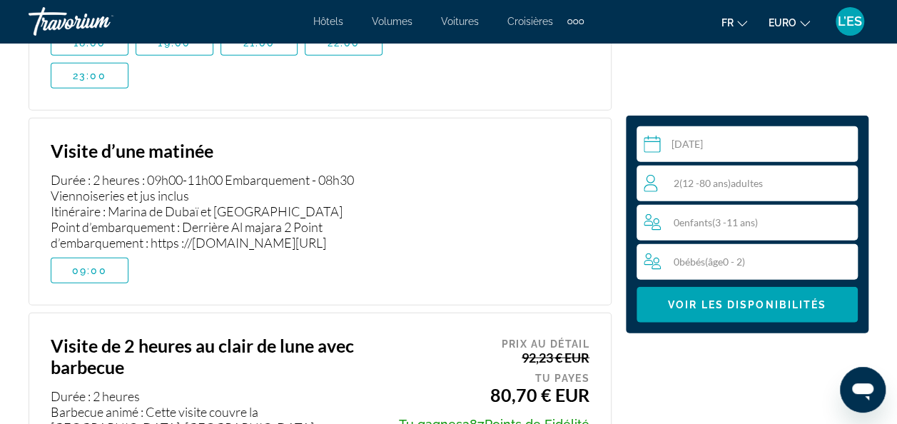
scroll to position [4406, 0]
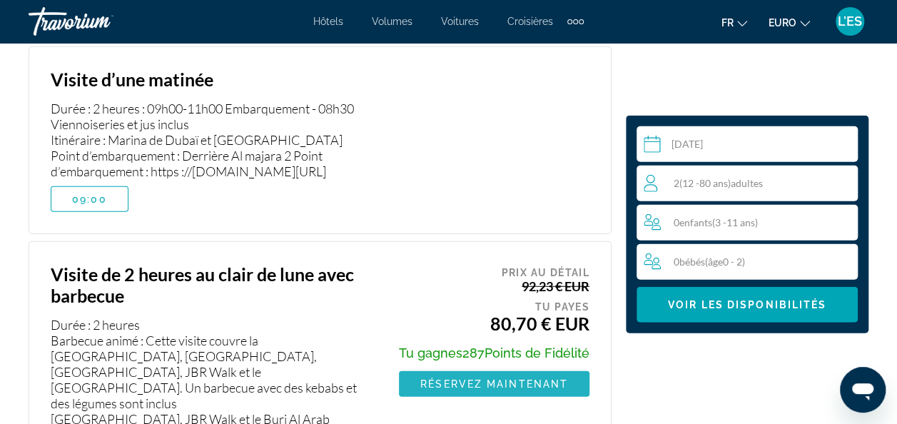
click at [504, 367] on span "Contenu principal" at bounding box center [494, 384] width 190 height 34
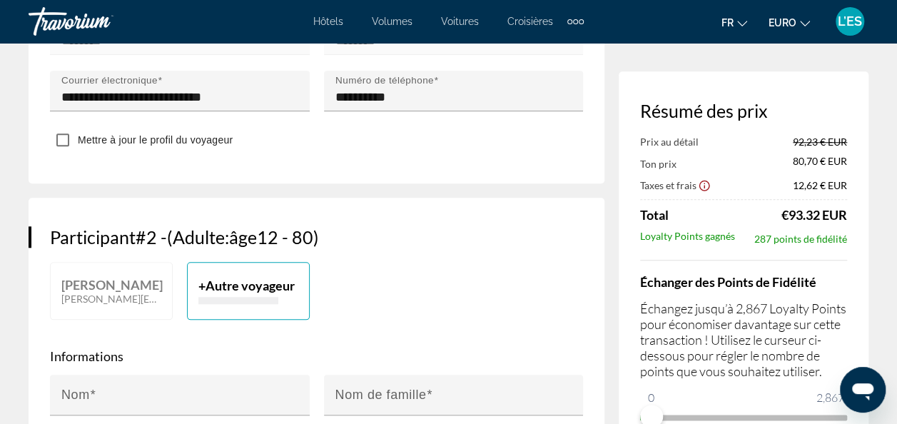
scroll to position [642, 0]
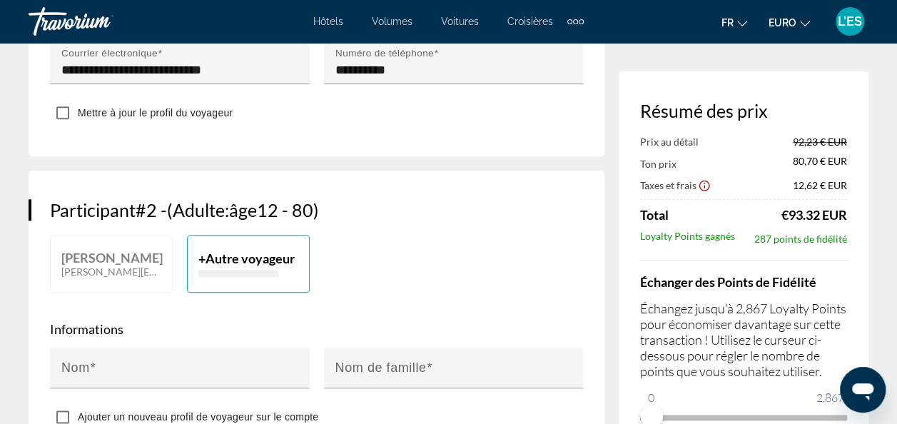
click at [234, 277] on p "Contenu principal" at bounding box center [238, 273] width 80 height 7
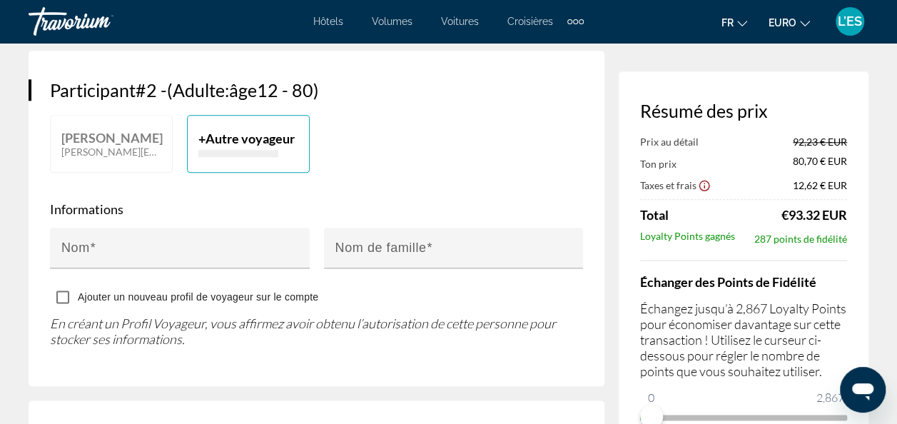
scroll to position [785, 0]
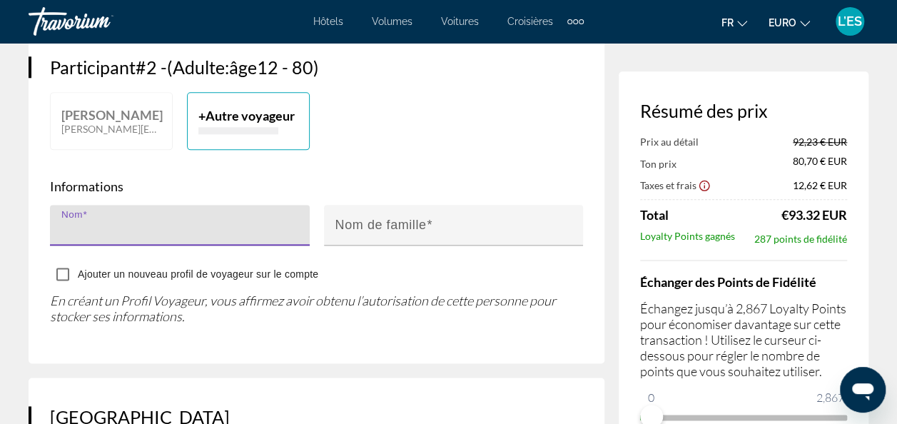
click at [123, 240] on input "Nom" at bounding box center [183, 231] width 245 height 17
type input "********"
type input "****"
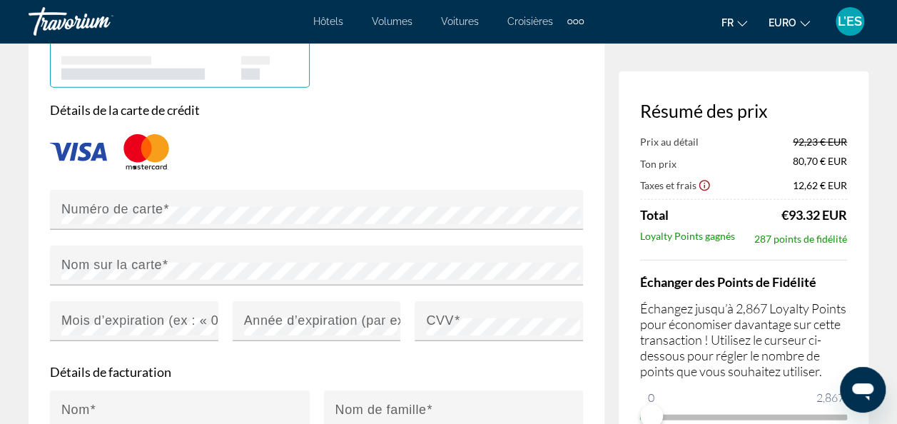
scroll to position [1641, 0]
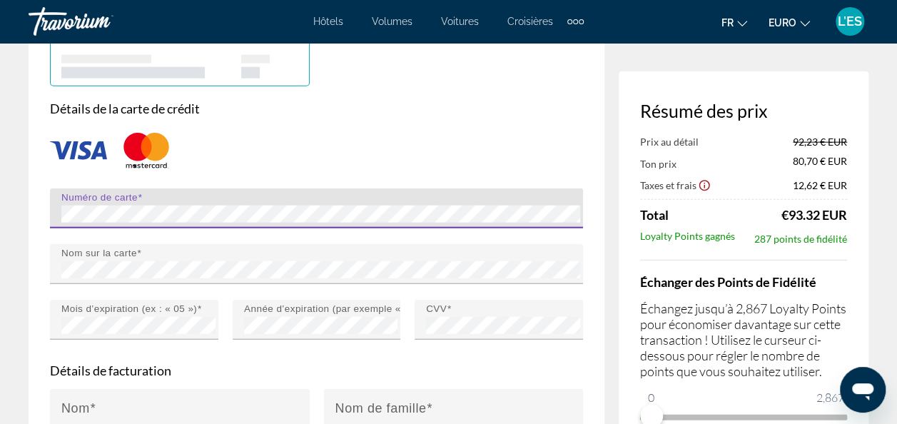
type input "**********"
type input "*****"
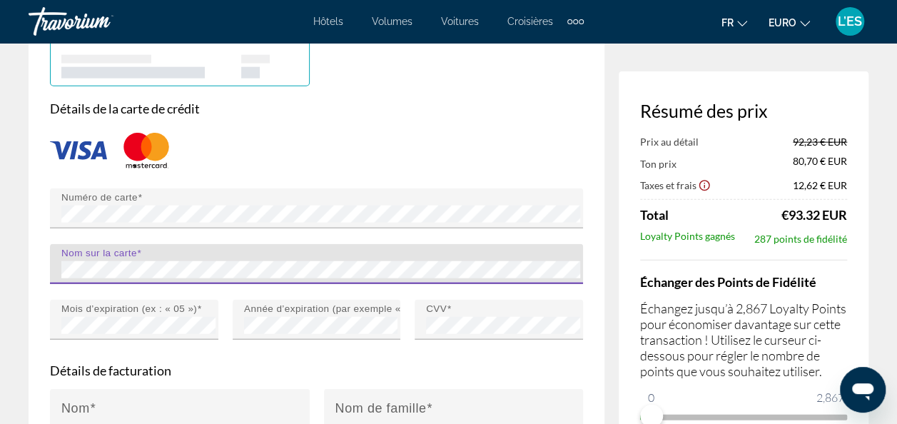
click at [58, 284] on div "Nom sur la carte" at bounding box center [316, 264] width 533 height 40
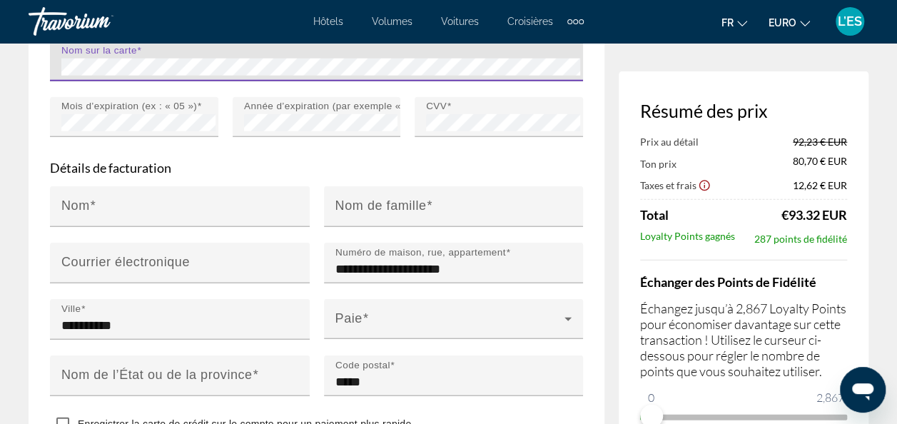
scroll to position [1855, 0]
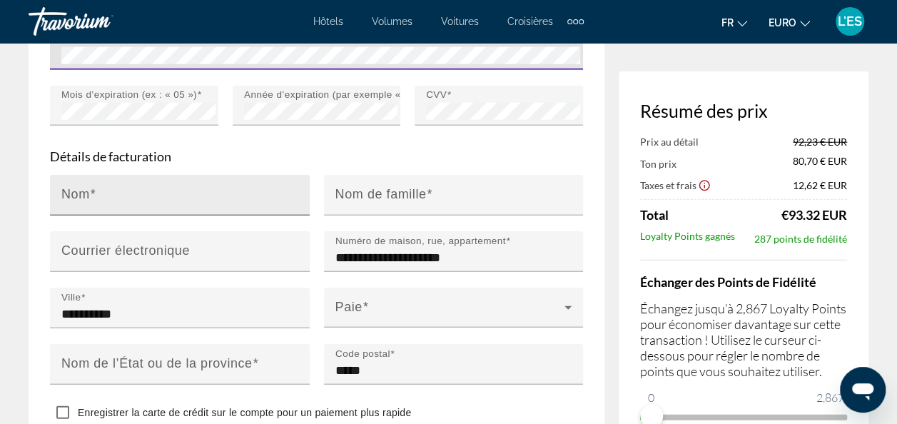
click at [166, 210] on input "Nom" at bounding box center [183, 201] width 245 height 17
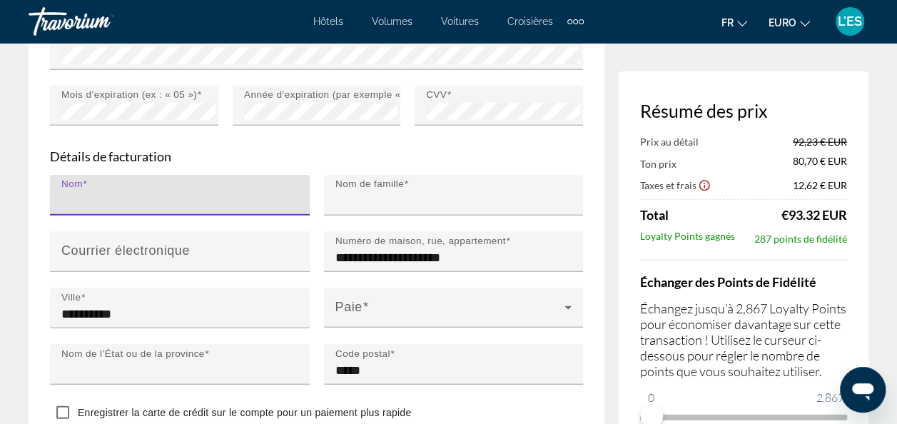
type input "********"
type input "******"
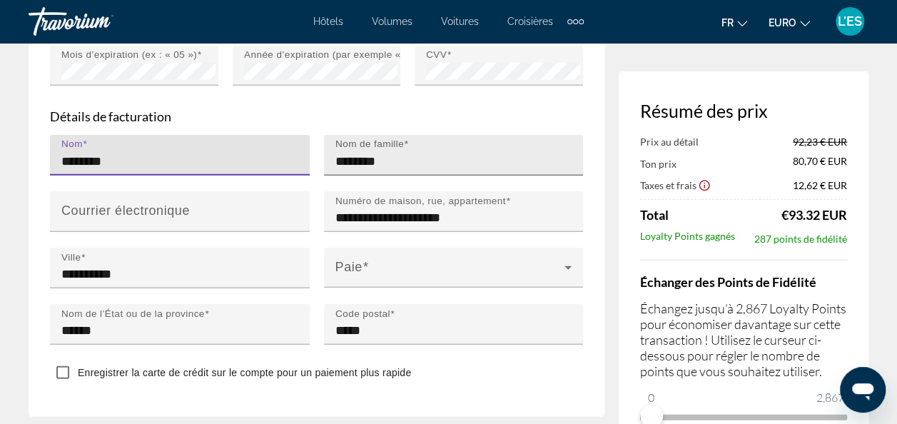
scroll to position [1926, 0]
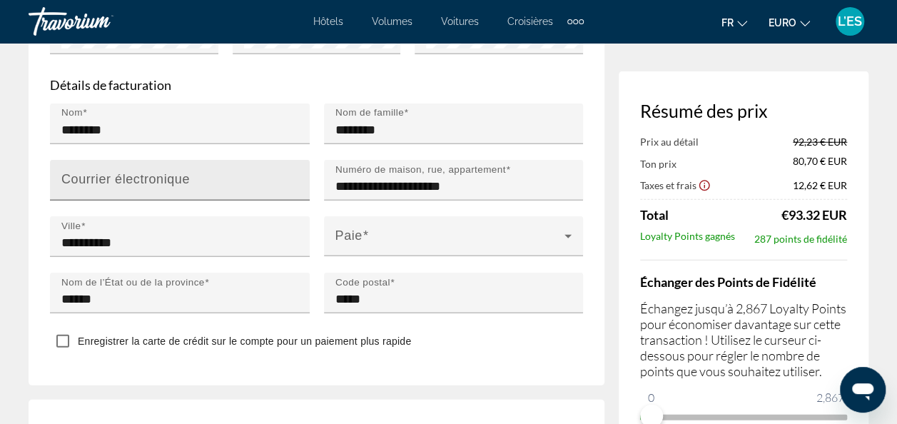
click at [201, 200] on div "Courrier électronique" at bounding box center [183, 180] width 245 height 41
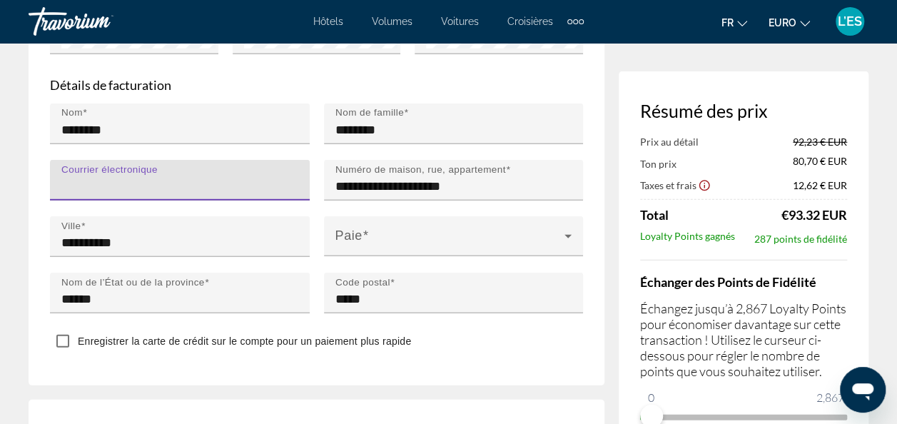
click at [191, 195] on input "Courrier électronique" at bounding box center [183, 186] width 245 height 17
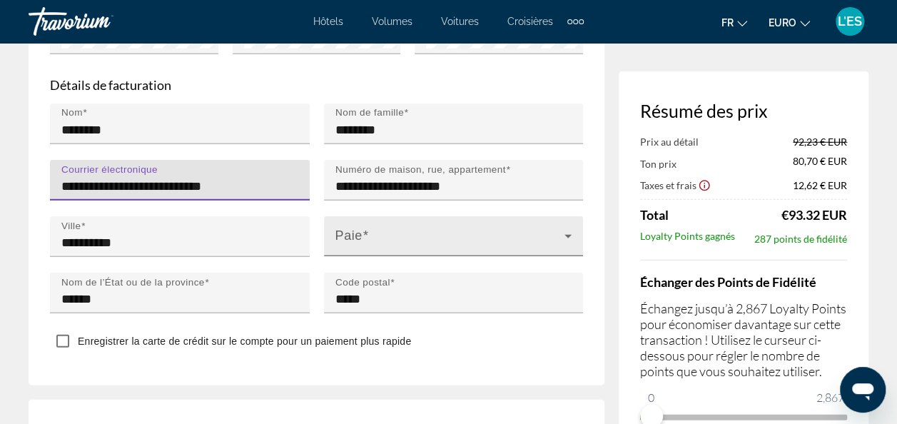
type input "**********"
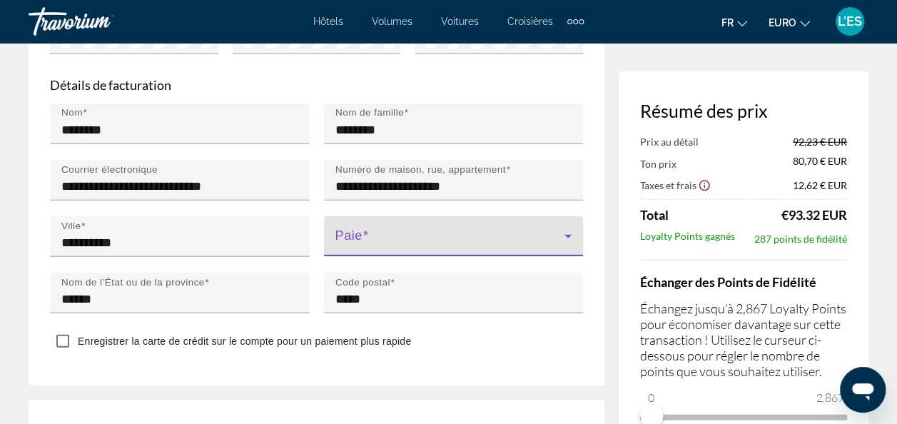
click at [388, 250] on span "Contenu principal" at bounding box center [450, 241] width 230 height 17
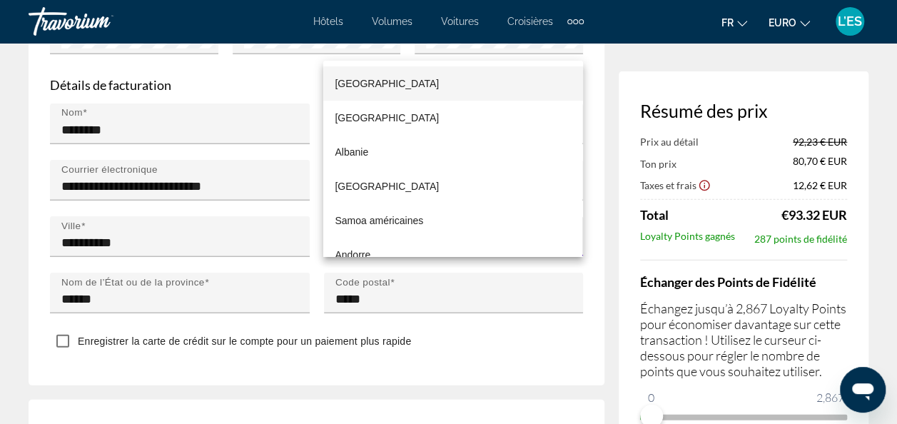
scroll to position [2481, 0]
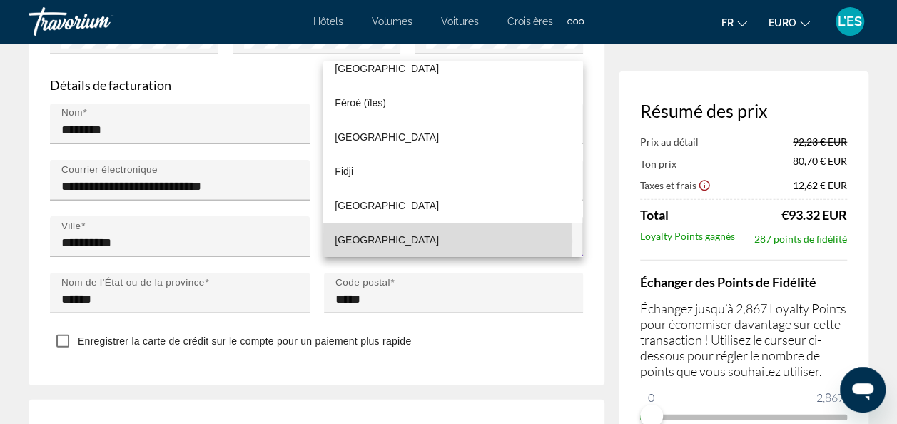
click at [350, 241] on span "[GEOGRAPHIC_DATA]" at bounding box center [387, 239] width 104 height 17
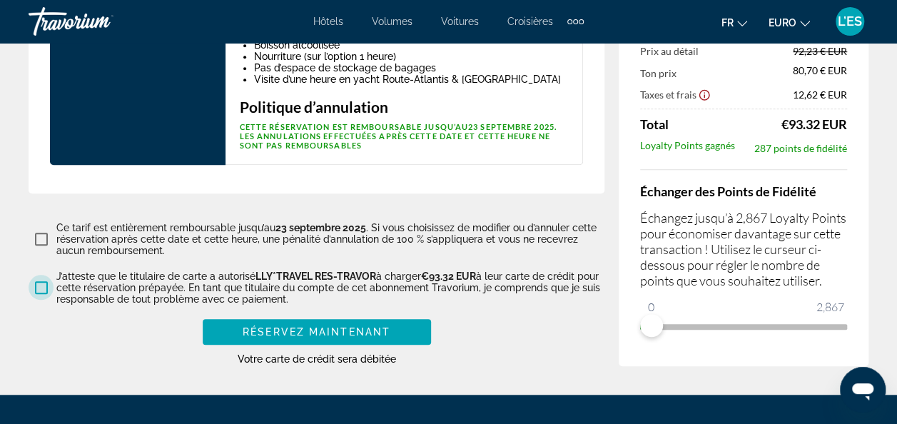
scroll to position [3139, 0]
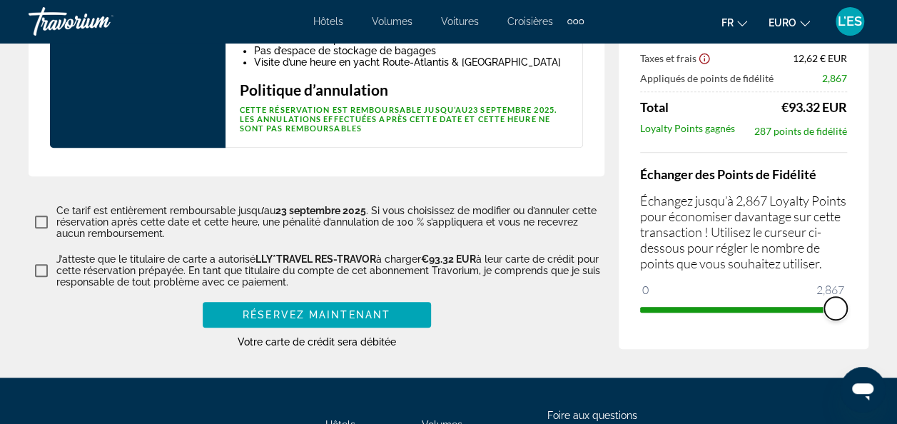
drag, startPoint x: 644, startPoint y: 295, endPoint x: 837, endPoint y: 300, distance: 192.7
click at [837, 300] on span "ngx-slider" at bounding box center [835, 308] width 23 height 23
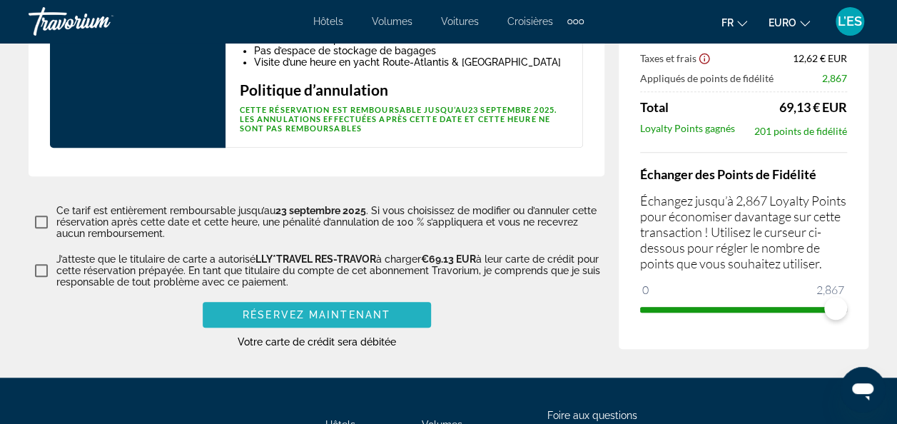
click at [304, 309] on span "Réservez maintenant" at bounding box center [317, 314] width 148 height 11
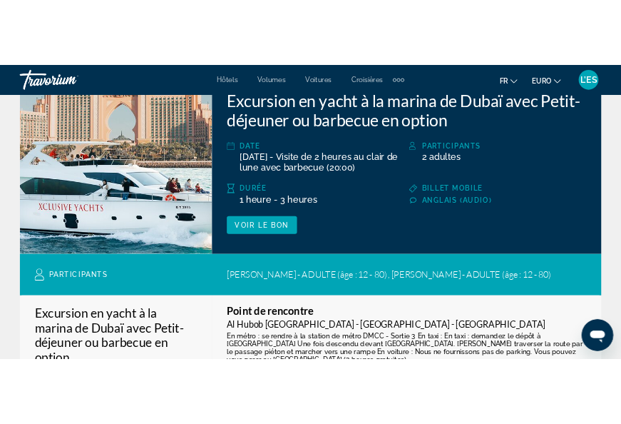
scroll to position [214, 0]
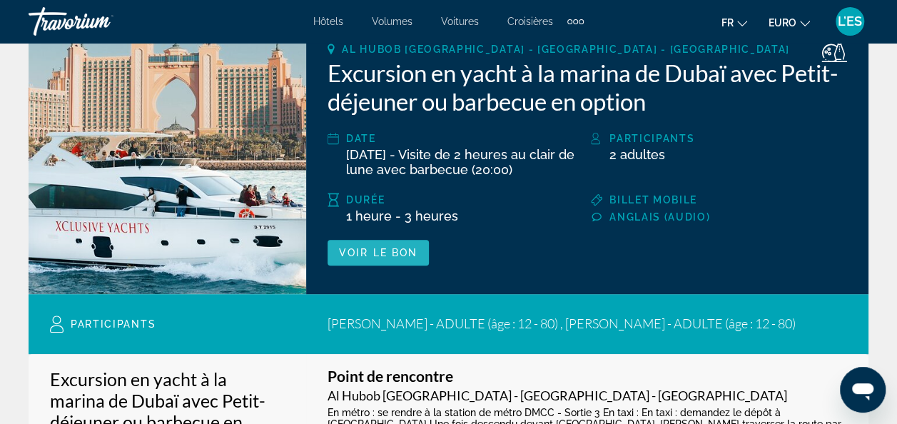
click at [368, 257] on span "Voir le bon" at bounding box center [378, 252] width 78 height 11
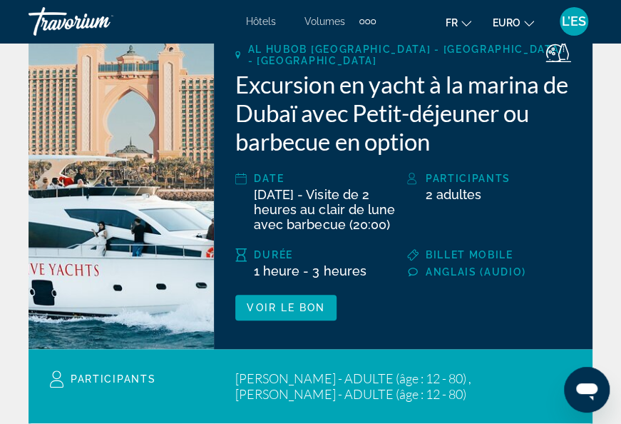
click at [372, 24] on div "Éléments de navigation supplémentaires" at bounding box center [368, 21] width 16 height 21
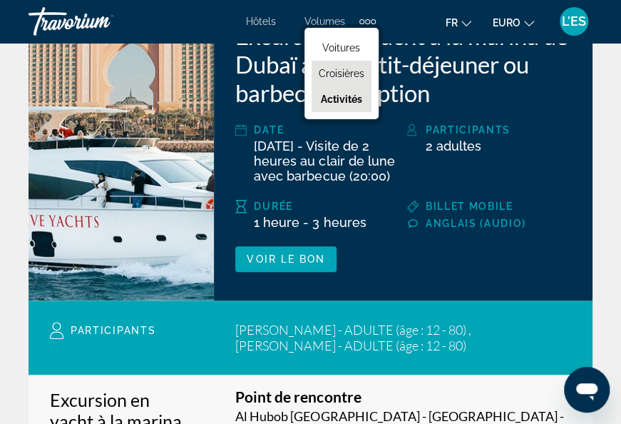
scroll to position [285, 0]
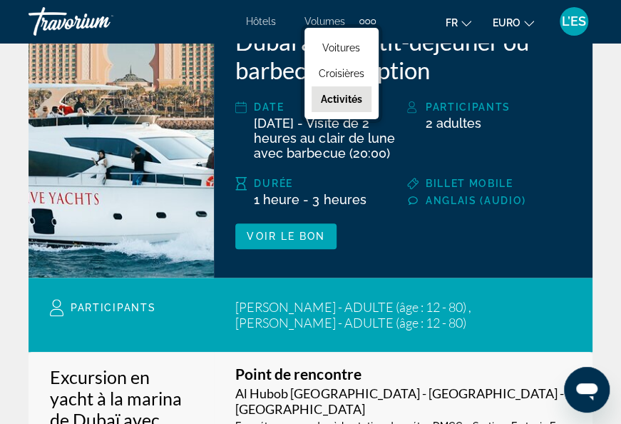
click at [327, 90] on link "Activités" at bounding box center [342, 99] width 60 height 26
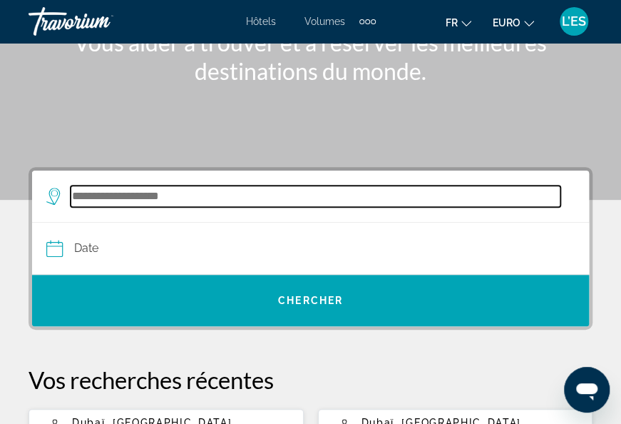
click at [217, 198] on input "Widget de recherche" at bounding box center [316, 195] width 490 height 21
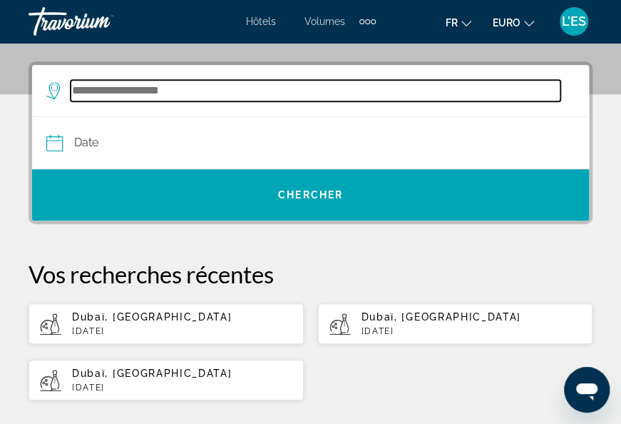
scroll to position [263, 0]
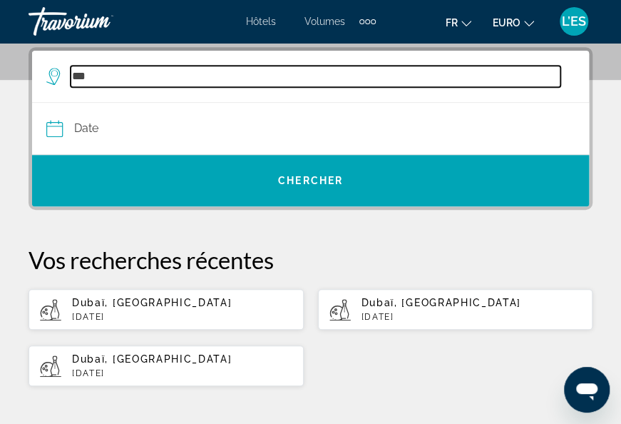
click at [165, 73] on input "***" at bounding box center [316, 76] width 490 height 21
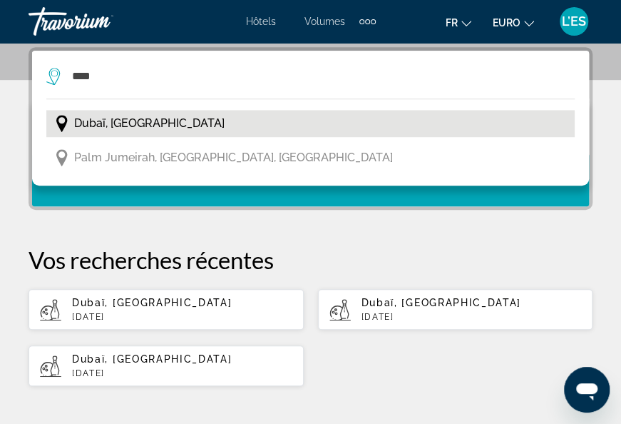
click at [153, 123] on span "Dubaï, [GEOGRAPHIC_DATA]" at bounding box center [149, 123] width 151 height 20
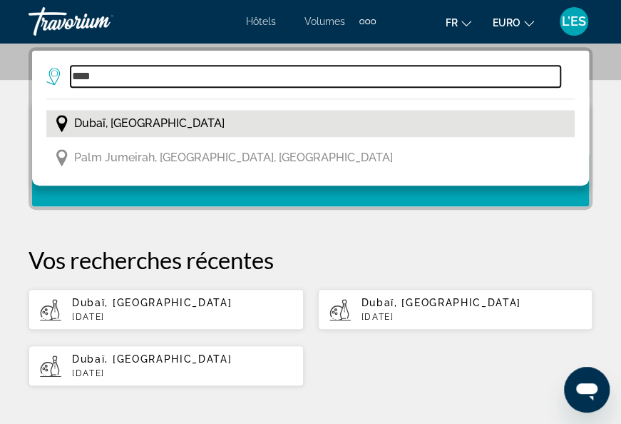
type input "**********"
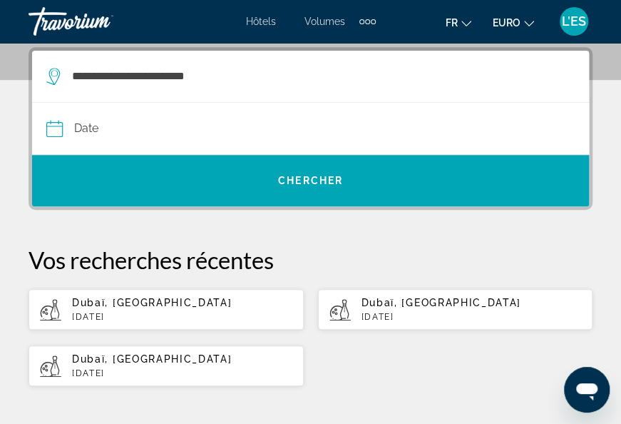
click at [146, 131] on input "Date" at bounding box center [178, 131] width 270 height 56
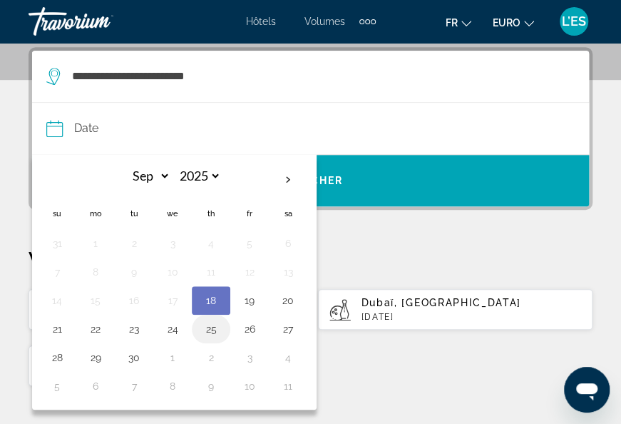
click at [209, 326] on button "25" at bounding box center [211, 329] width 23 height 20
type input "**********"
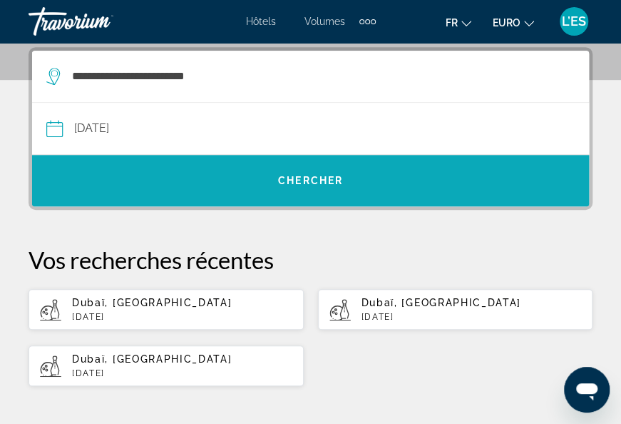
click at [332, 175] on span "Chercher" at bounding box center [310, 180] width 65 height 11
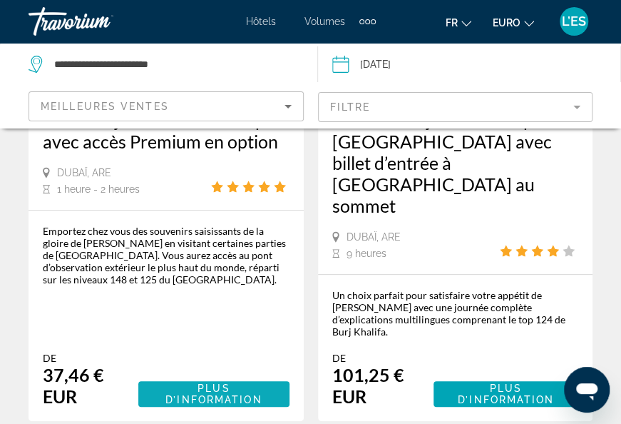
scroll to position [3781, 0]
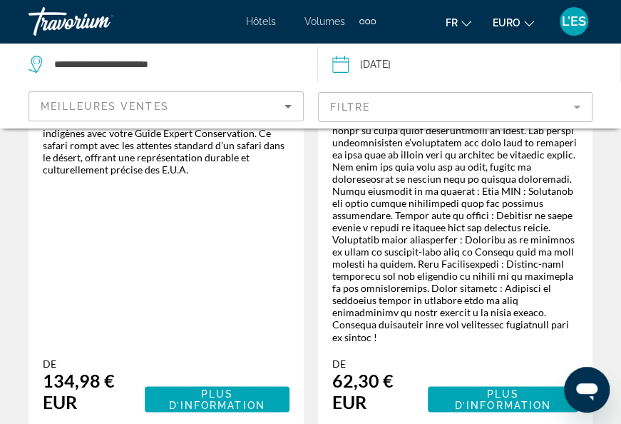
scroll to position [4341, 0]
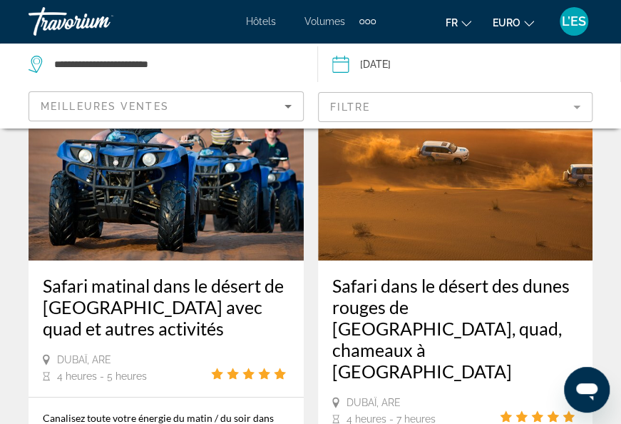
scroll to position [3710, 0]
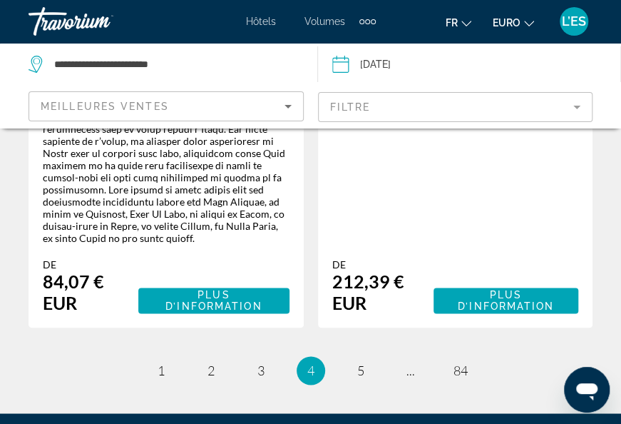
scroll to position [4281, 0]
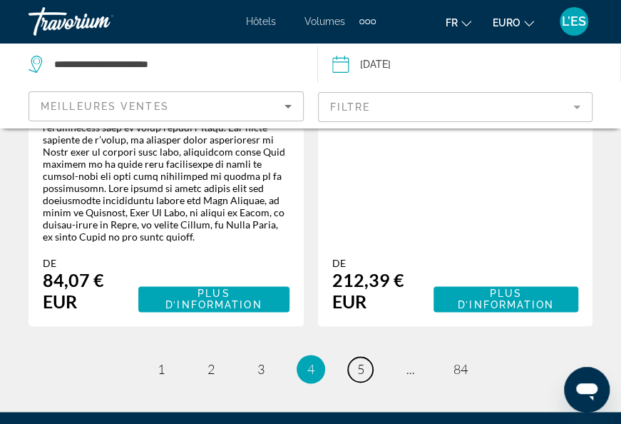
click at [352, 357] on link "page 5" at bounding box center [360, 369] width 25 height 25
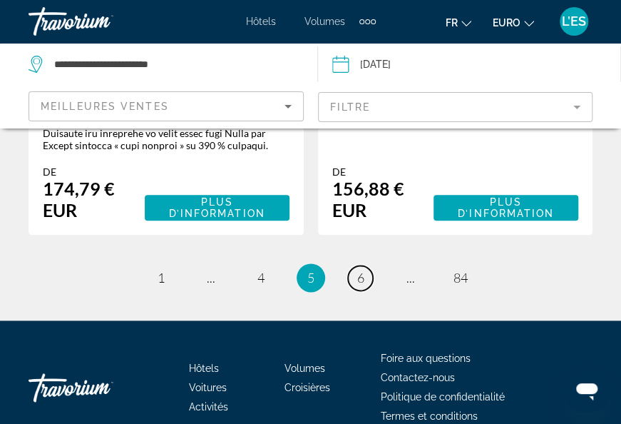
scroll to position [4195, 0]
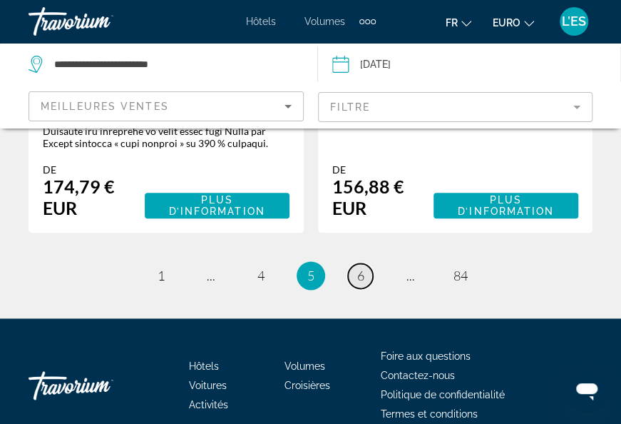
click at [357, 268] on span "6" at bounding box center [360, 276] width 7 height 16
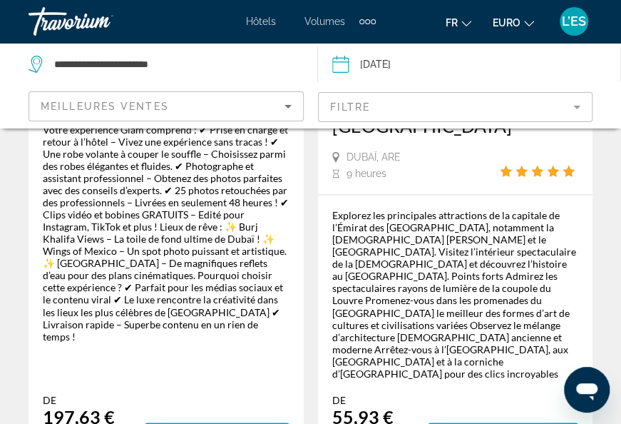
scroll to position [4416, 0]
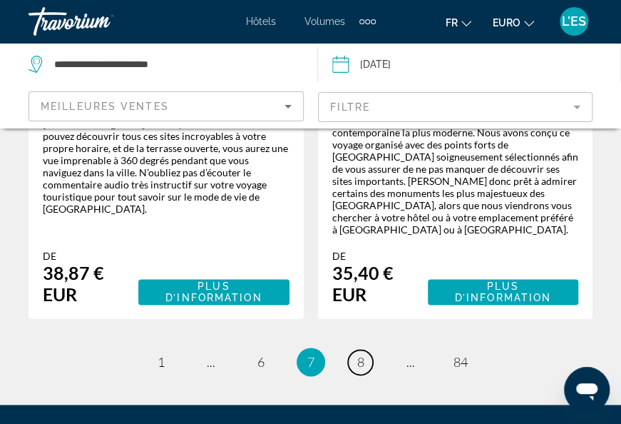
scroll to position [4171, 0]
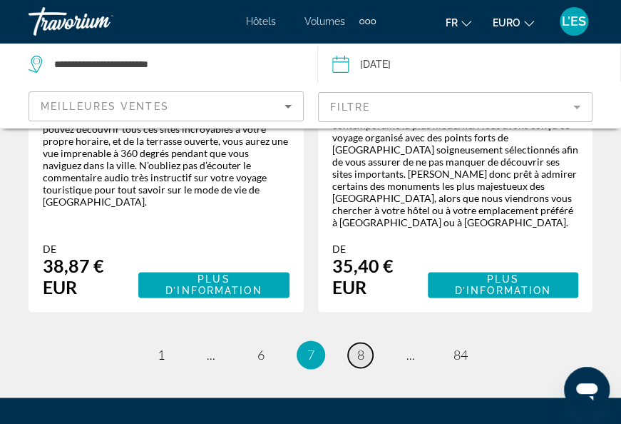
click at [361, 347] on span "8" at bounding box center [360, 355] width 7 height 16
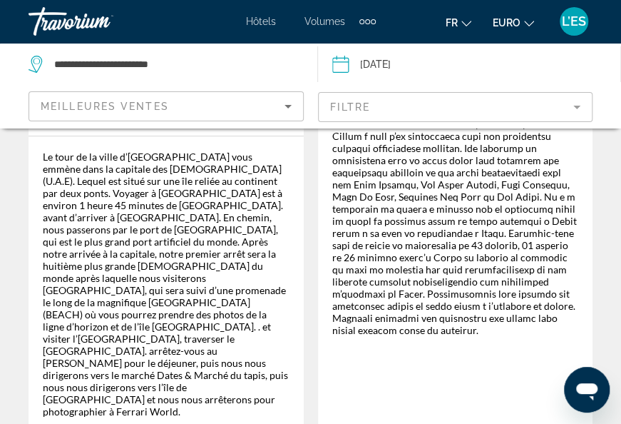
scroll to position [4209, 0]
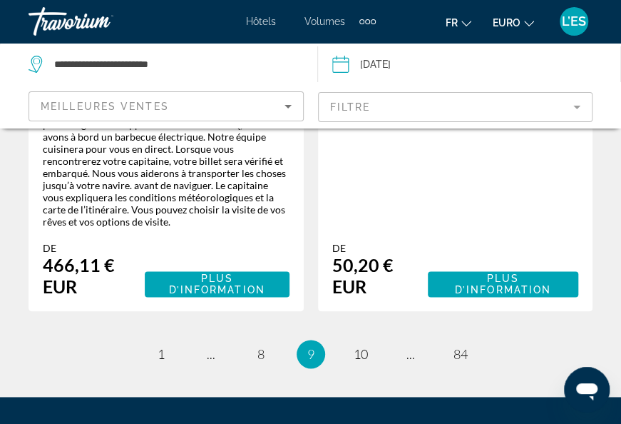
scroll to position [4172, 0]
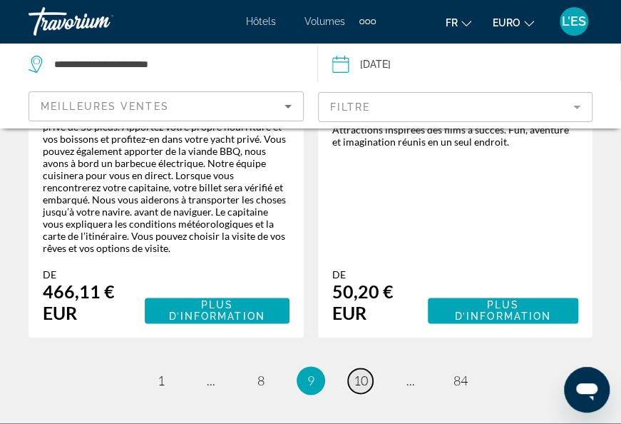
click at [361, 372] on span "10" at bounding box center [361, 380] width 14 height 16
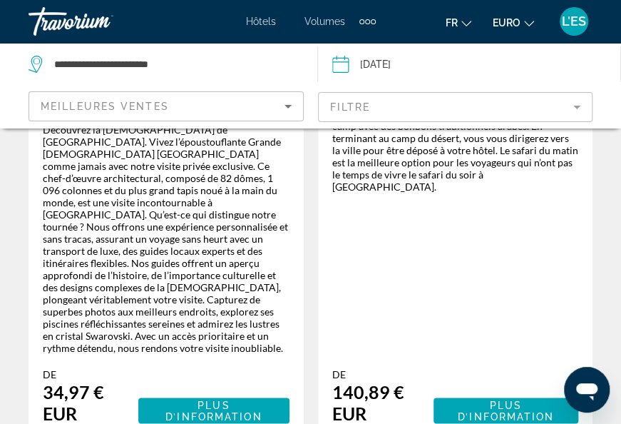
scroll to position [4281, 0]
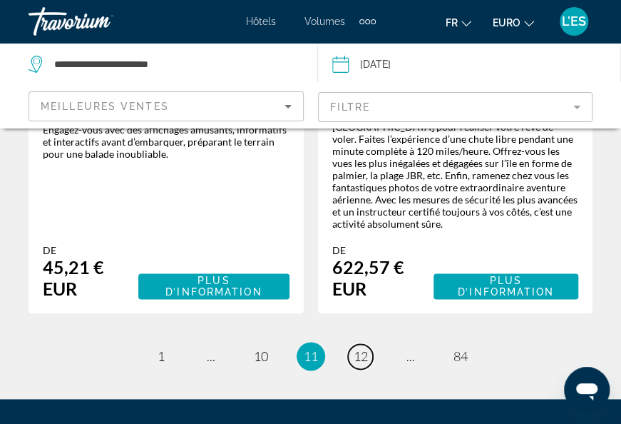
scroll to position [4165, 0]
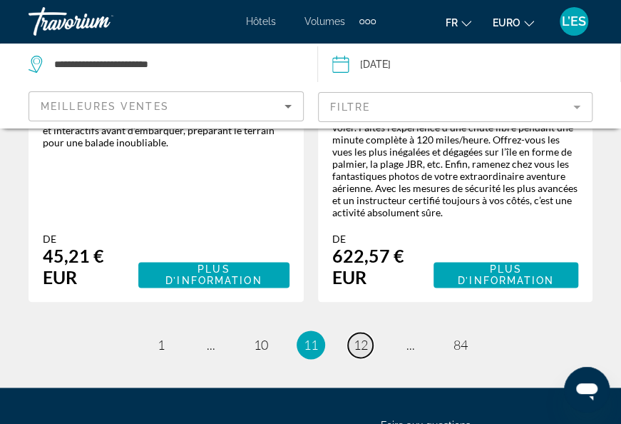
click at [364, 337] on span "12" at bounding box center [361, 345] width 14 height 16
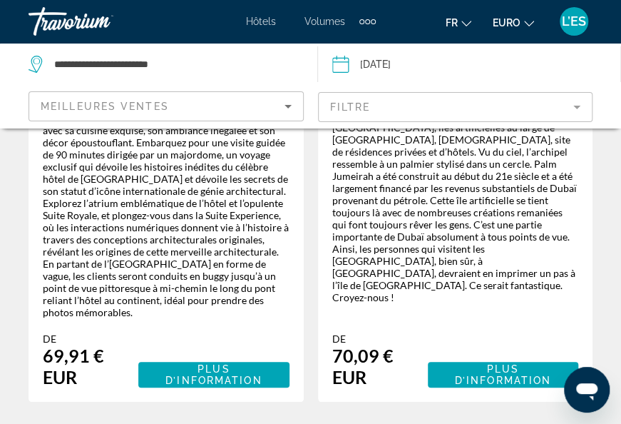
scroll to position [4067, 0]
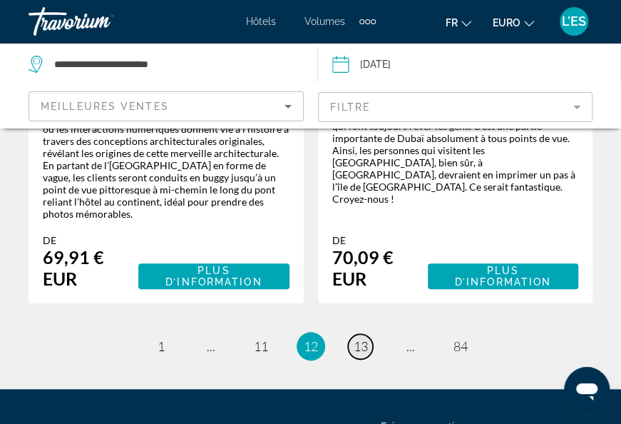
click at [363, 338] on span "13" at bounding box center [361, 346] width 14 height 16
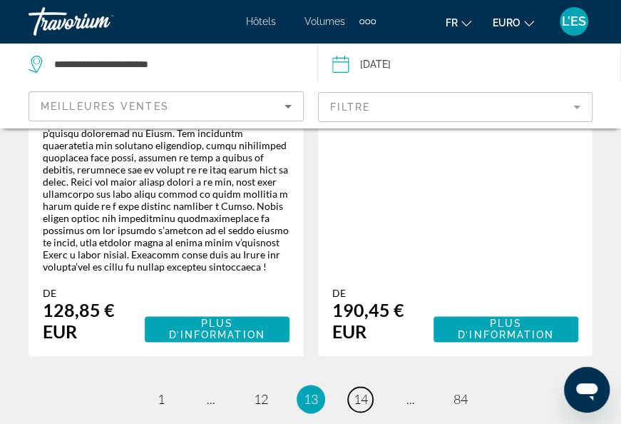
scroll to position [4262, 0]
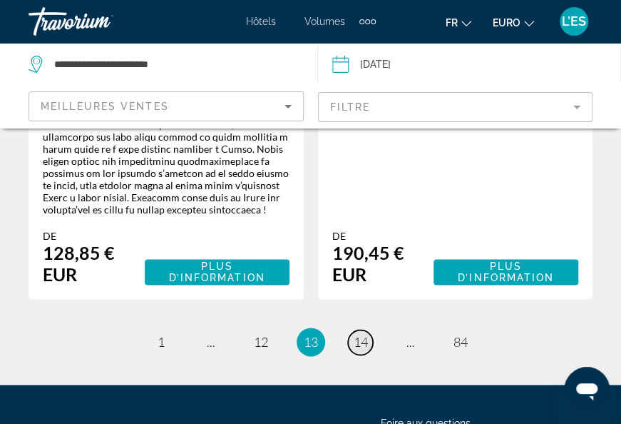
click at [360, 334] on span "14" at bounding box center [361, 342] width 14 height 16
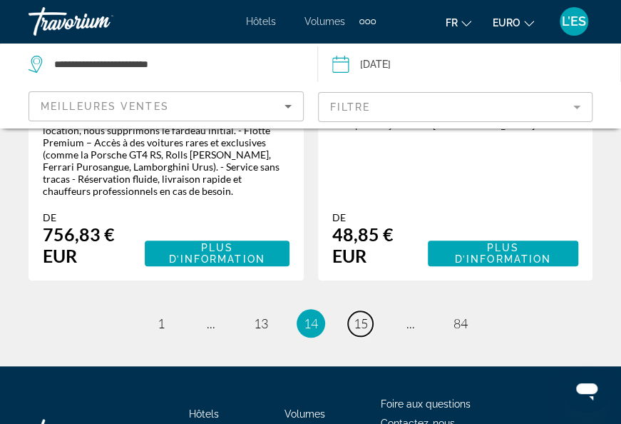
scroll to position [4067, 0]
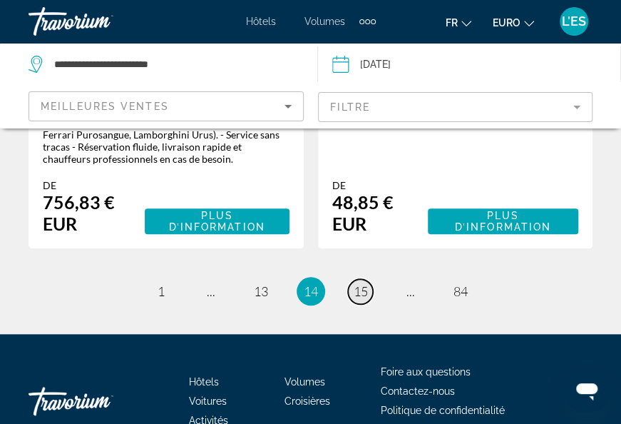
click at [360, 279] on link "page 15" at bounding box center [360, 291] width 25 height 25
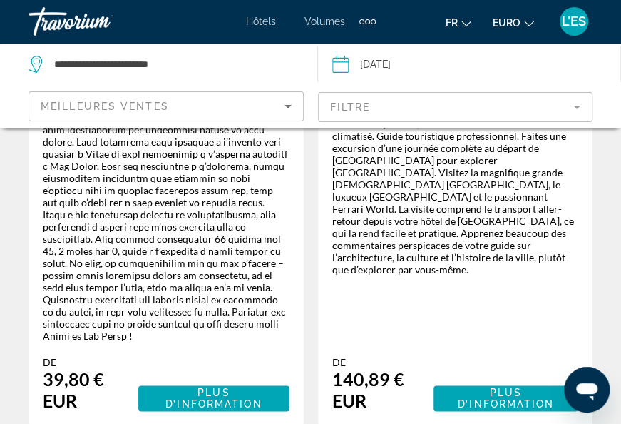
scroll to position [4209, 0]
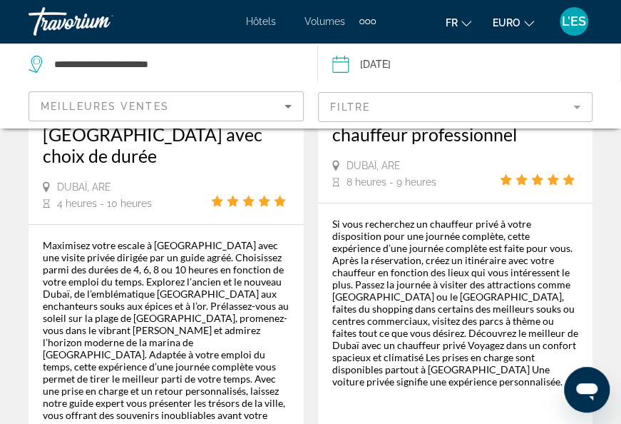
scroll to position [3995, 0]
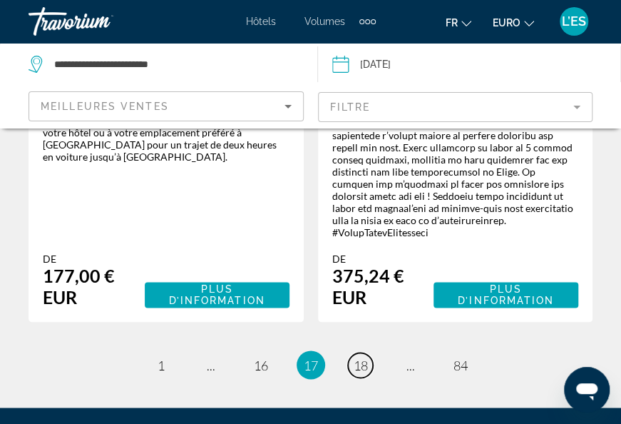
scroll to position [4314, 0]
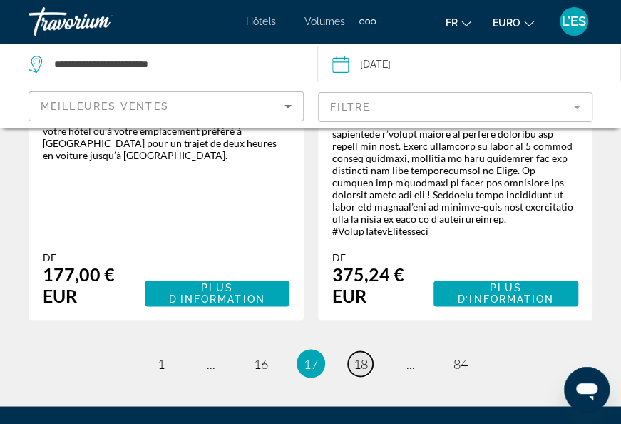
click at [361, 355] on span "18" at bounding box center [361, 363] width 14 height 16
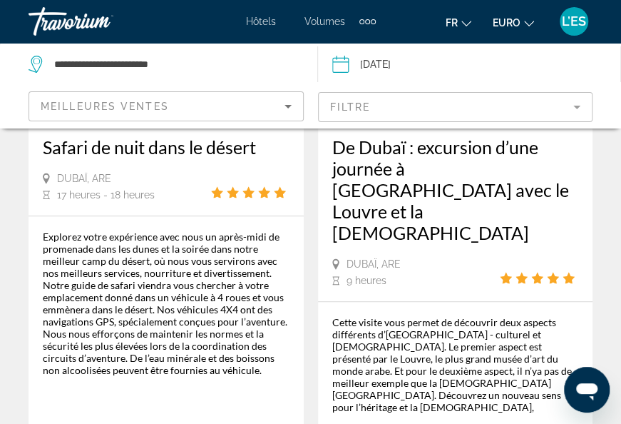
scroll to position [4098, 0]
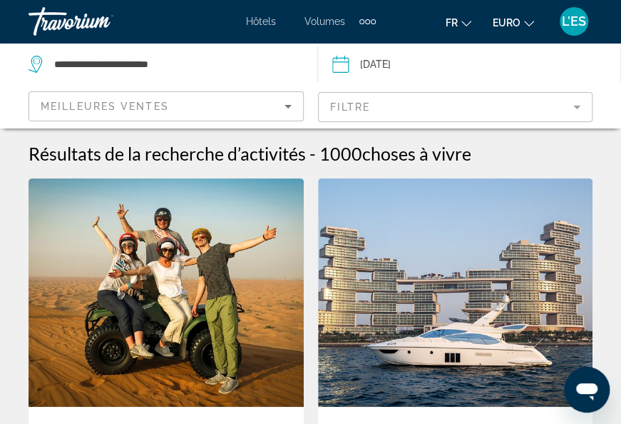
click at [189, 119] on div "Meilleures ventes" at bounding box center [166, 112] width 251 height 40
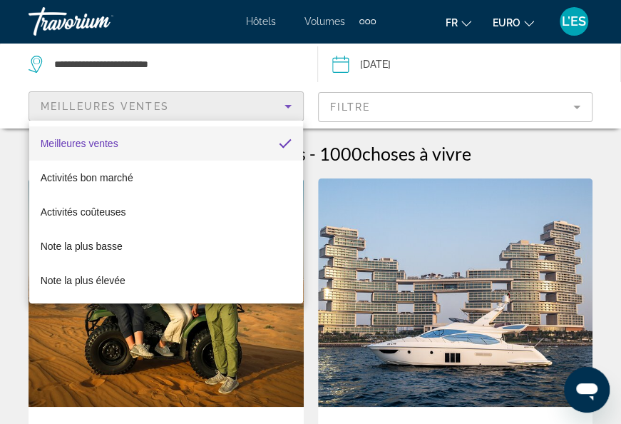
click at [374, 111] on div at bounding box center [310, 212] width 621 height 424
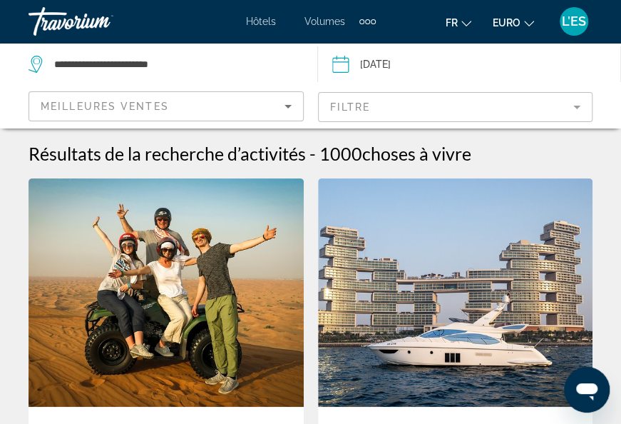
click at [382, 111] on mat-form-field "Filtre" at bounding box center [455, 107] width 275 height 30
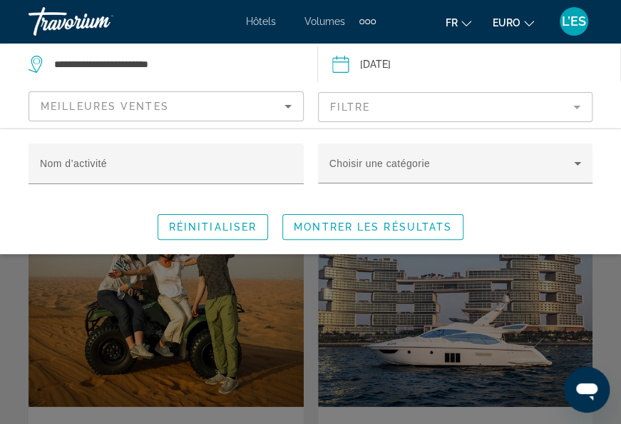
click at [385, 104] on mat-form-field "Filtre" at bounding box center [455, 107] width 275 height 30
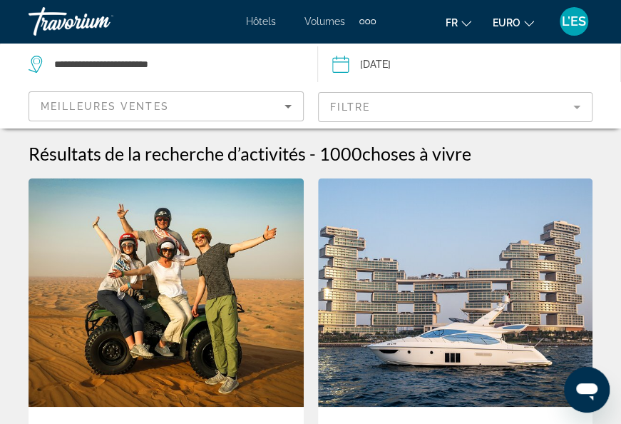
click at [385, 104] on mat-form-field "Filtre" at bounding box center [455, 107] width 275 height 30
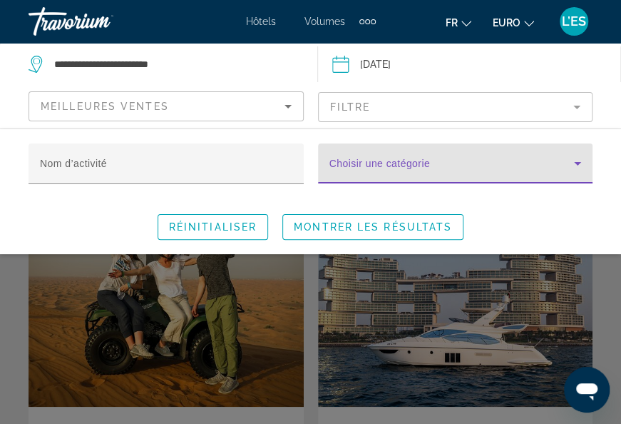
click at [382, 168] on span "Widget de recherche" at bounding box center [452, 169] width 245 height 17
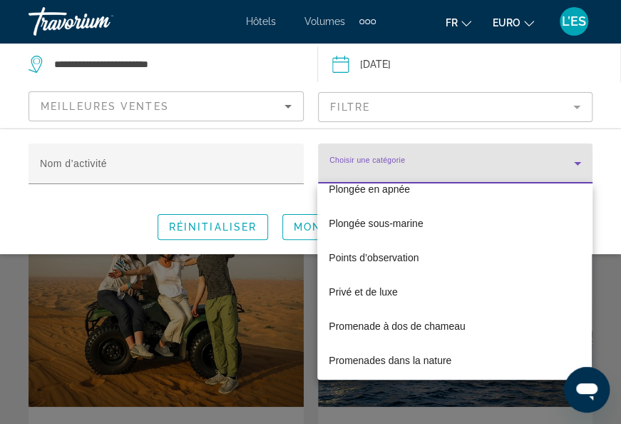
scroll to position [4209, 0]
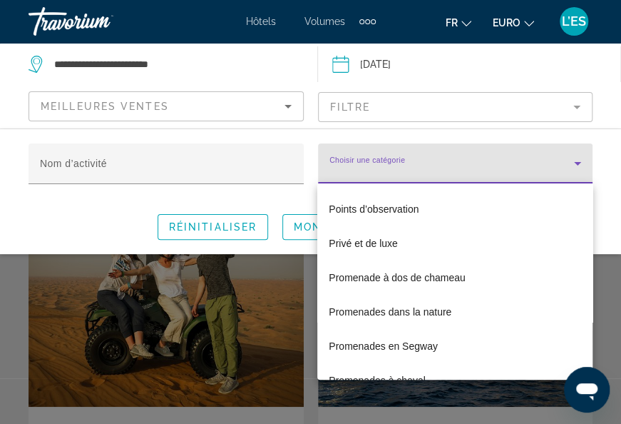
click at [230, 73] on div at bounding box center [310, 212] width 621 height 424
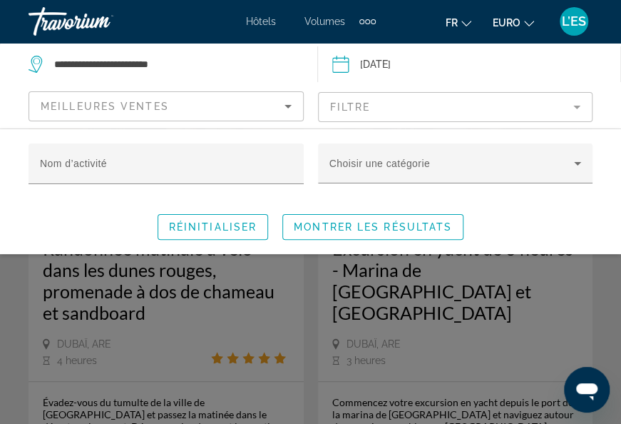
scroll to position [214, 0]
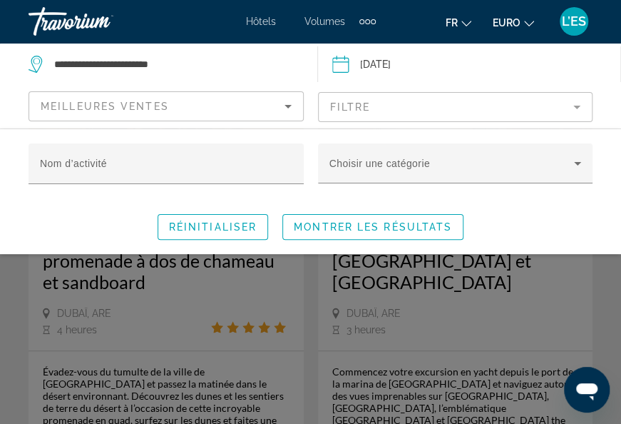
click at [102, 224] on div "Réinitialiser Montrer les résultats" at bounding box center [311, 227] width 564 height 26
click at [123, 301] on div "Widget de recherche" at bounding box center [310, 315] width 621 height 217
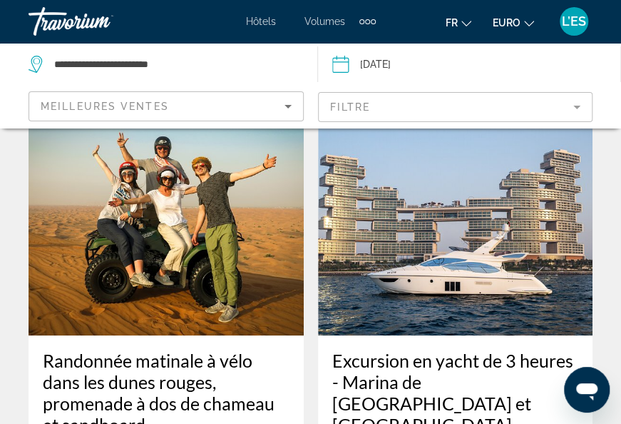
scroll to position [0, 0]
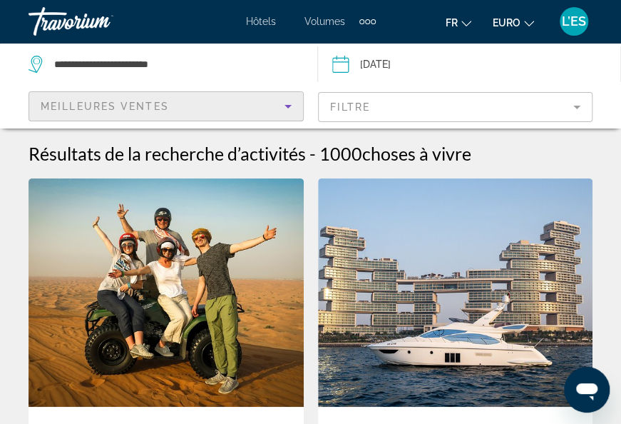
click at [265, 104] on div "Meilleures ventes" at bounding box center [163, 106] width 244 height 17
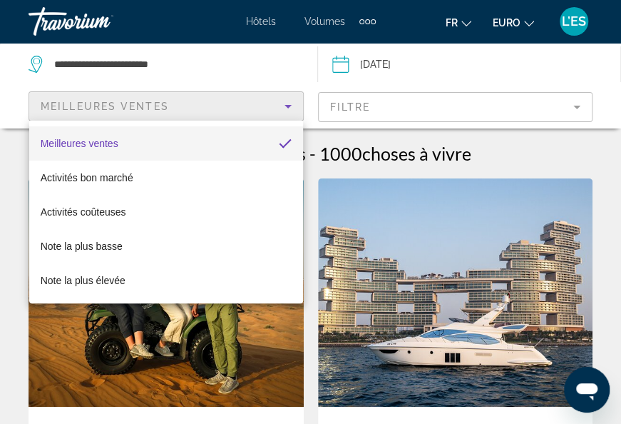
click at [122, 112] on div at bounding box center [310, 212] width 621 height 424
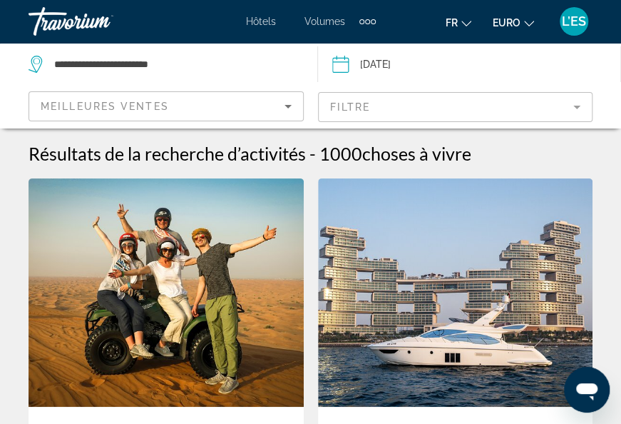
click at [288, 108] on icon "Trier par" at bounding box center [288, 106] width 17 height 17
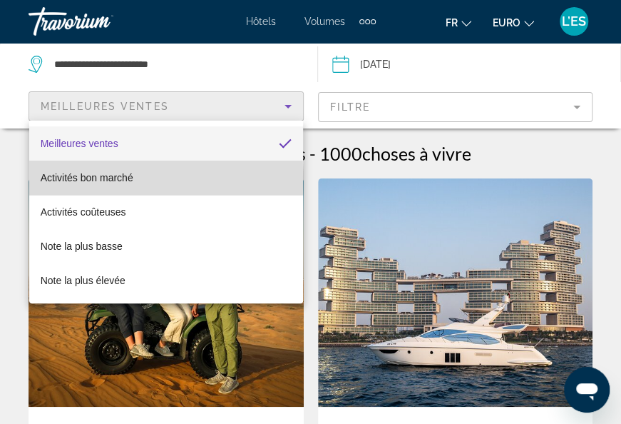
click at [93, 182] on span "Activités bon marché" at bounding box center [87, 177] width 93 height 11
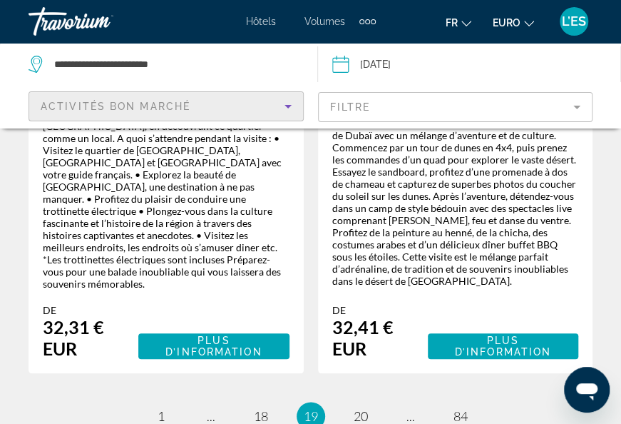
scroll to position [4067, 0]
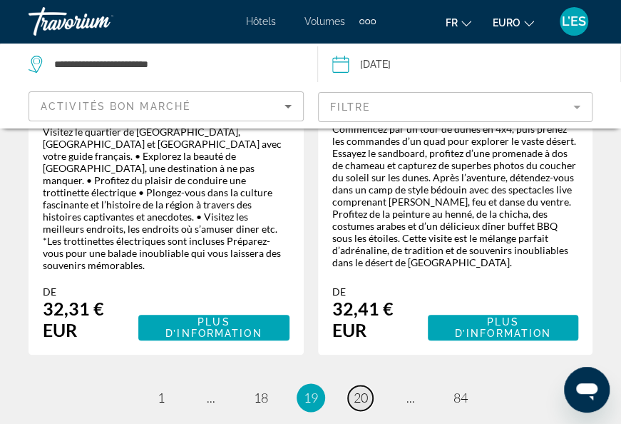
click at [355, 390] on span "20" at bounding box center [361, 398] width 14 height 16
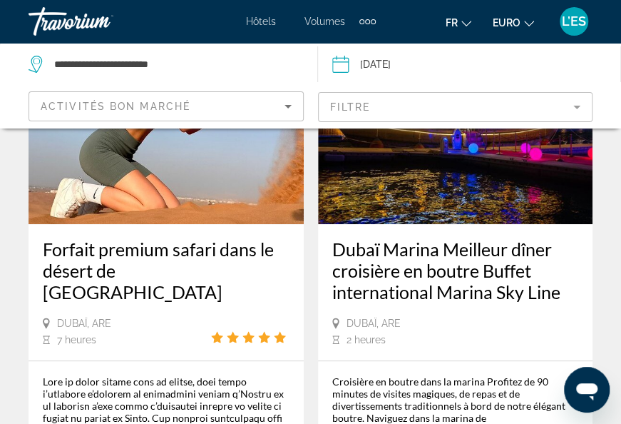
scroll to position [4138, 0]
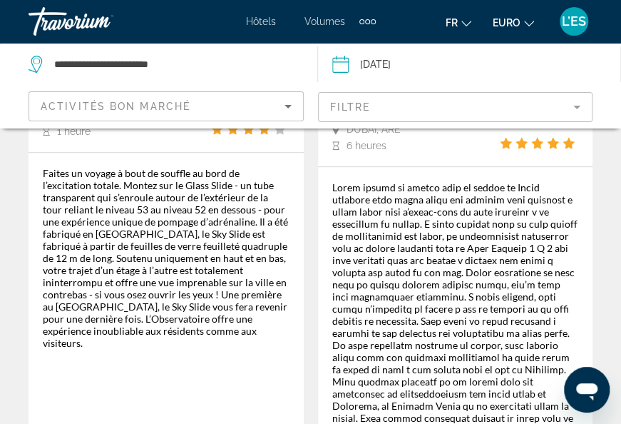
scroll to position [4204, 0]
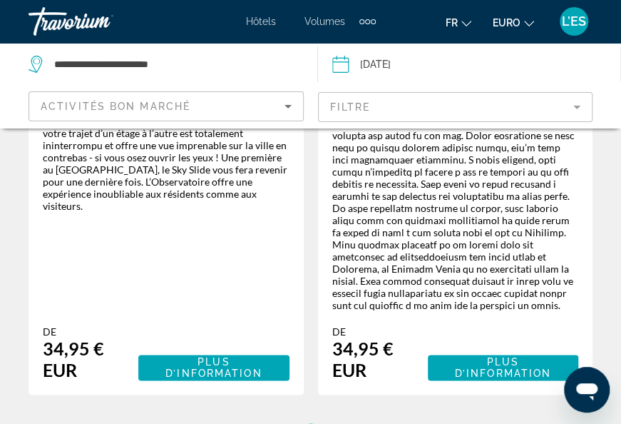
drag, startPoint x: 363, startPoint y: 207, endPoint x: 375, endPoint y: 216, distance: 15.3
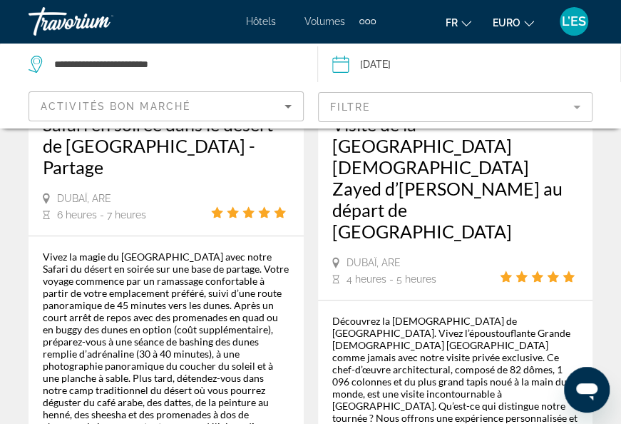
scroll to position [285, 0]
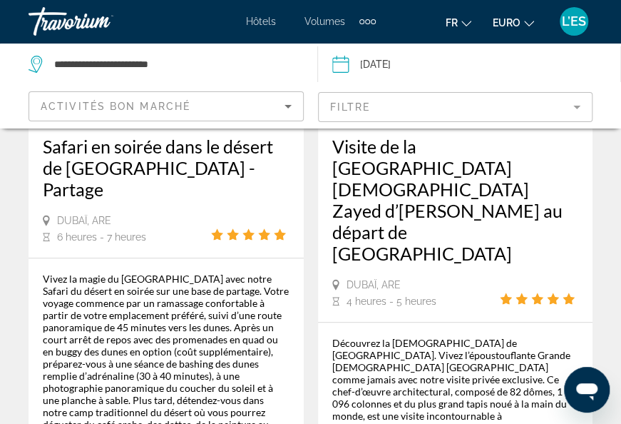
click at [456, 168] on h3 "Visite de la [GEOGRAPHIC_DATA][DEMOGRAPHIC_DATA] Zayed d’[PERSON_NAME] au dépar…" at bounding box center [455, 200] width 247 height 128
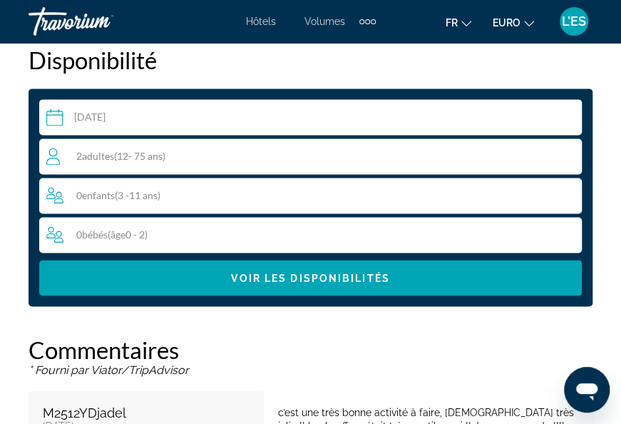
scroll to position [2568, 0]
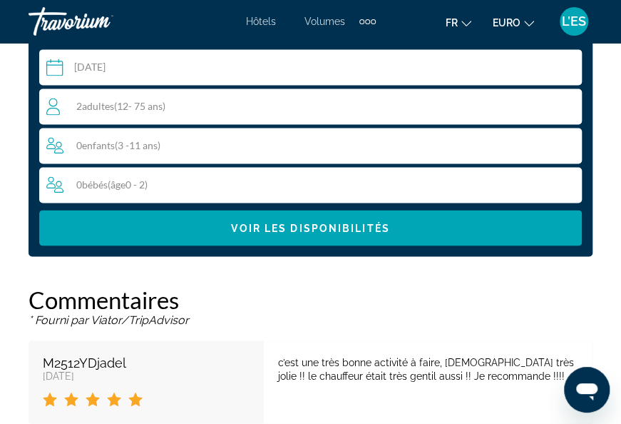
click at [148, 54] on input "Contenu principal" at bounding box center [313, 69] width 549 height 40
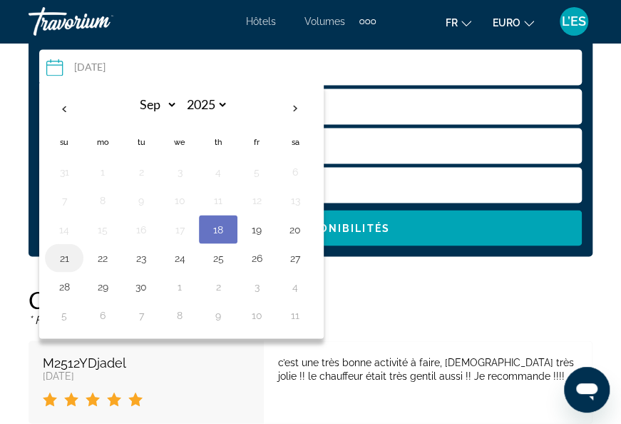
click at [60, 248] on button "21" at bounding box center [64, 258] width 23 height 20
type input "**********"
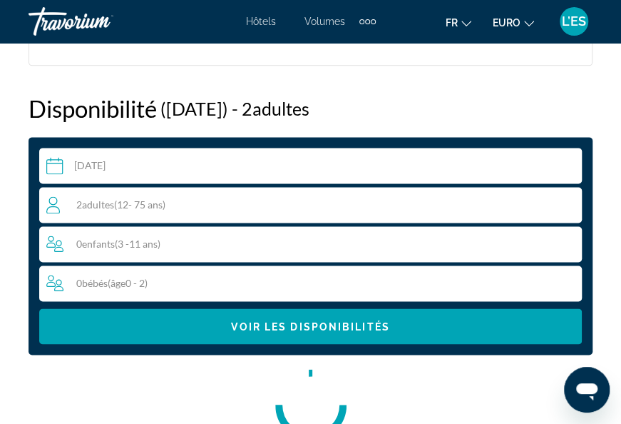
scroll to position [2462, 0]
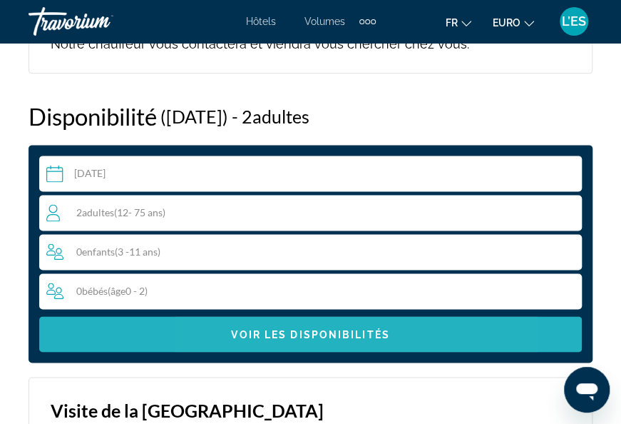
click at [288, 328] on span "Voir les disponibilités" at bounding box center [310, 333] width 158 height 11
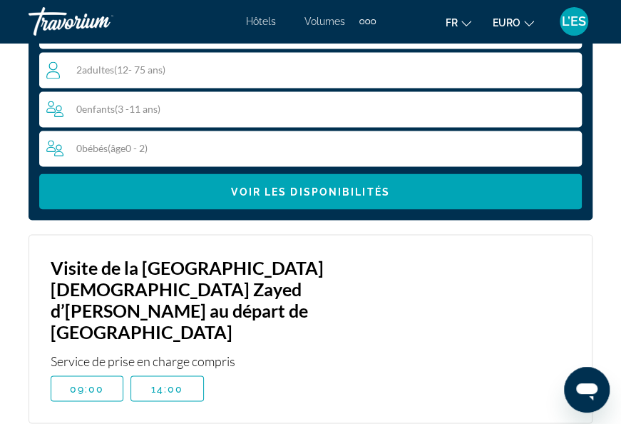
scroll to position [2676, 0]
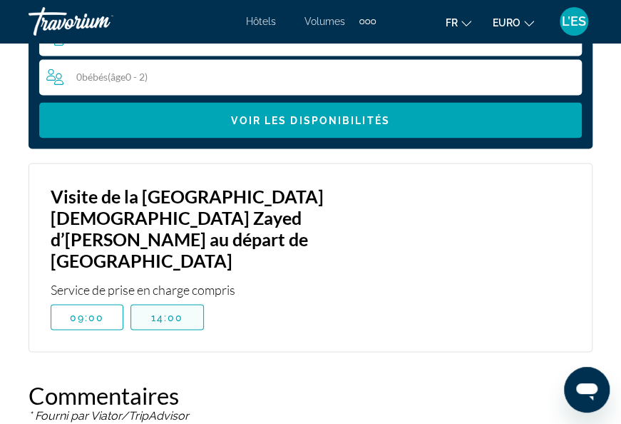
click at [154, 311] on span "14:00" at bounding box center [167, 316] width 33 height 11
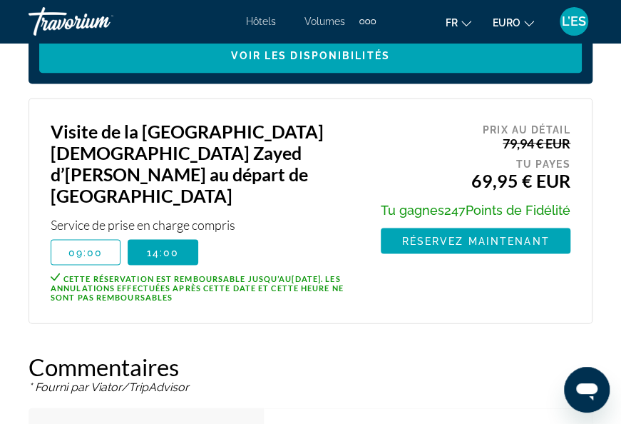
scroll to position [2771, 0]
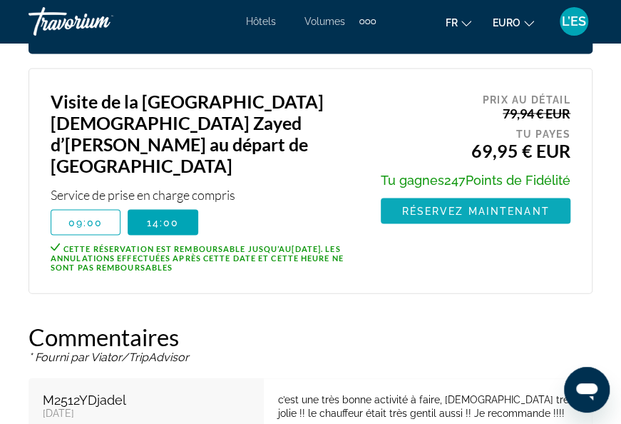
click at [436, 205] on span "Réservez maintenant" at bounding box center [476, 210] width 148 height 11
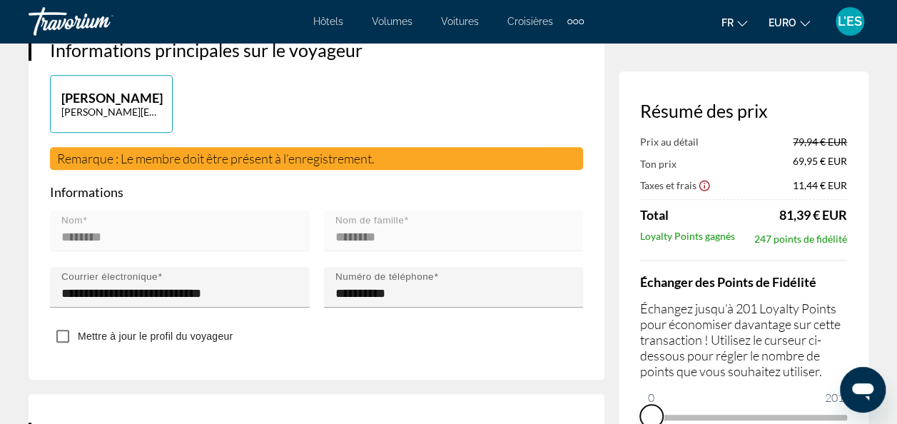
scroll to position [495, 0]
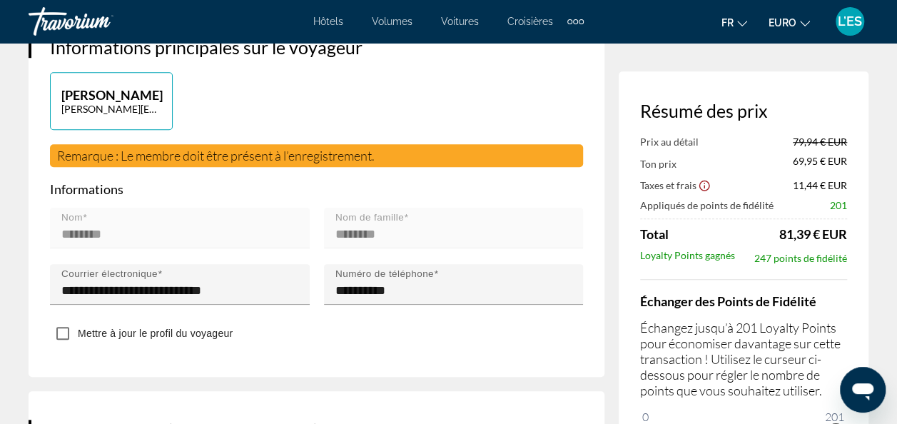
drag, startPoint x: 654, startPoint y: 420, endPoint x: 845, endPoint y: 415, distance: 191.3
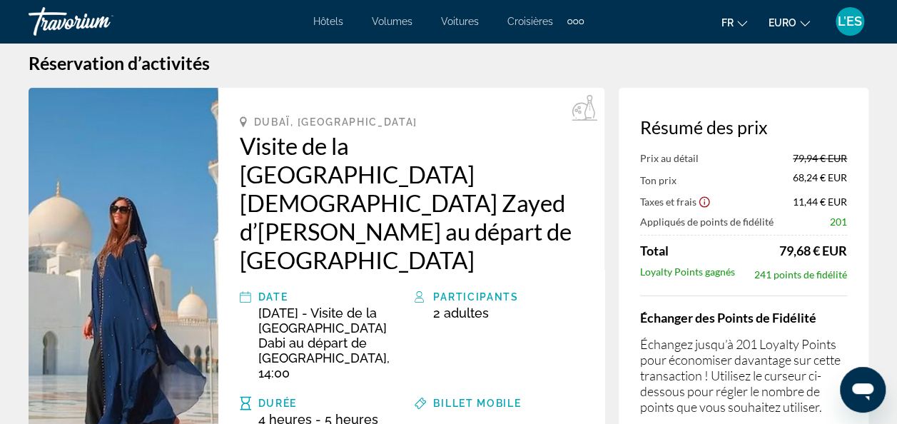
scroll to position [0, 0]
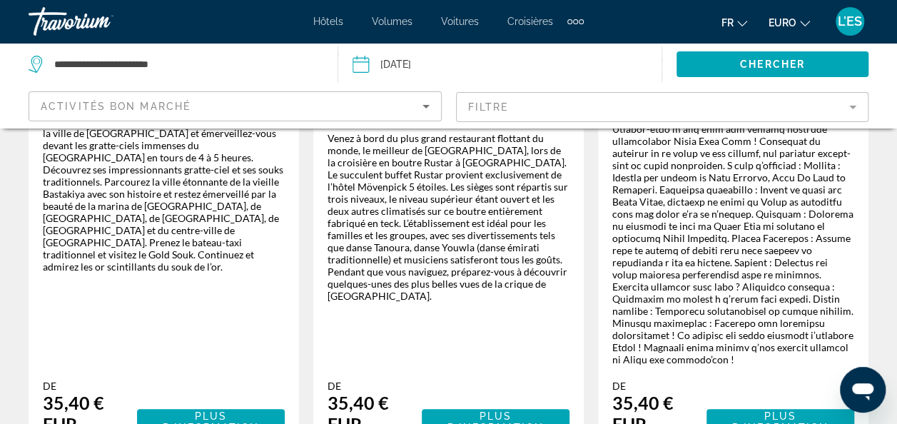
scroll to position [2782, 0]
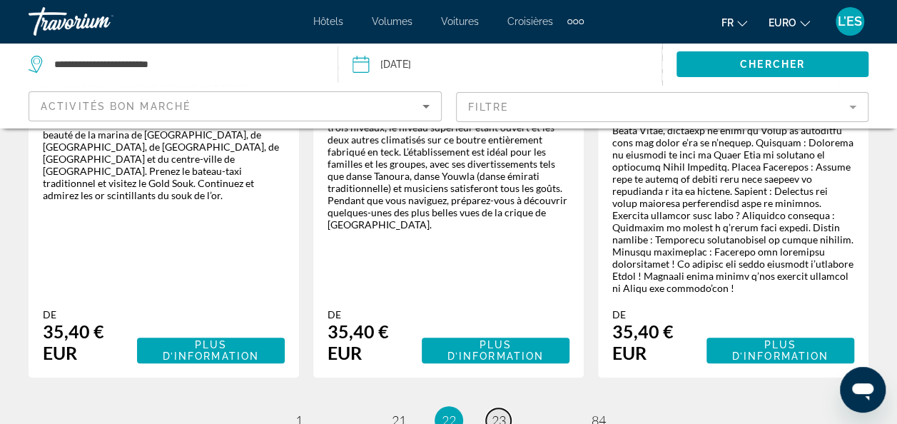
click at [502, 412] on span "23" at bounding box center [499, 420] width 14 height 16
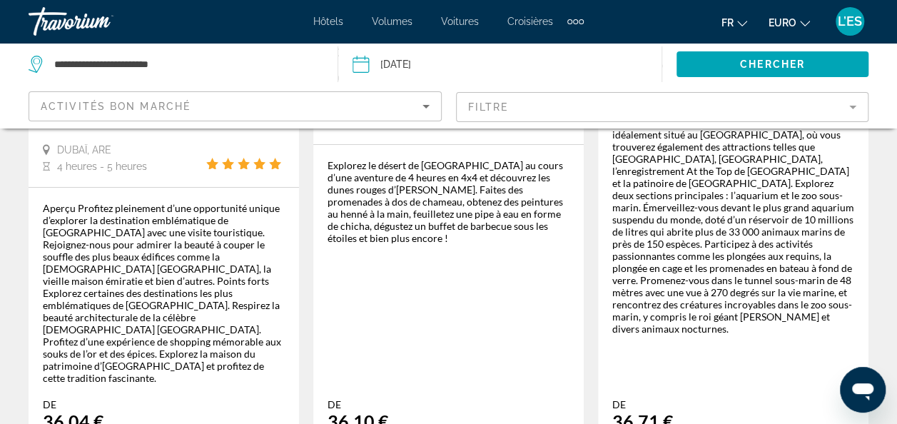
scroll to position [2640, 0]
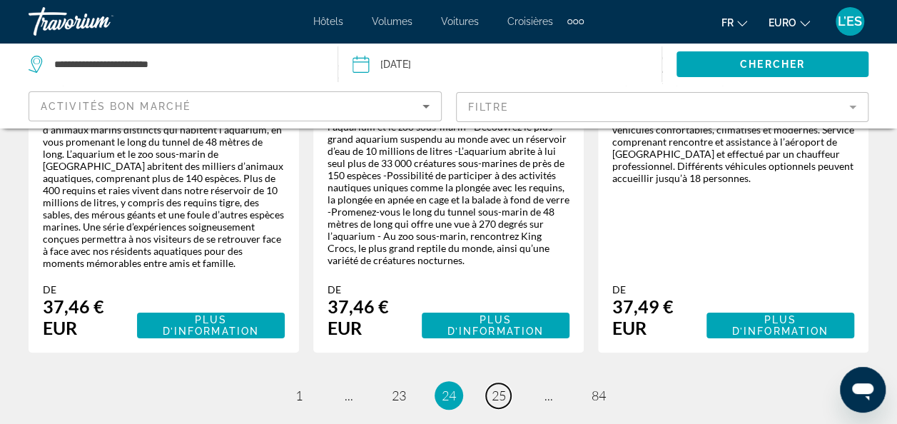
scroll to position [2782, 0]
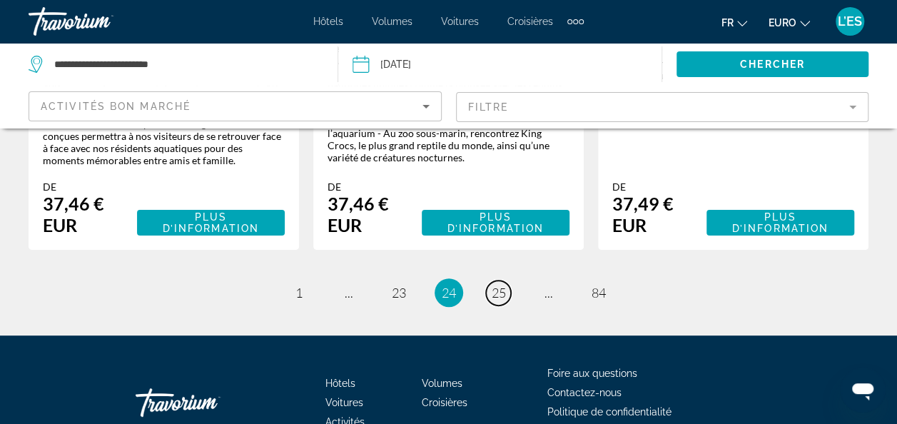
click at [505, 285] on span "25" at bounding box center [499, 293] width 14 height 16
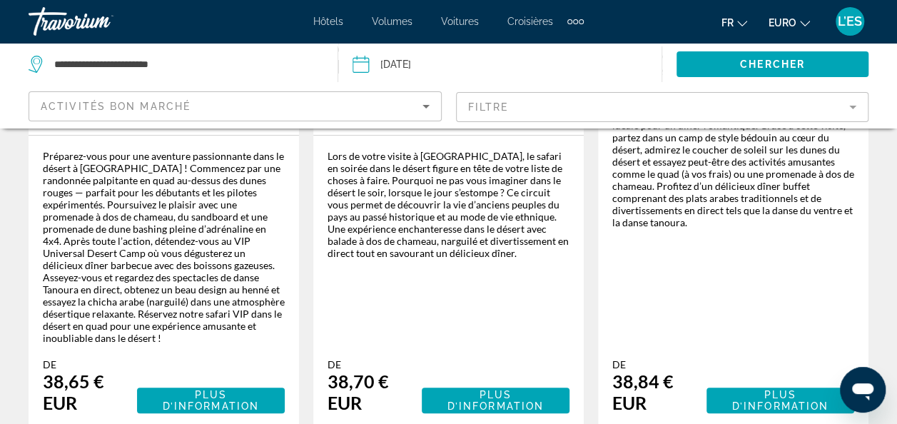
scroll to position [2711, 0]
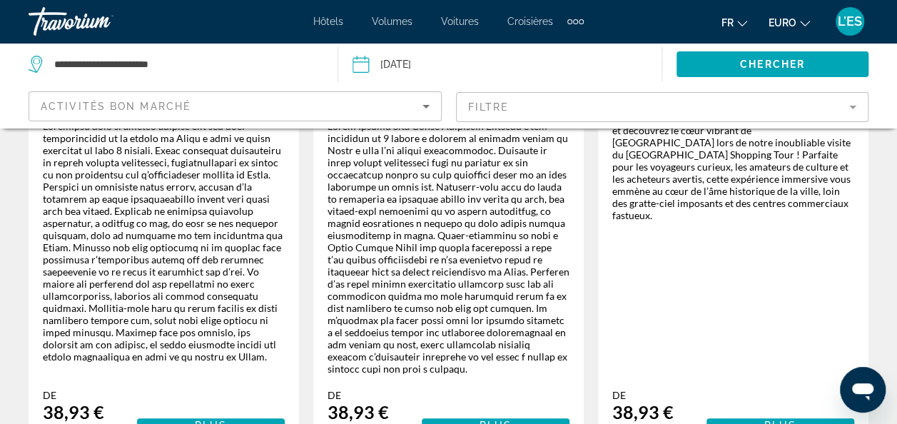
scroll to position [2782, 0]
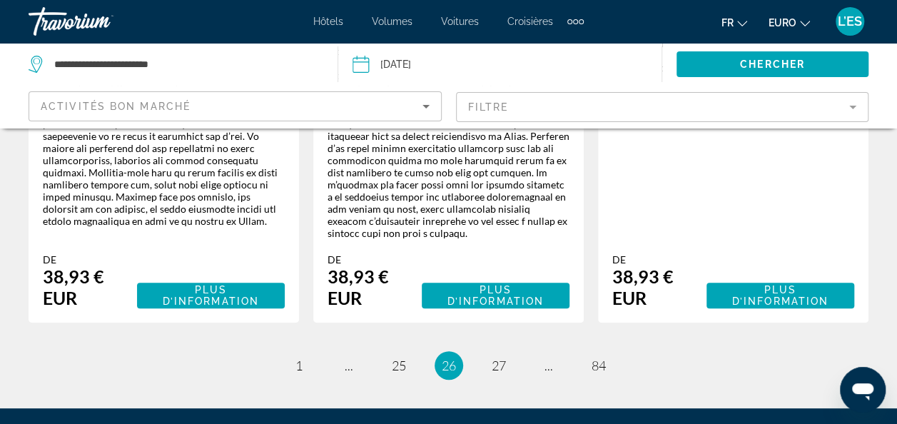
click at [512, 351] on li "page 27" at bounding box center [498, 365] width 29 height 29
click at [502, 357] on span "27" at bounding box center [499, 365] width 14 height 16
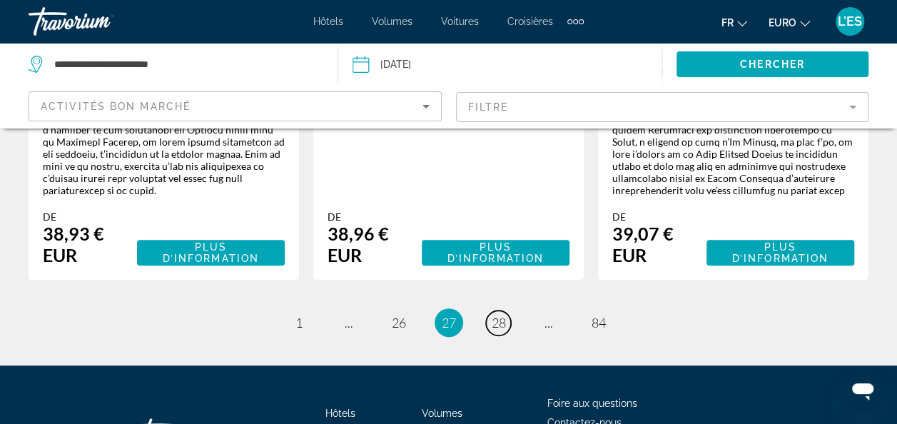
scroll to position [2937, 0]
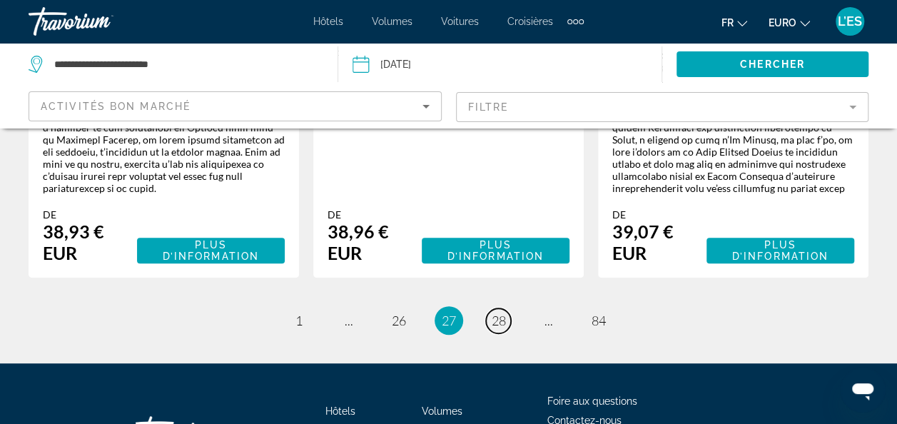
click at [501, 312] on span "28" at bounding box center [499, 320] width 14 height 16
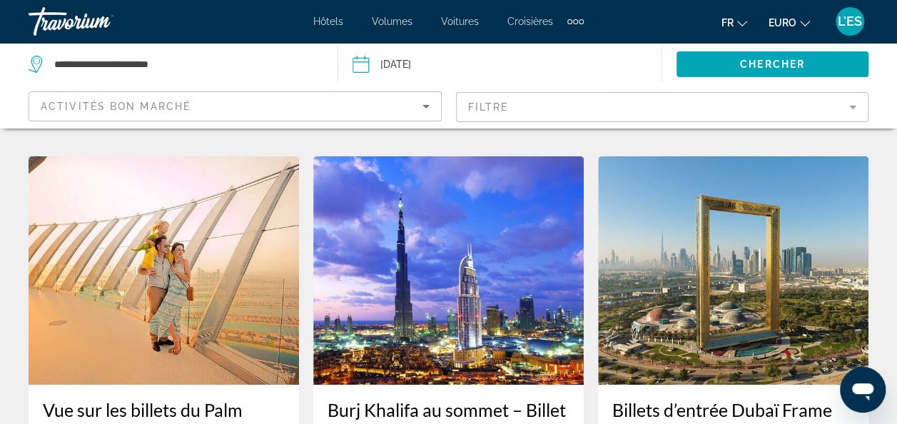
scroll to position [2354, 0]
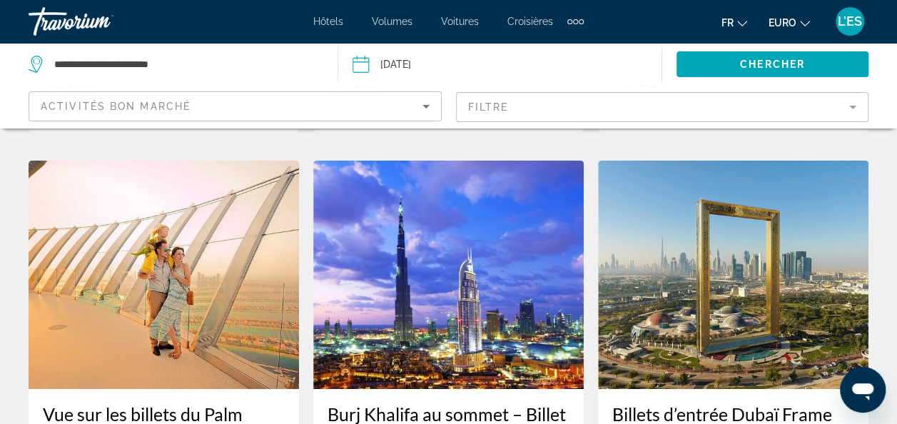
click at [107, 403] on h3 "Vue sur les billets du Palm Jumeirah Dubaï" at bounding box center [164, 424] width 242 height 43
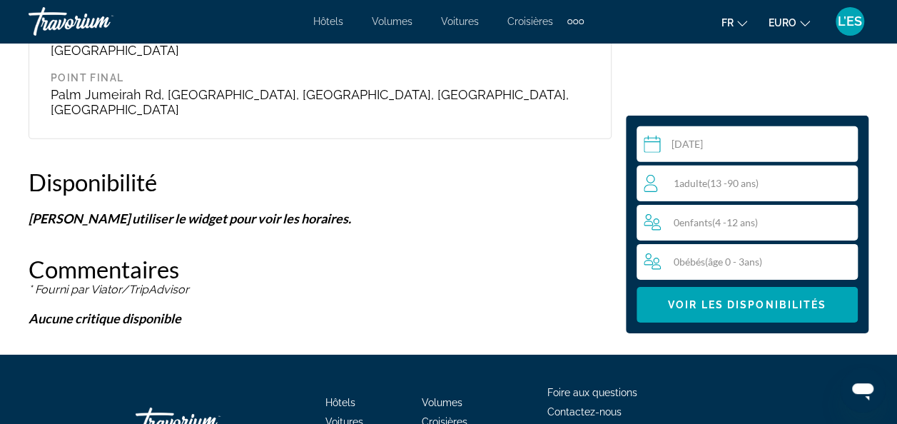
scroll to position [2212, 0]
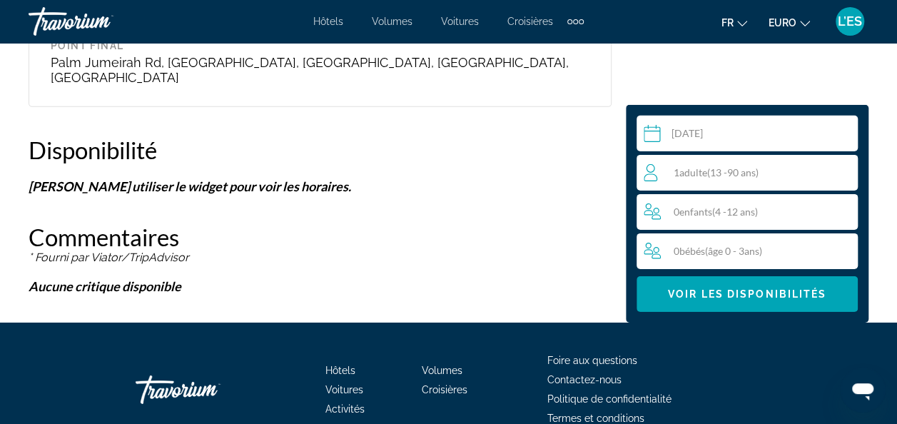
click at [705, 166] on span "Adulte" at bounding box center [693, 172] width 28 height 12
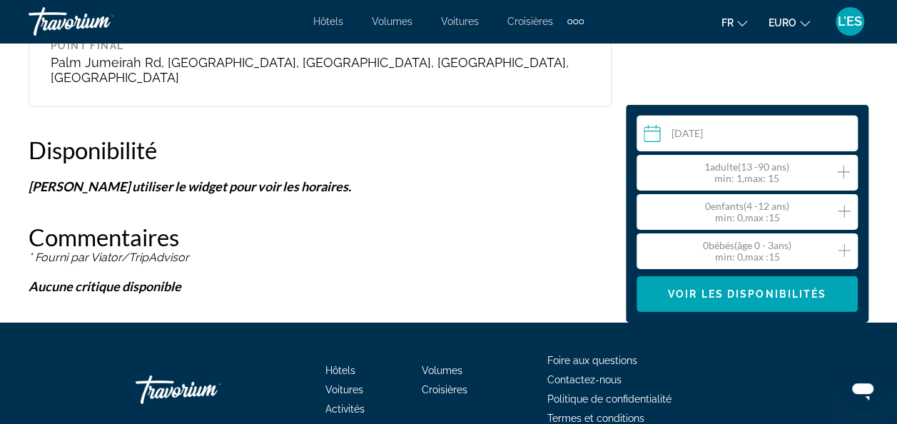
click at [845, 163] on icon "Augmenter les adultes" at bounding box center [843, 171] width 13 height 17
click at [686, 116] on input "Contenu principal" at bounding box center [749, 136] width 227 height 40
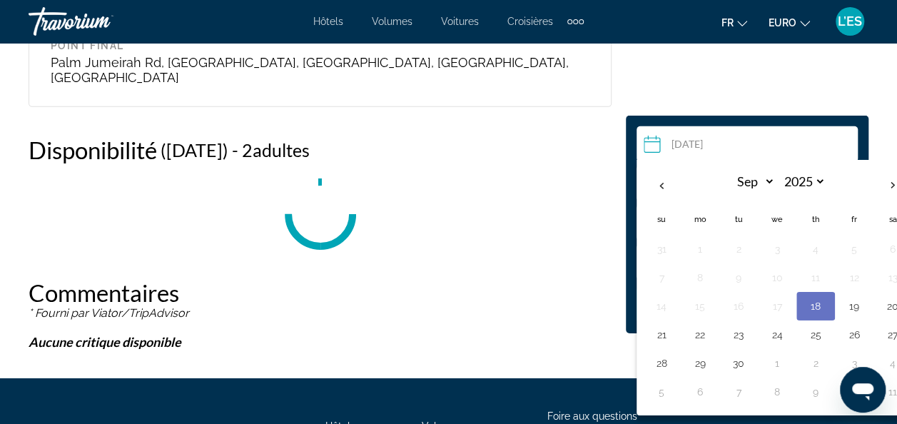
scroll to position [2230, 0]
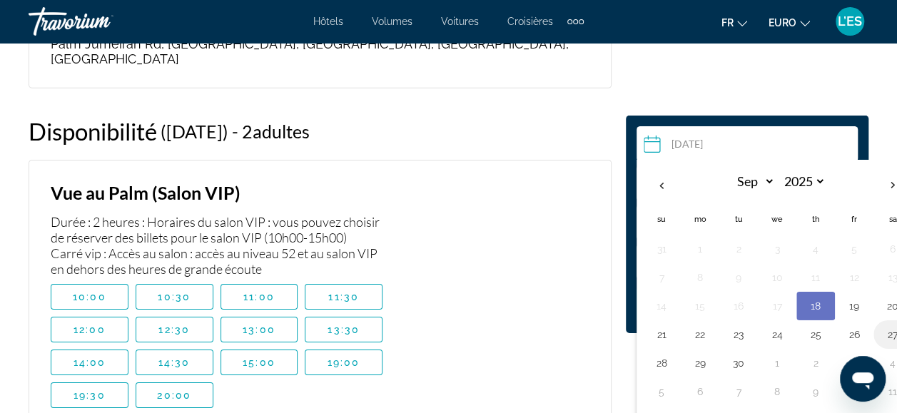
click at [885, 328] on button "27" at bounding box center [892, 335] width 23 height 20
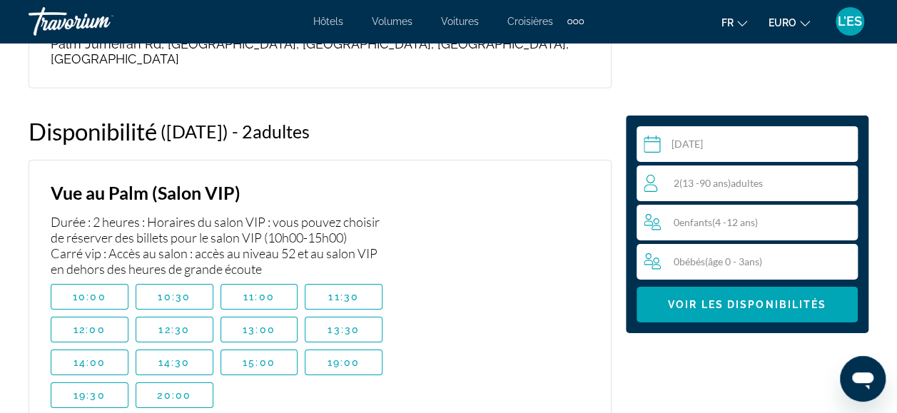
type input "**********"
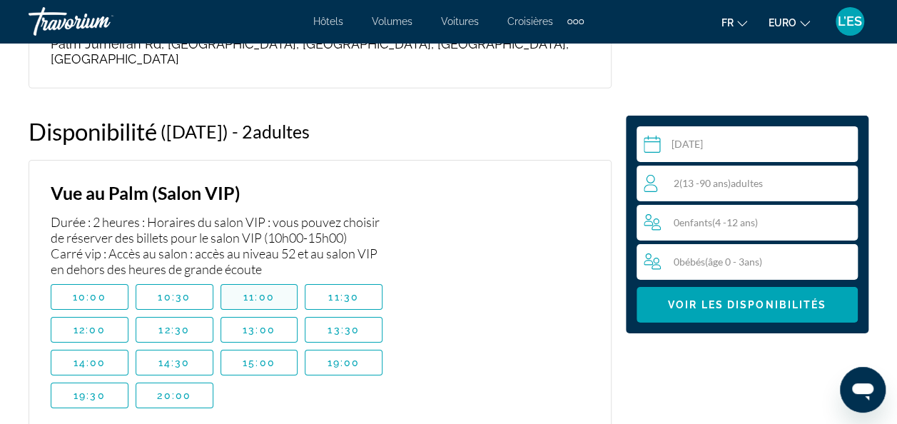
scroll to position [2302, 0]
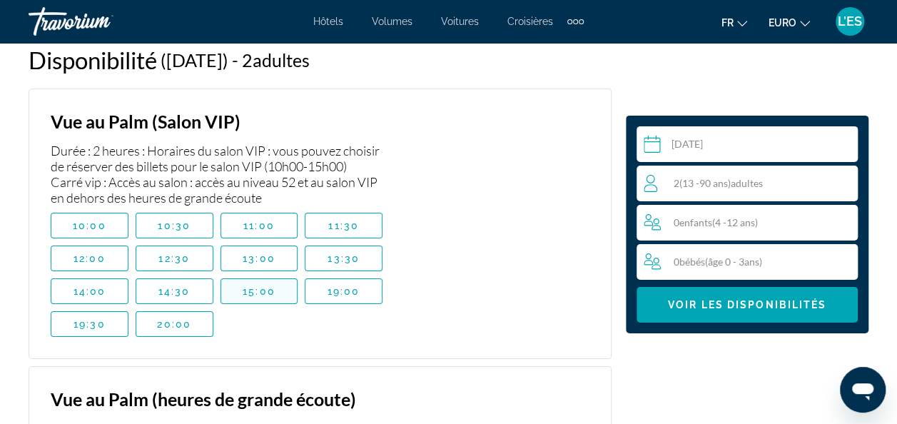
click at [231, 274] on span "Contenu principal" at bounding box center [259, 291] width 76 height 34
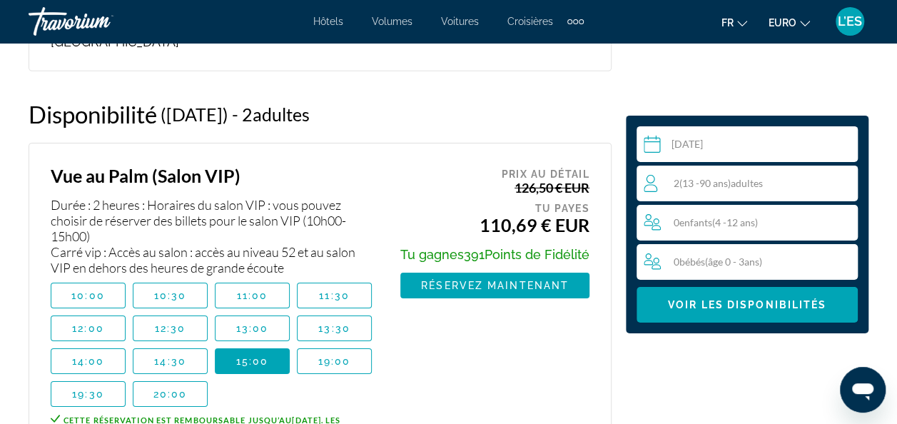
scroll to position [2230, 0]
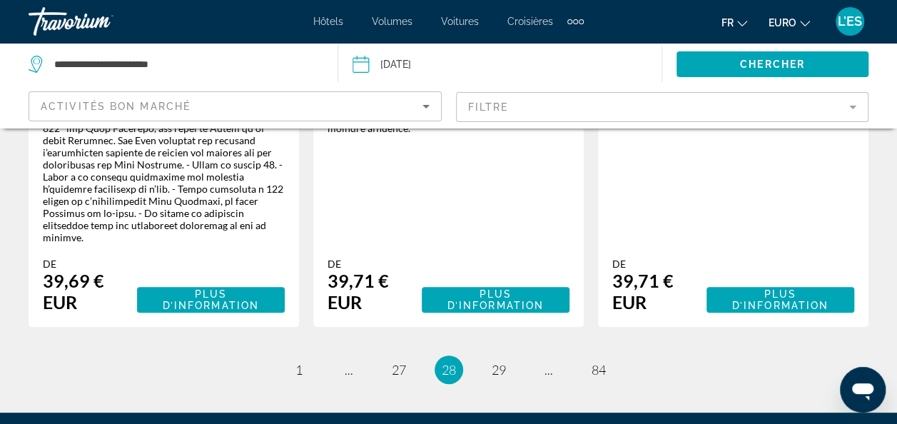
scroll to position [2873, 0]
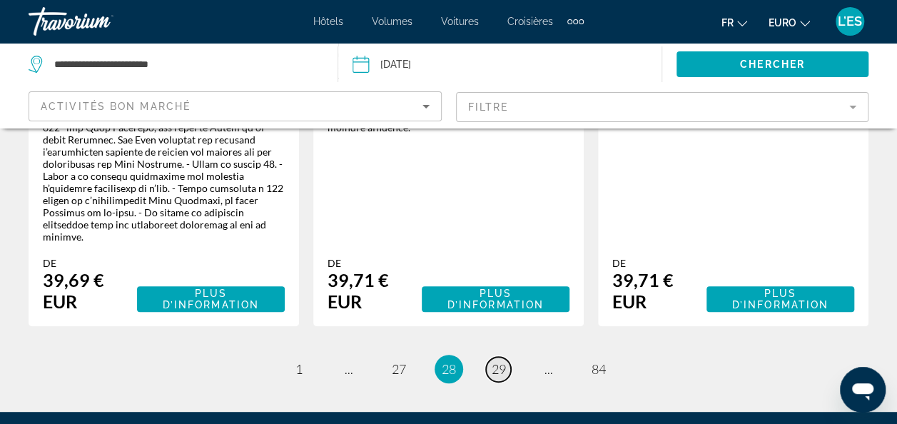
click at [494, 361] on span "29" at bounding box center [499, 369] width 14 height 16
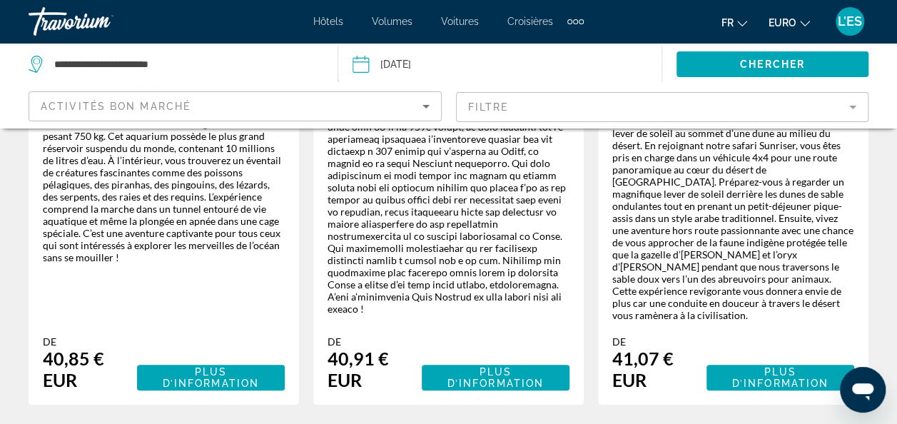
scroll to position [2806, 0]
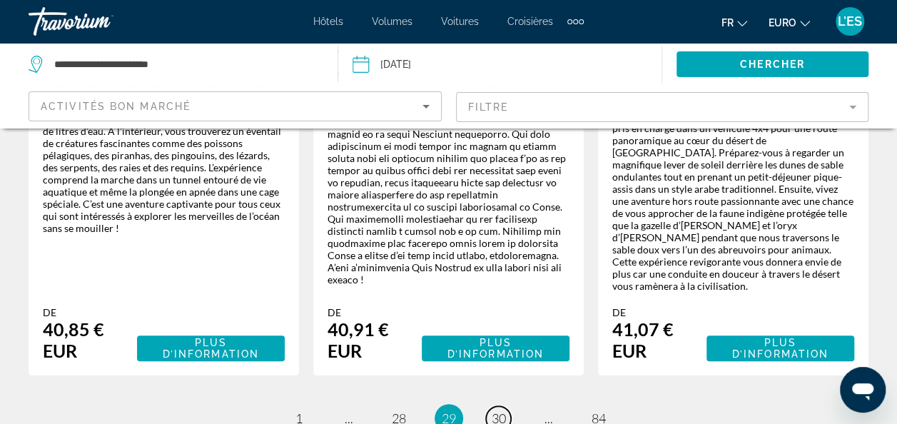
click at [494, 410] on span "30" at bounding box center [499, 418] width 14 height 16
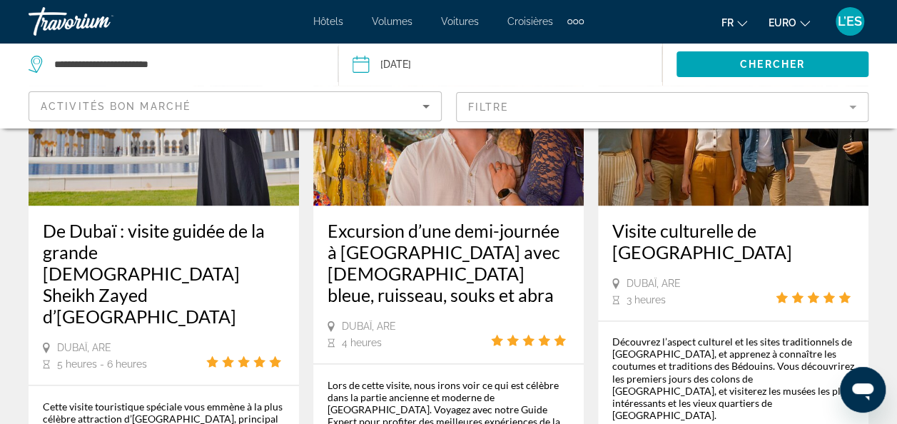
scroll to position [927, 0]
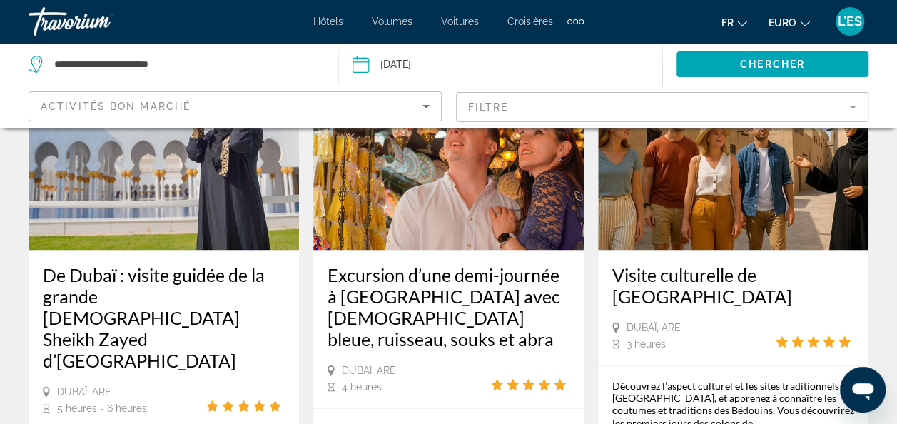
click at [499, 230] on img "Contenu principal" at bounding box center [448, 135] width 270 height 228
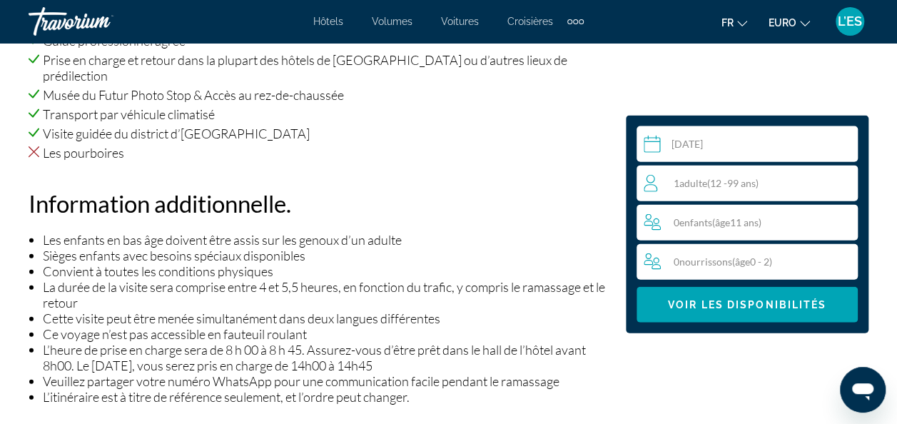
scroll to position [1570, 0]
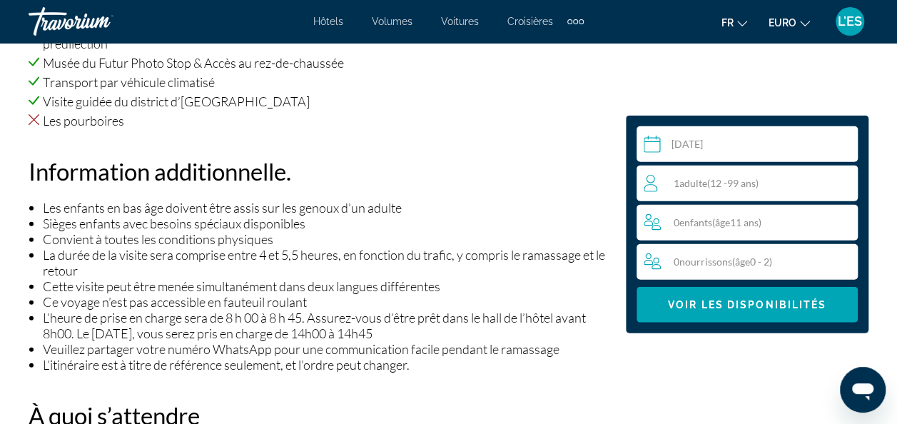
click at [756, 187] on span "( 12 - 99 ans)" at bounding box center [732, 183] width 51 height 12
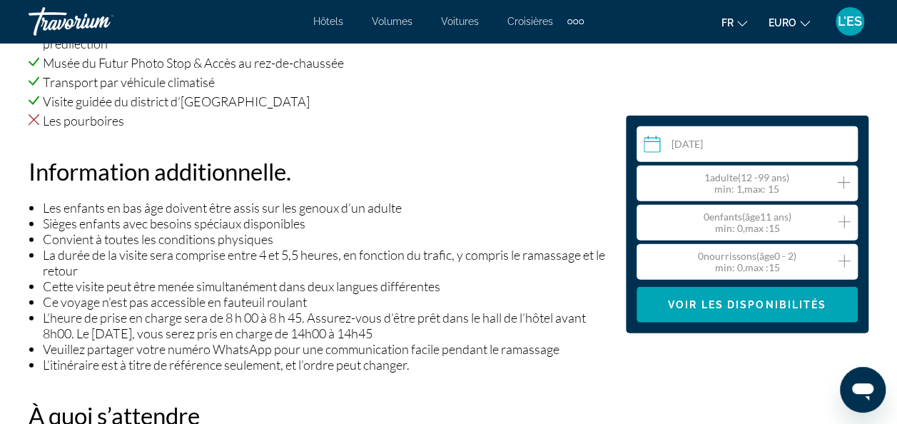
click at [841, 182] on icon "Augmenter les adultes" at bounding box center [843, 182] width 13 height 13
click at [280, 247] on li "La durée de la visite sera comprise entre 4 et 5,5 heures, en fonction du trafi…" at bounding box center [327, 262] width 569 height 31
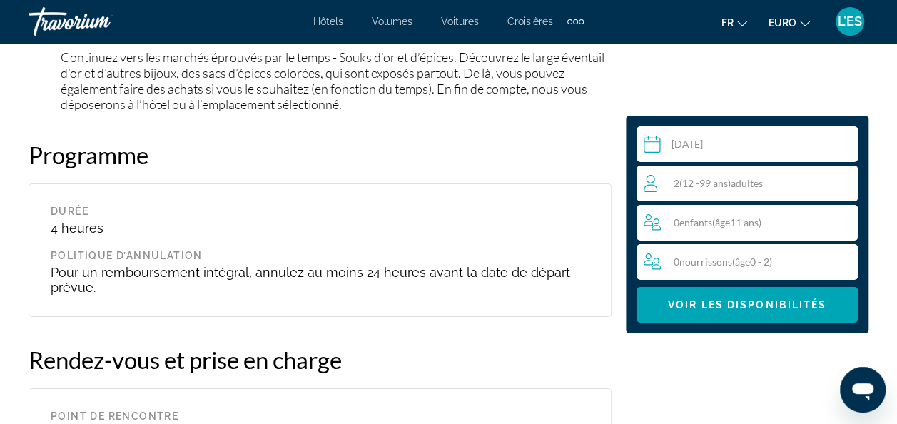
scroll to position [2396, 0]
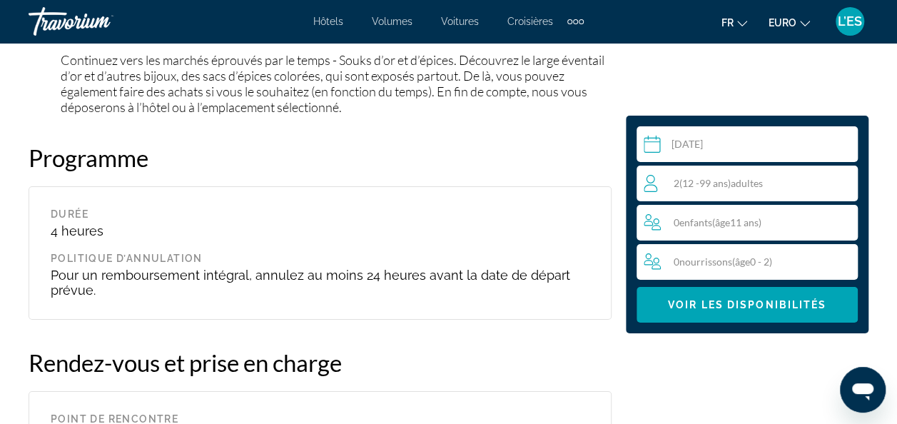
click at [714, 153] on input "Contenu principal" at bounding box center [749, 146] width 227 height 40
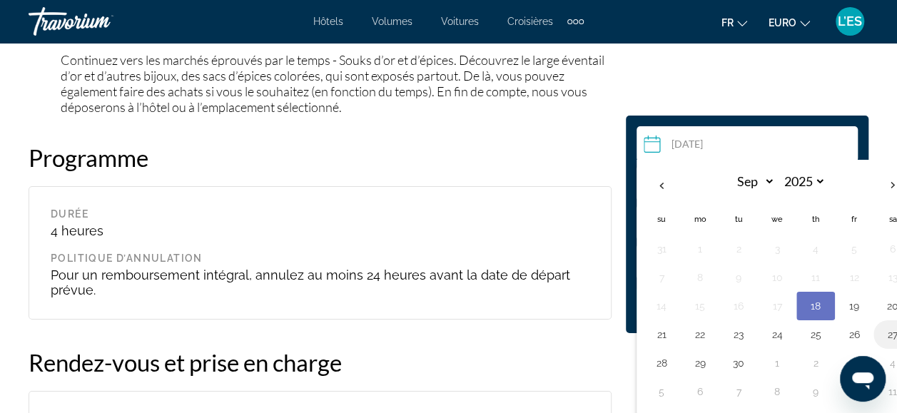
click at [888, 334] on button "27" at bounding box center [892, 335] width 23 height 20
type input "**********"
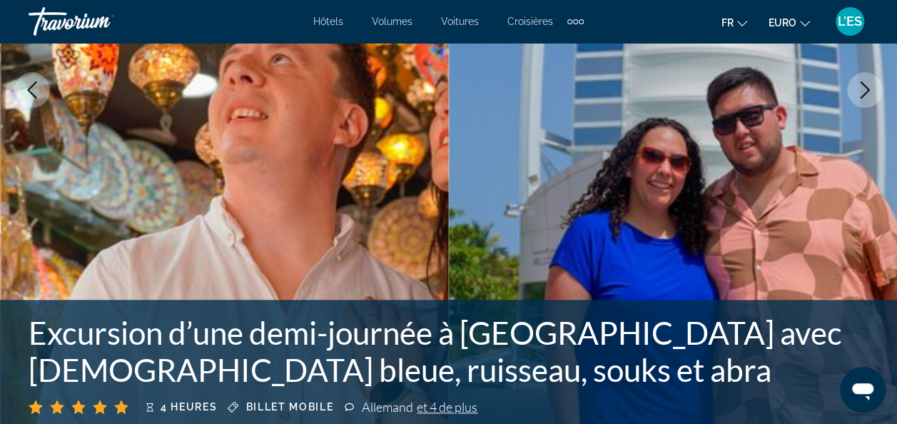
scroll to position [291, 0]
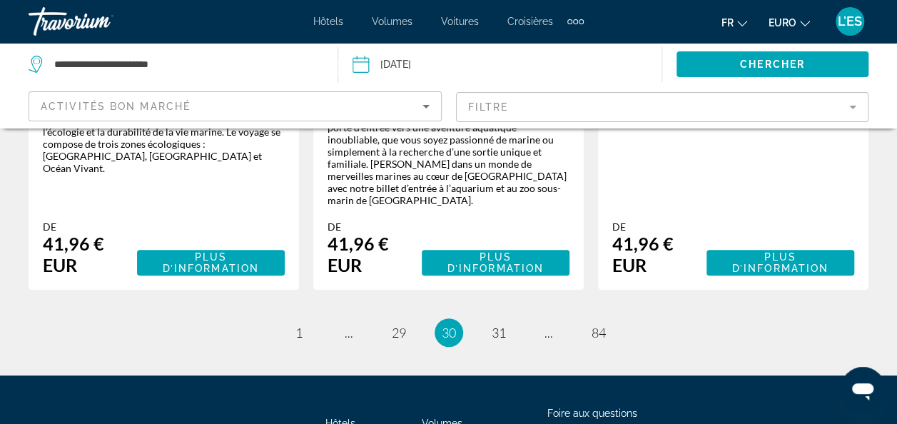
scroll to position [2837, 0]
click at [299, 320] on link "page 1" at bounding box center [298, 332] width 25 height 25
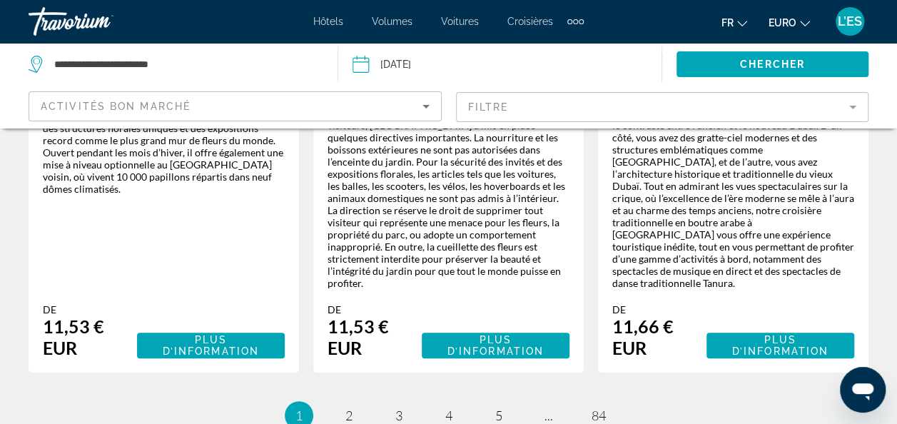
scroll to position [2782, 0]
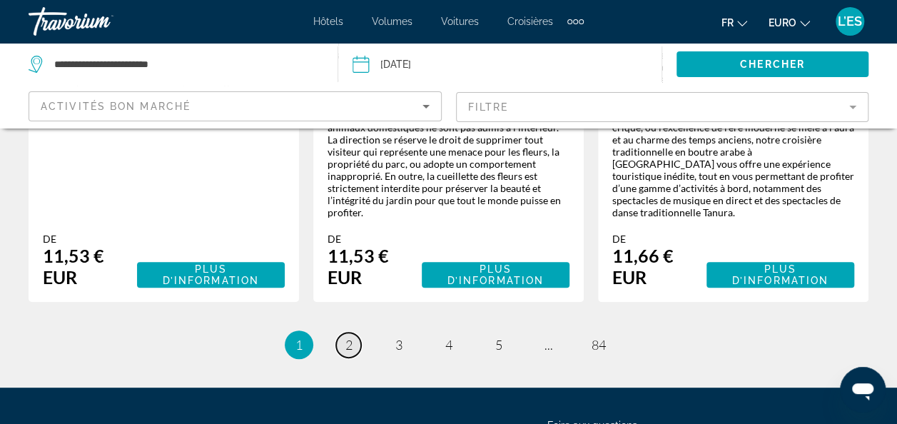
click at [347, 337] on span "2" at bounding box center [348, 345] width 7 height 16
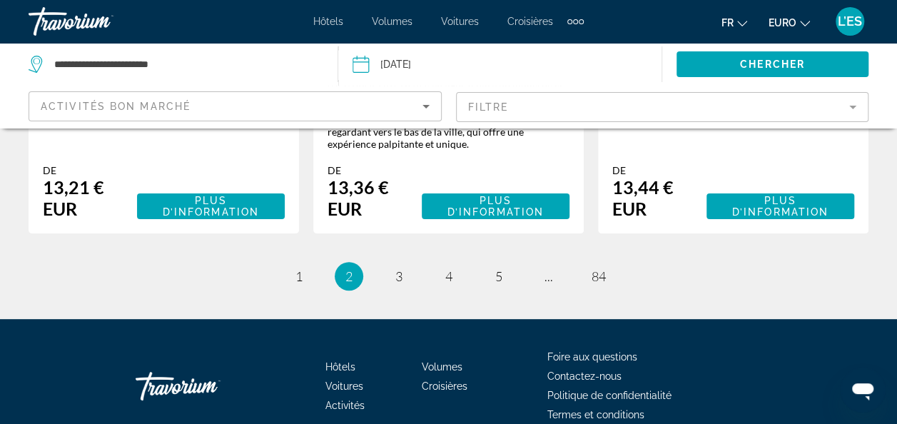
scroll to position [2824, 0]
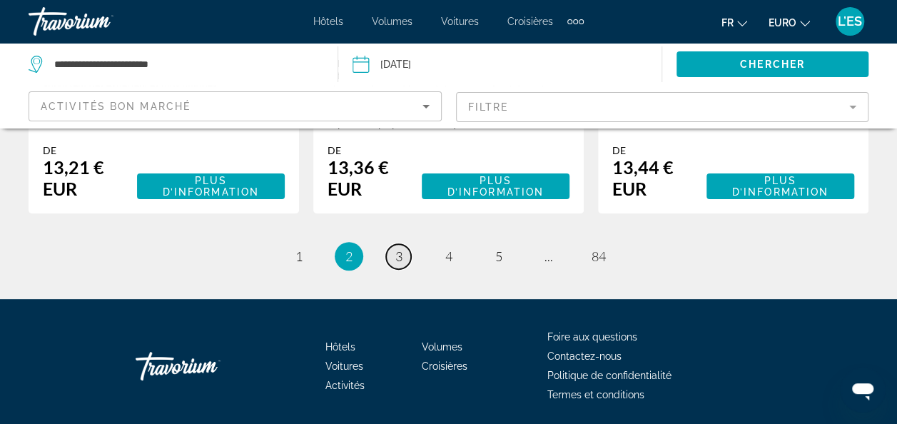
click at [392, 244] on link "page 3" at bounding box center [398, 256] width 25 height 25
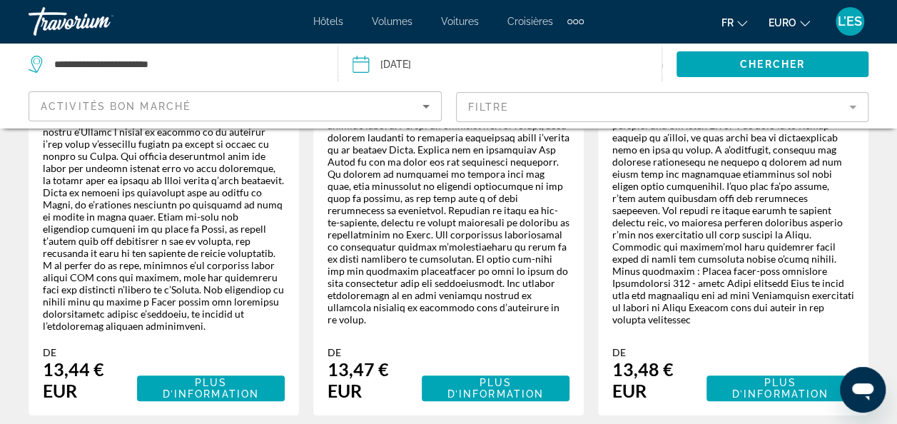
scroll to position [499, 0]
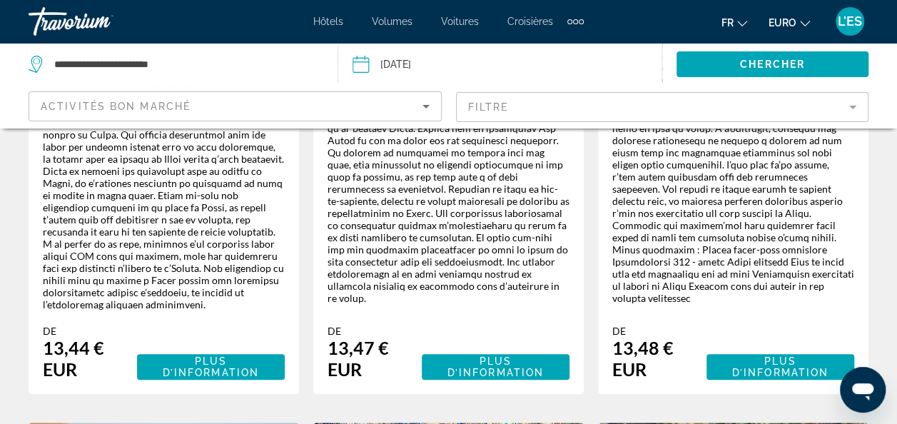
click at [114, 33] on div "Travorium" at bounding box center [100, 21] width 143 height 37
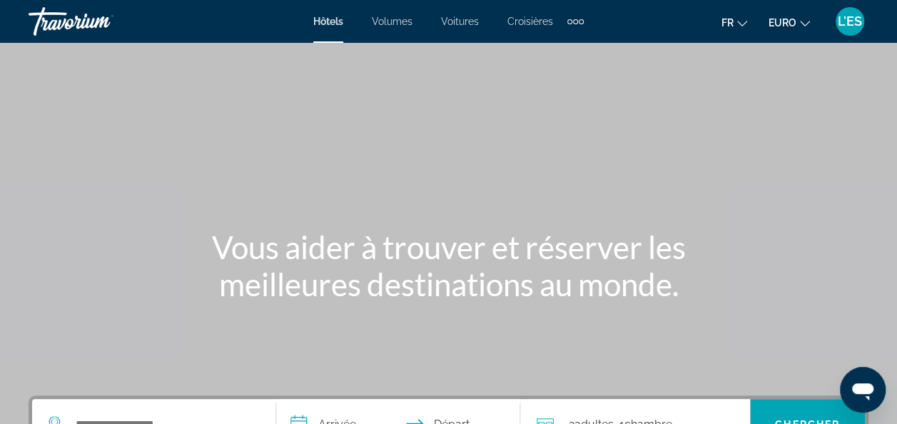
click at [331, 31] on div "Hôtels Volumes Voitures Croisières Activités Hôtels Vols Voitures Croisières Ac…" at bounding box center [448, 21] width 270 height 23
